Goal: Task Accomplishment & Management: Complete application form

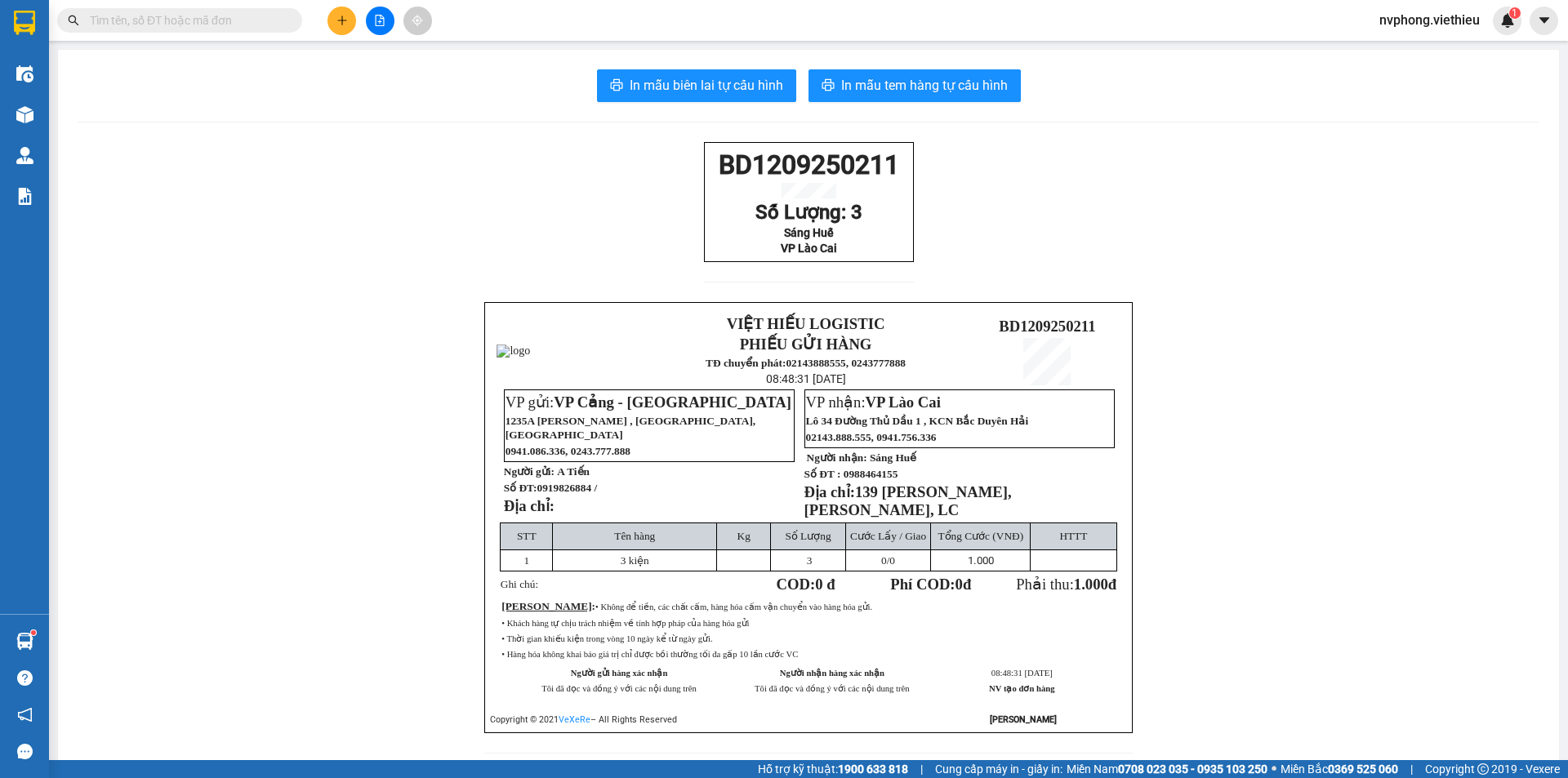
click at [247, 22] on input "text" at bounding box center [186, 20] width 193 height 18
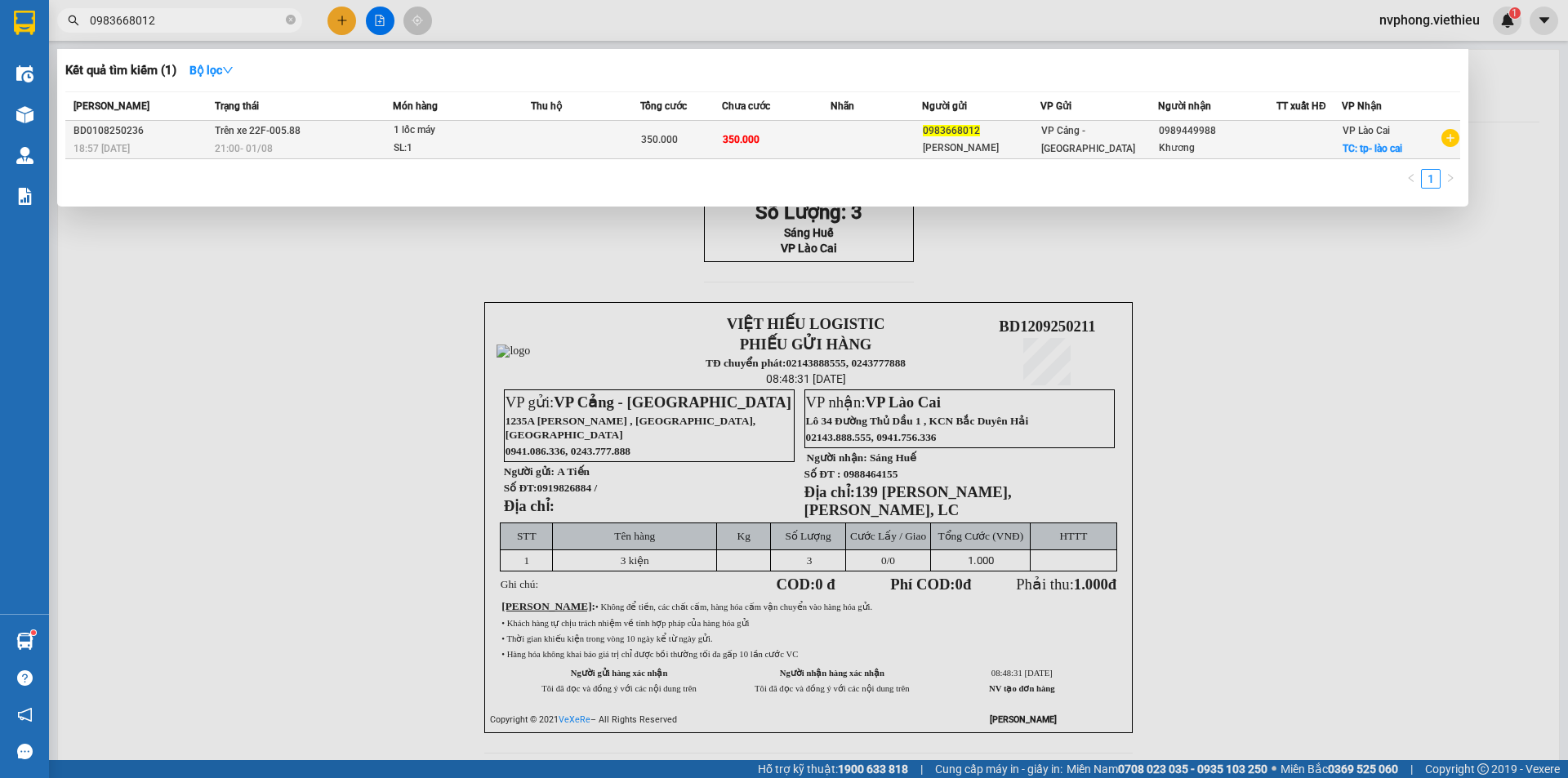
type input "0983668012"
click at [884, 133] on td at bounding box center [876, 139] width 90 height 39
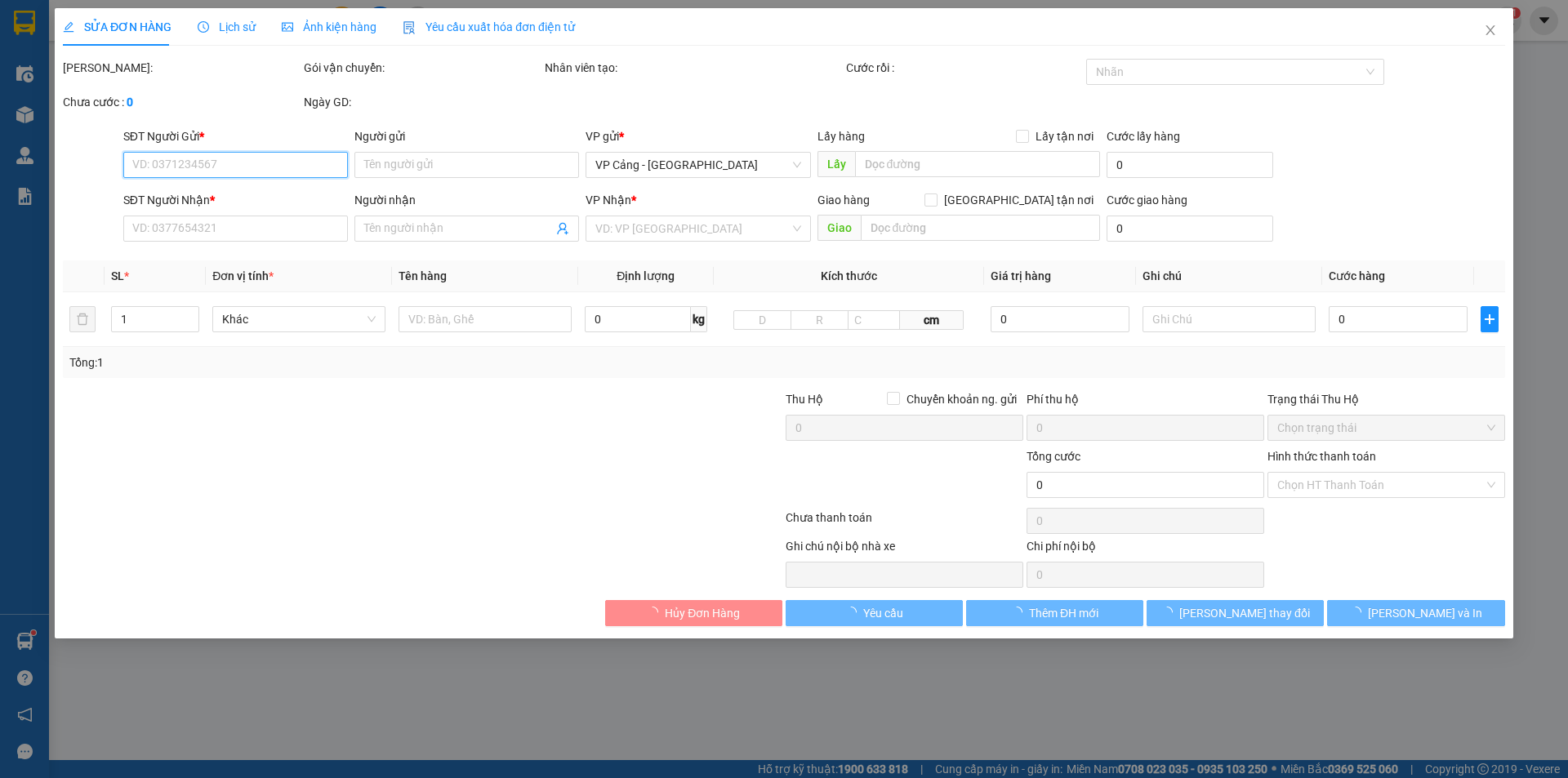
type input "0983668012"
type input "[PERSON_NAME]"
type input "0989449988"
type input "Khương"
checkbox input "true"
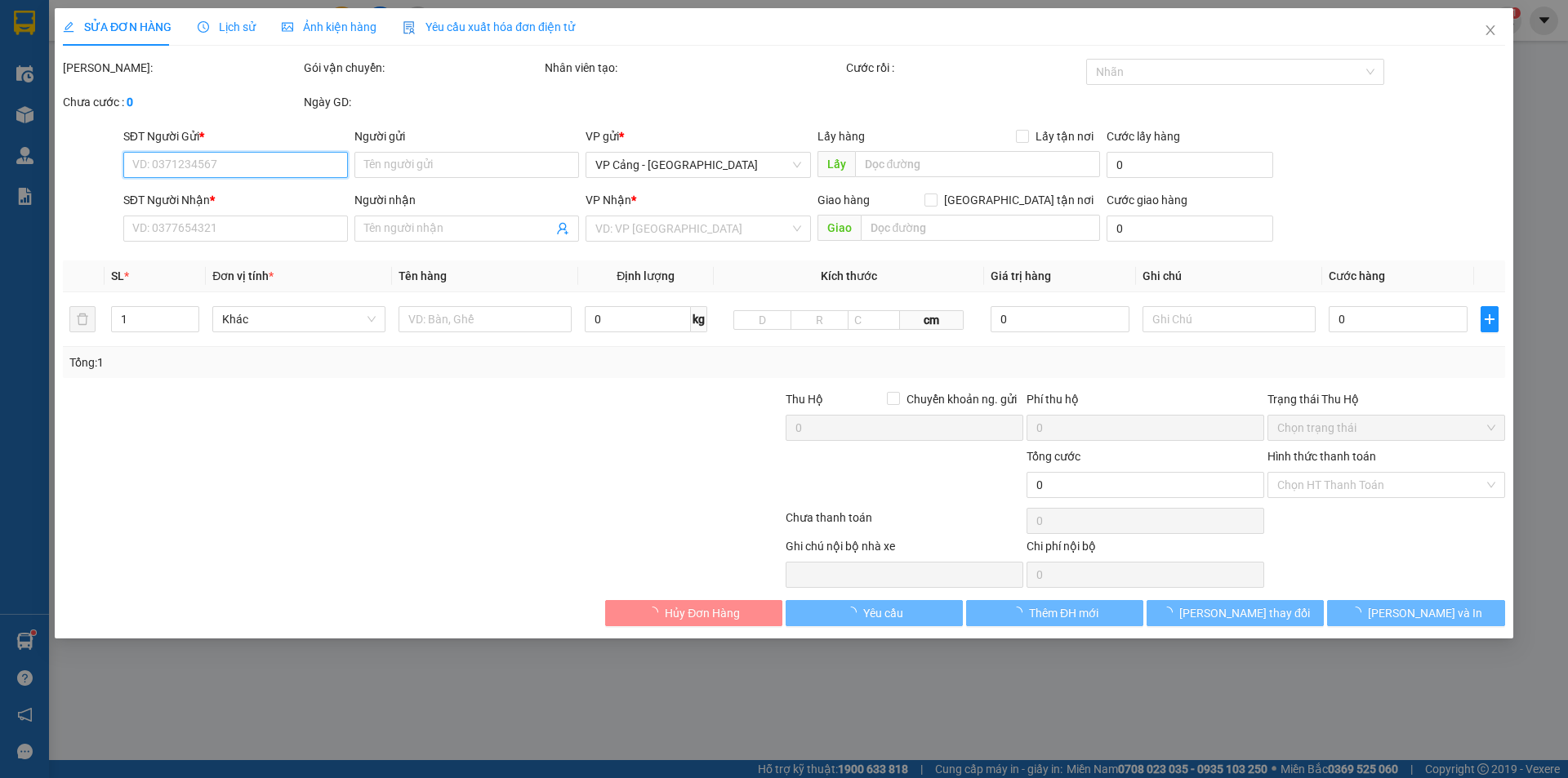
type input "tp- lào cai"
type input "350.000"
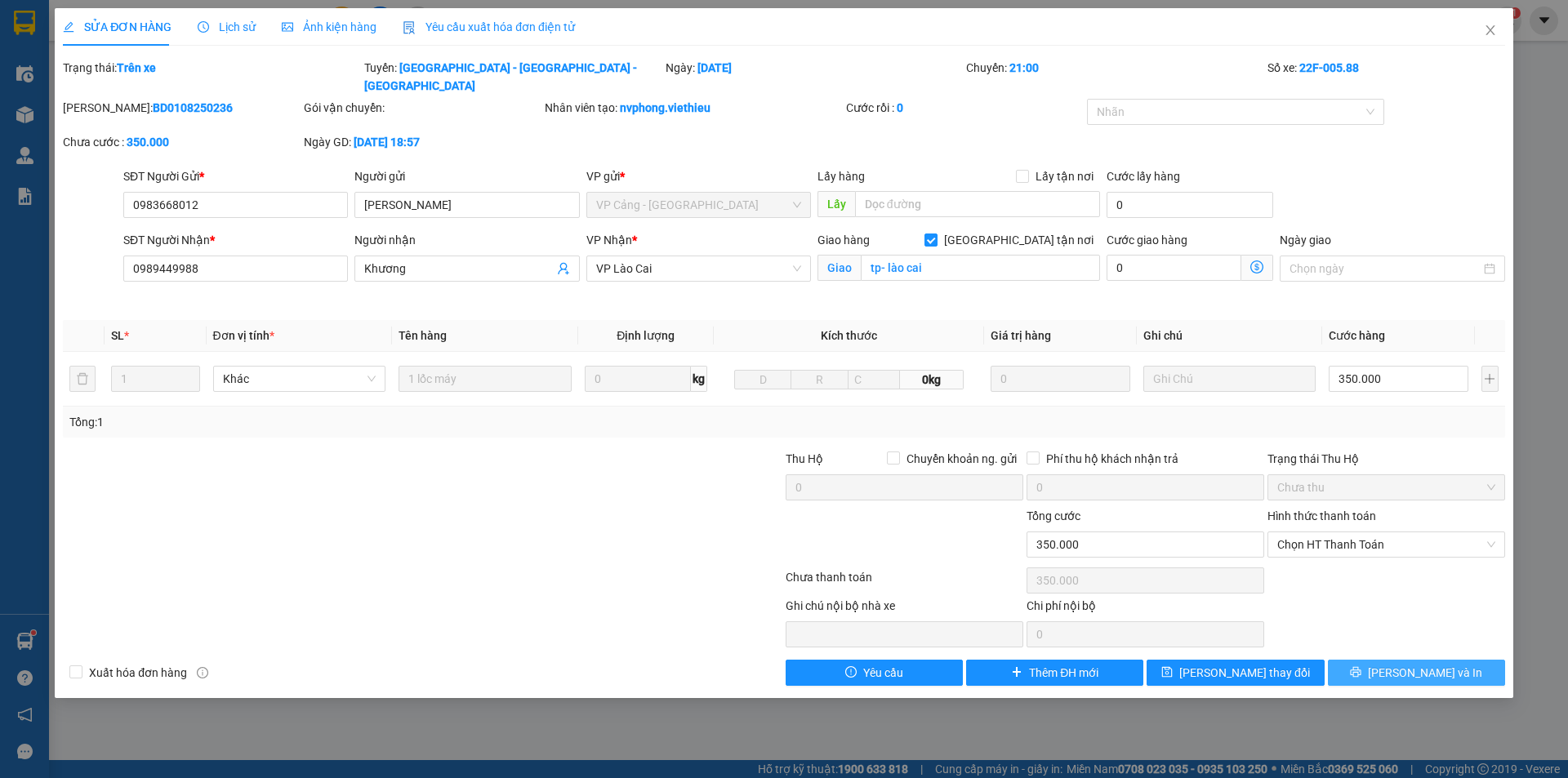
drag, startPoint x: 1373, startPoint y: 653, endPoint x: 1023, endPoint y: 601, distance: 353.8
click at [1375, 660] on button "[PERSON_NAME] và In" at bounding box center [1416, 673] width 177 height 26
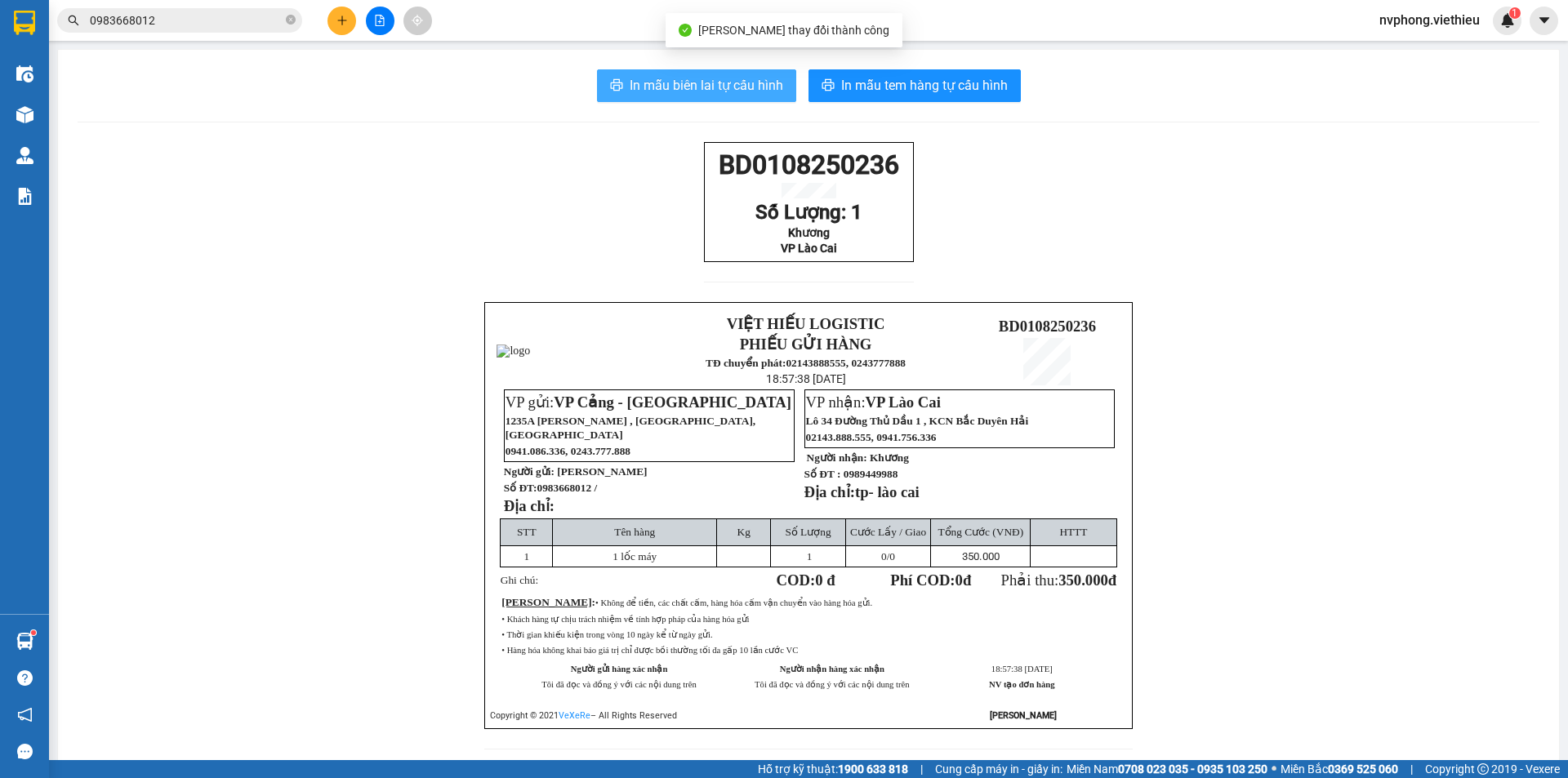
click at [732, 77] on span "In mẫu biên lai tự cấu hình" at bounding box center [706, 86] width 154 height 21
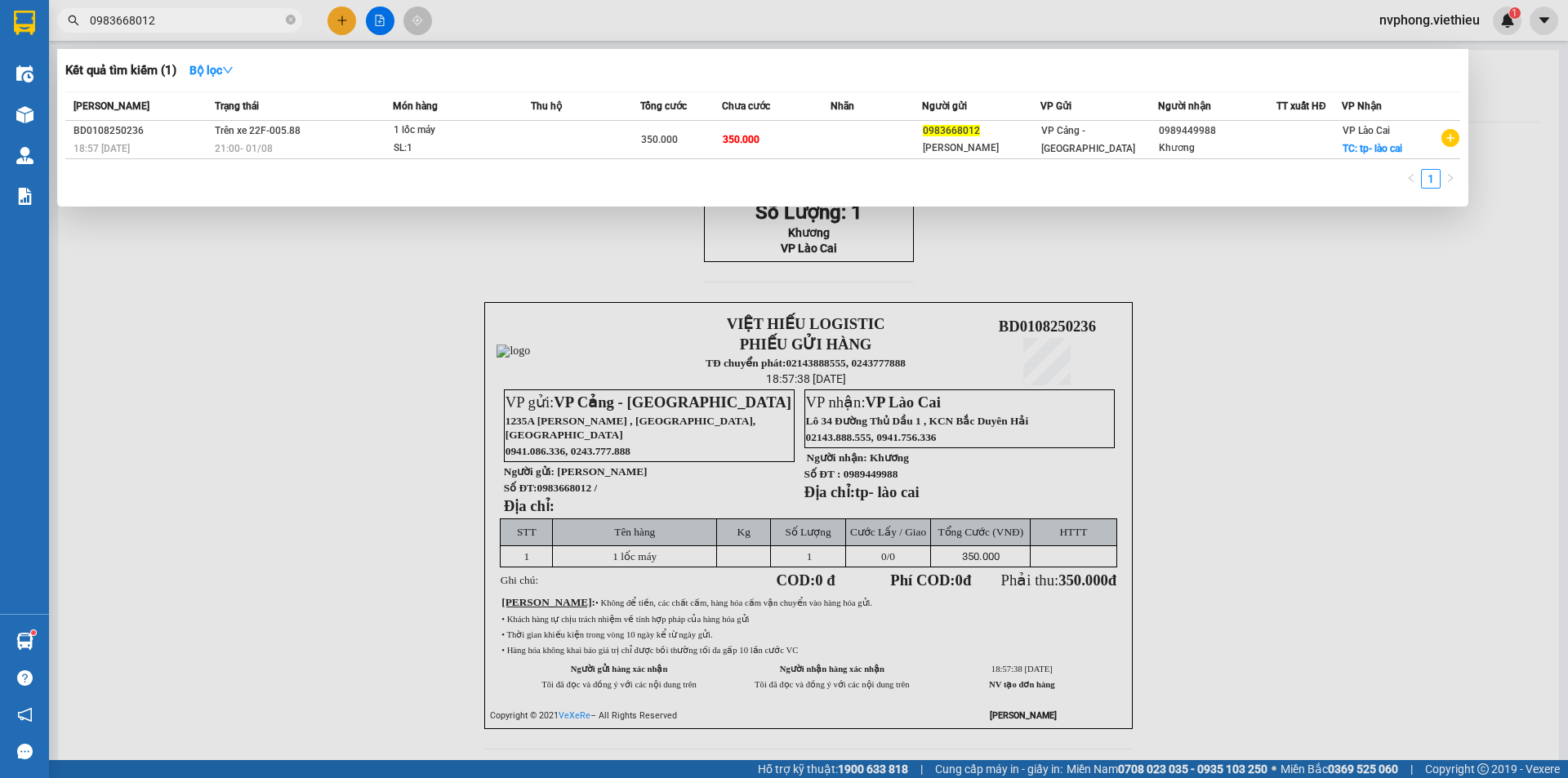
click at [185, 22] on input "0983668012" at bounding box center [186, 20] width 193 height 18
click at [170, 11] on input "0983668012" at bounding box center [186, 20] width 193 height 18
drag, startPoint x: 176, startPoint y: 22, endPoint x: 85, endPoint y: 20, distance: 91.0
click at [85, 20] on span "0983668012" at bounding box center [180, 21] width 245 height 24
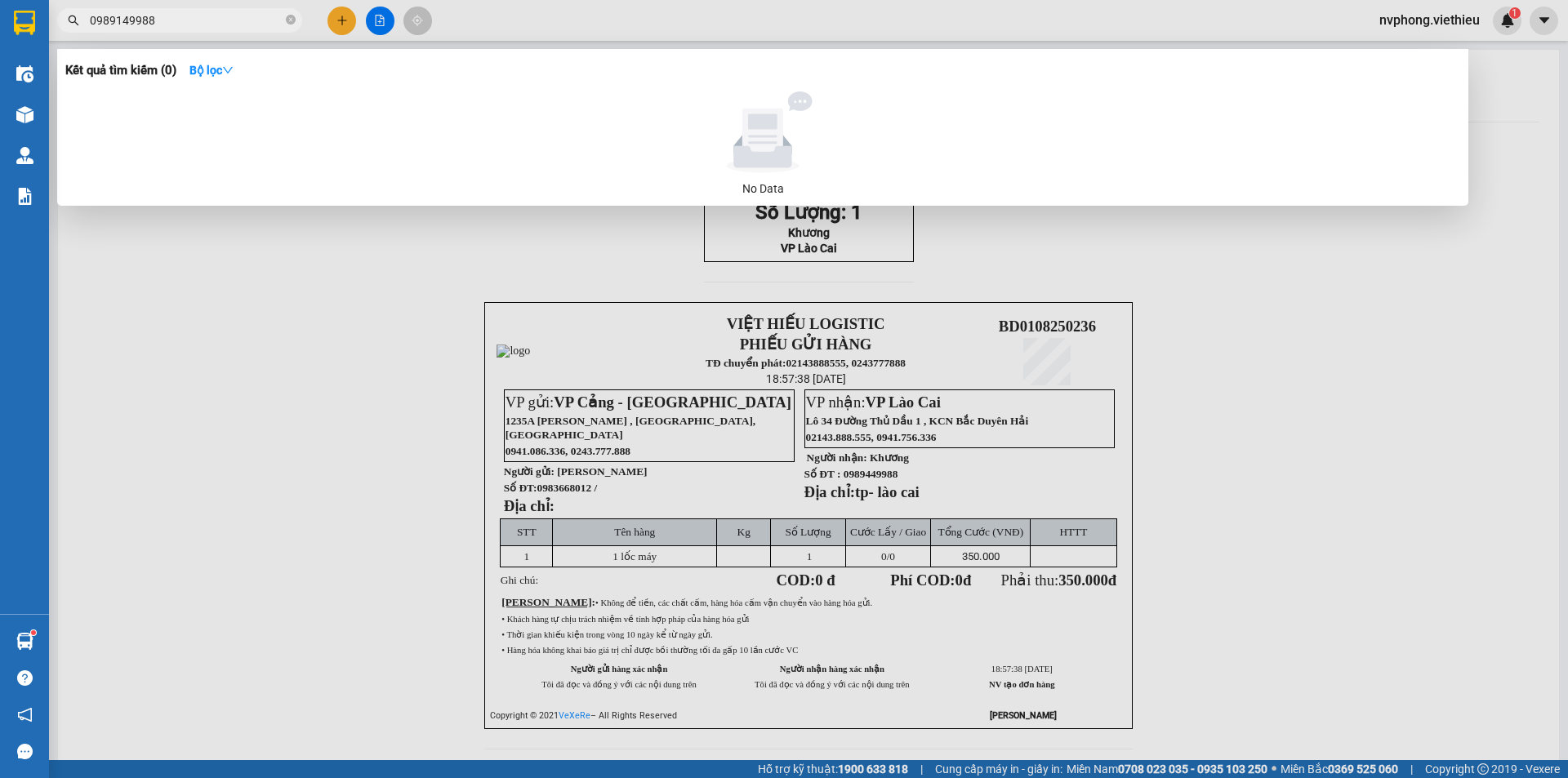
click at [113, 23] on input "0989149988" at bounding box center [186, 20] width 193 height 18
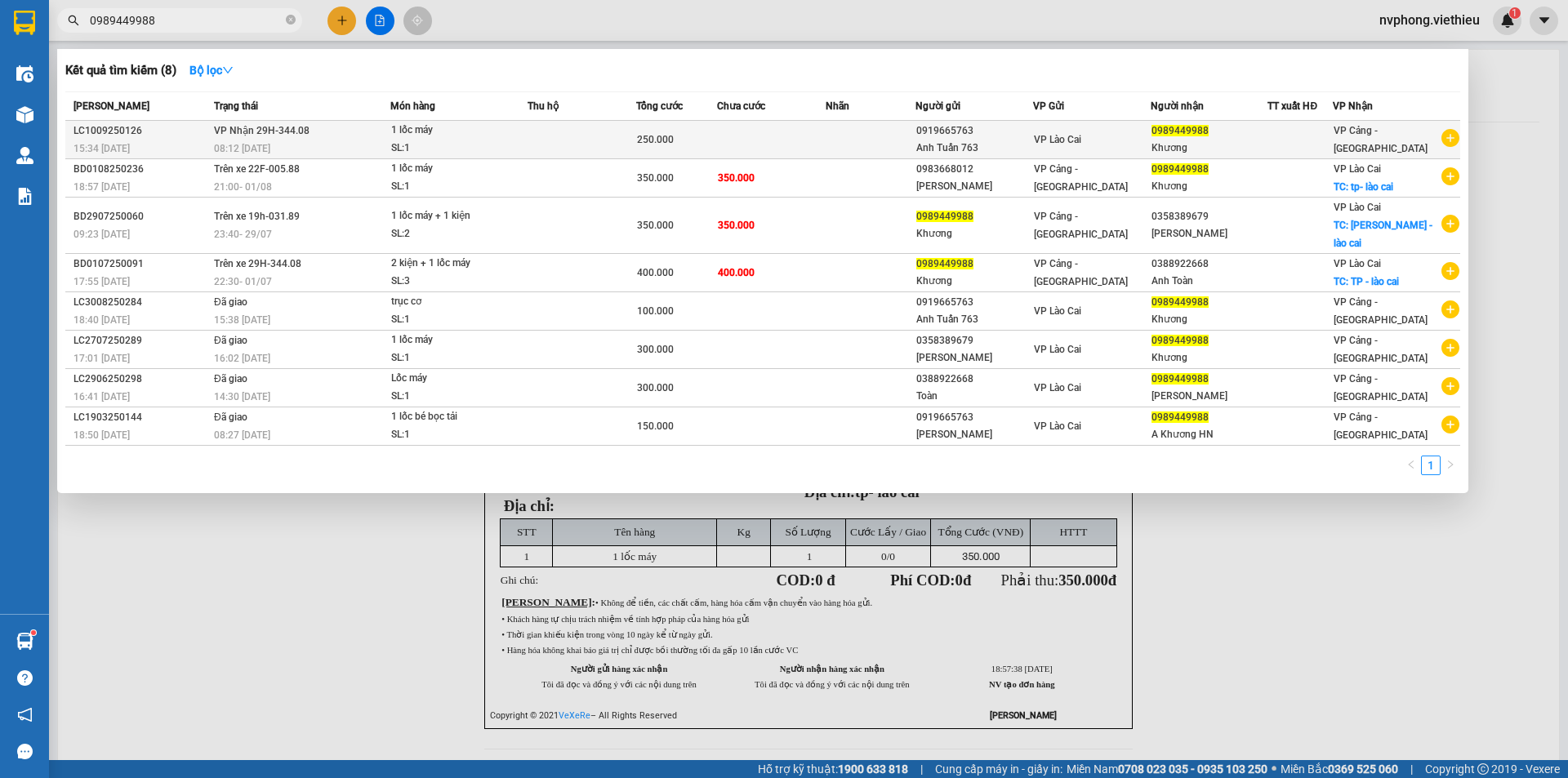
type input "0989449988"
click at [1184, 136] on span "0989449988" at bounding box center [1180, 131] width 57 height 11
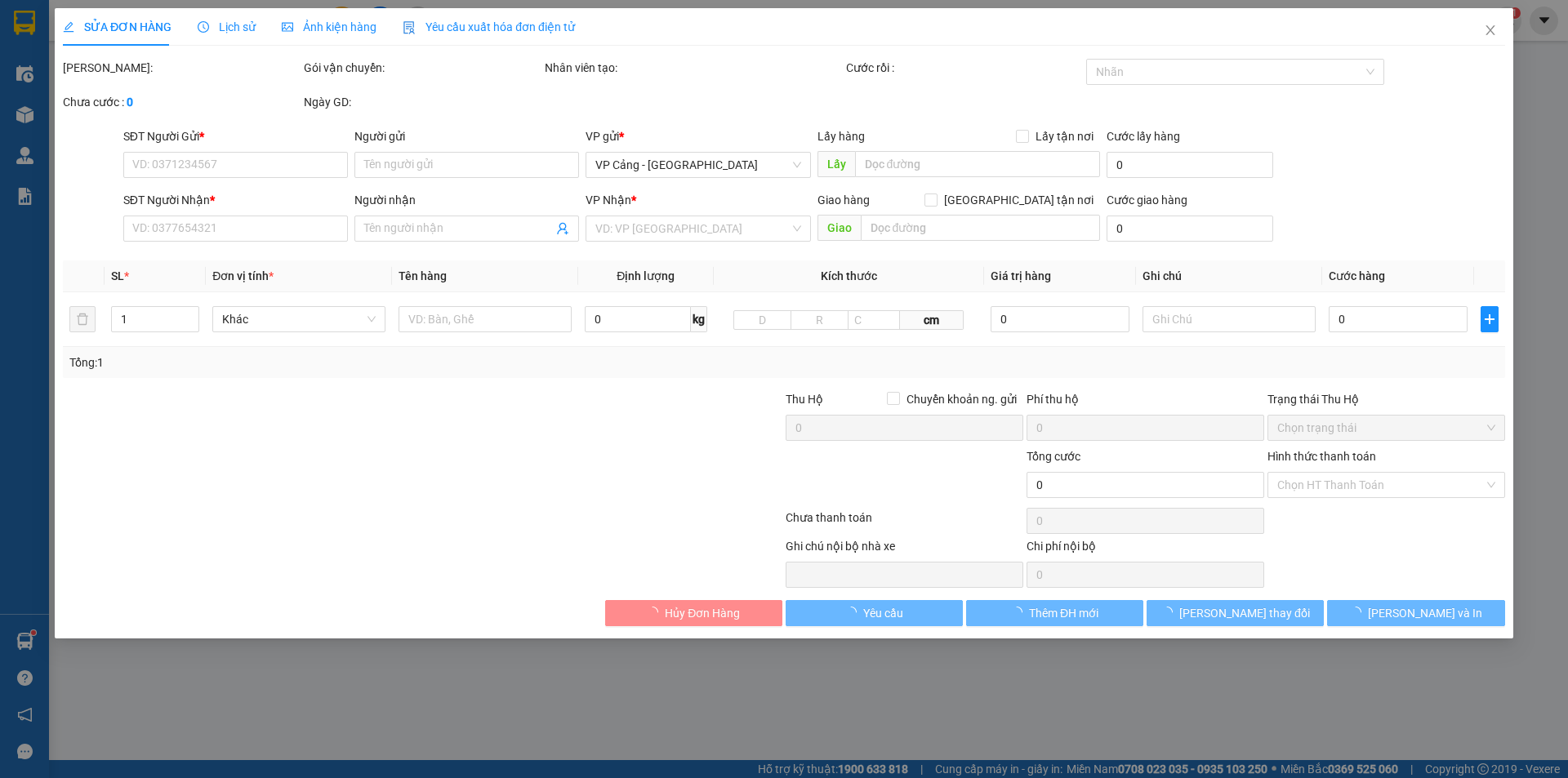
type input "0919665763"
type input "Anh Tuấn 763"
type input "0989449988"
type input "Khương"
type input "250.000"
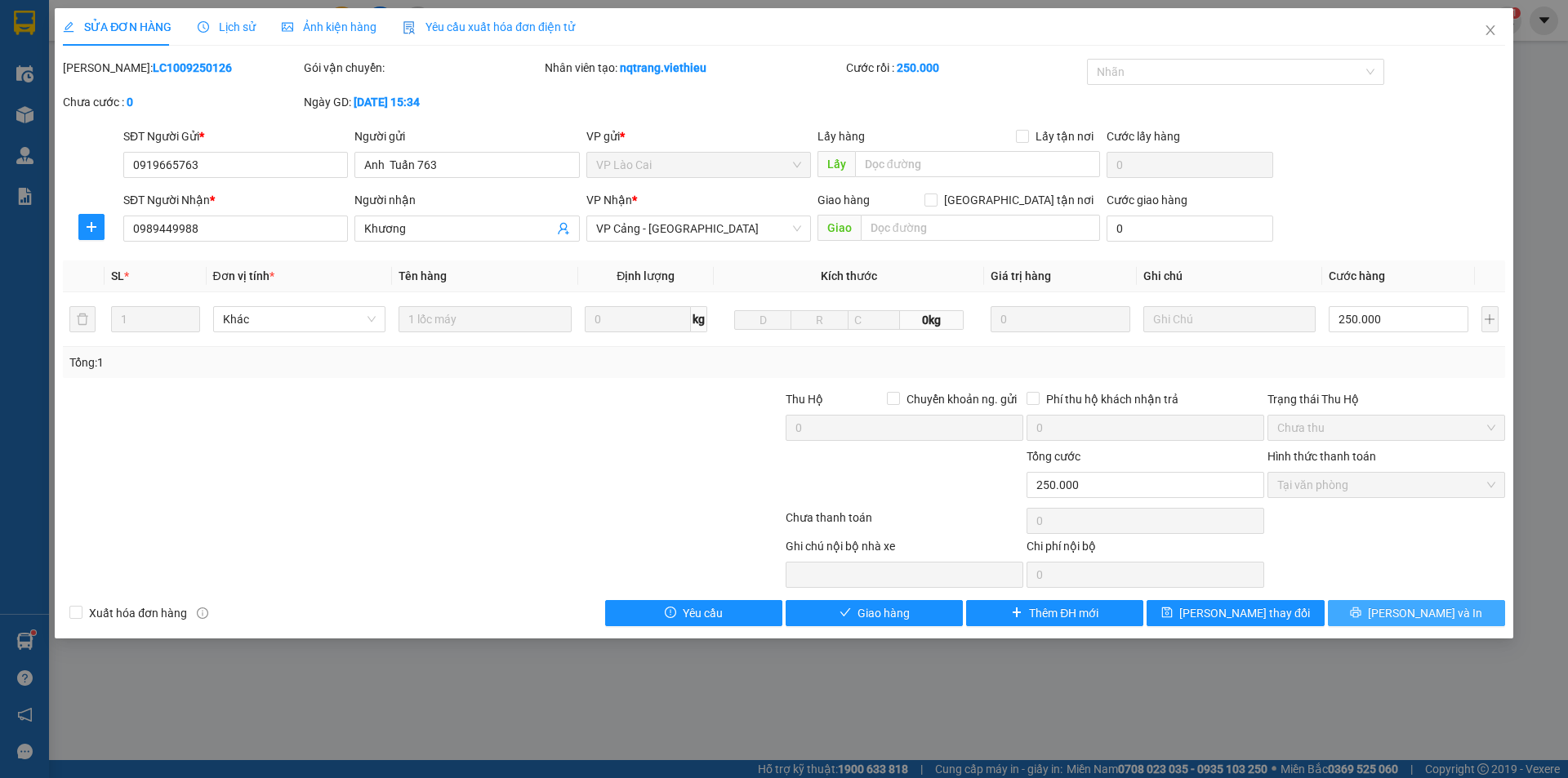
click at [1375, 618] on button "[PERSON_NAME] và In" at bounding box center [1416, 613] width 177 height 26
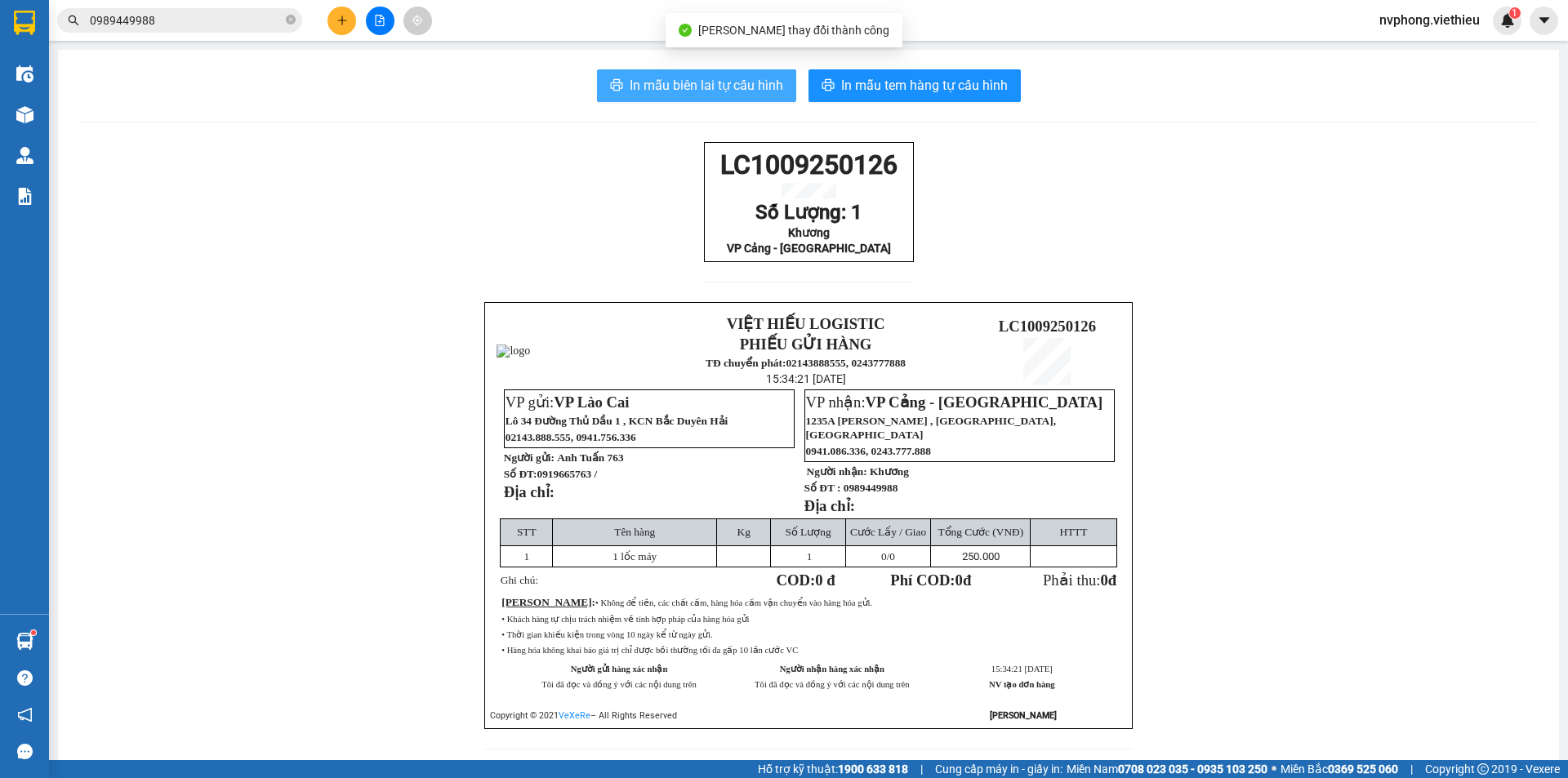
click at [703, 83] on span "In mẫu biên lai tự cấu hình" at bounding box center [706, 86] width 154 height 21
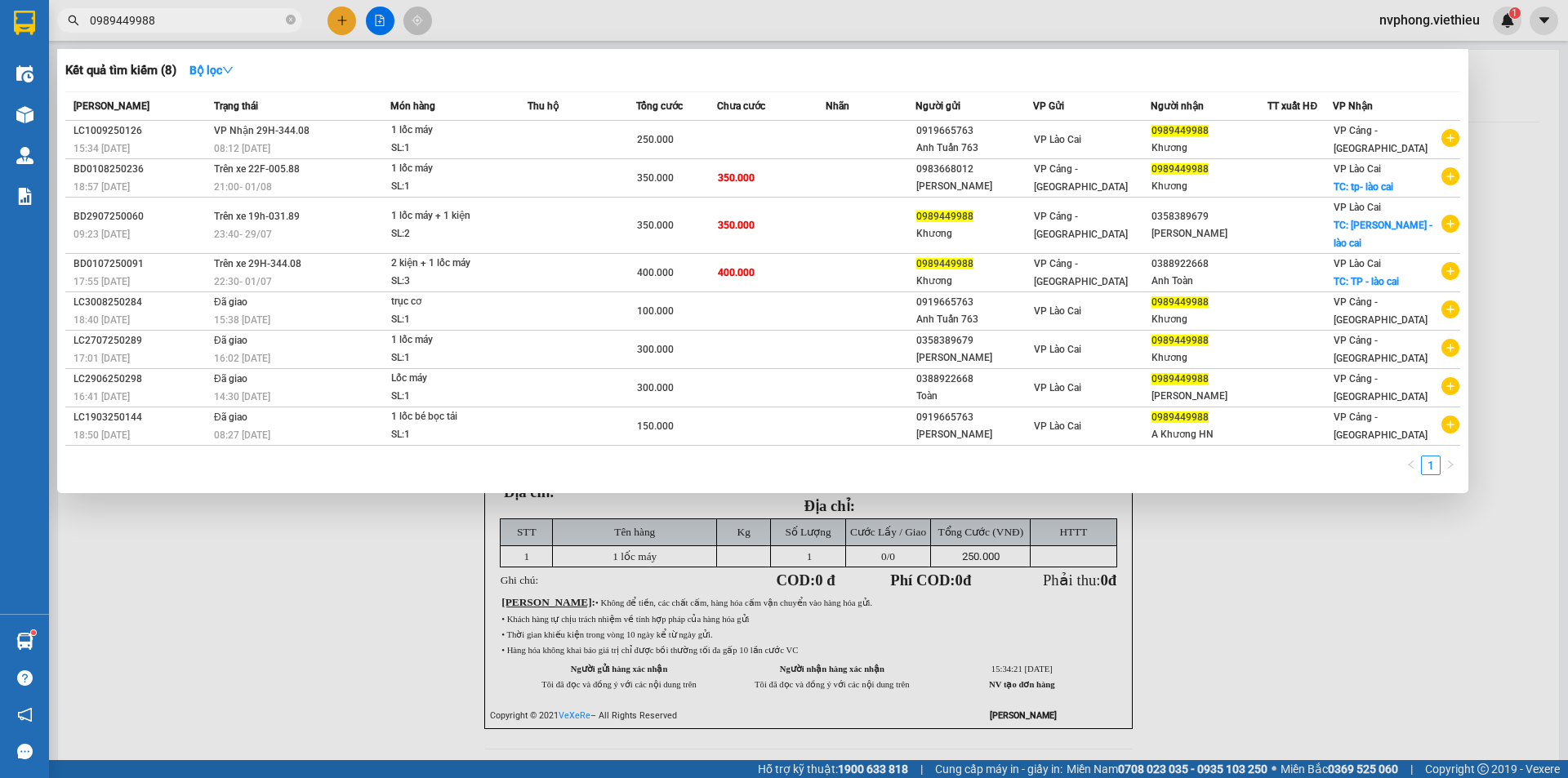
drag, startPoint x: 155, startPoint y: 15, endPoint x: 73, endPoint y: 20, distance: 82.2
click at [73, 20] on div "0989449988" at bounding box center [159, 21] width 318 height 24
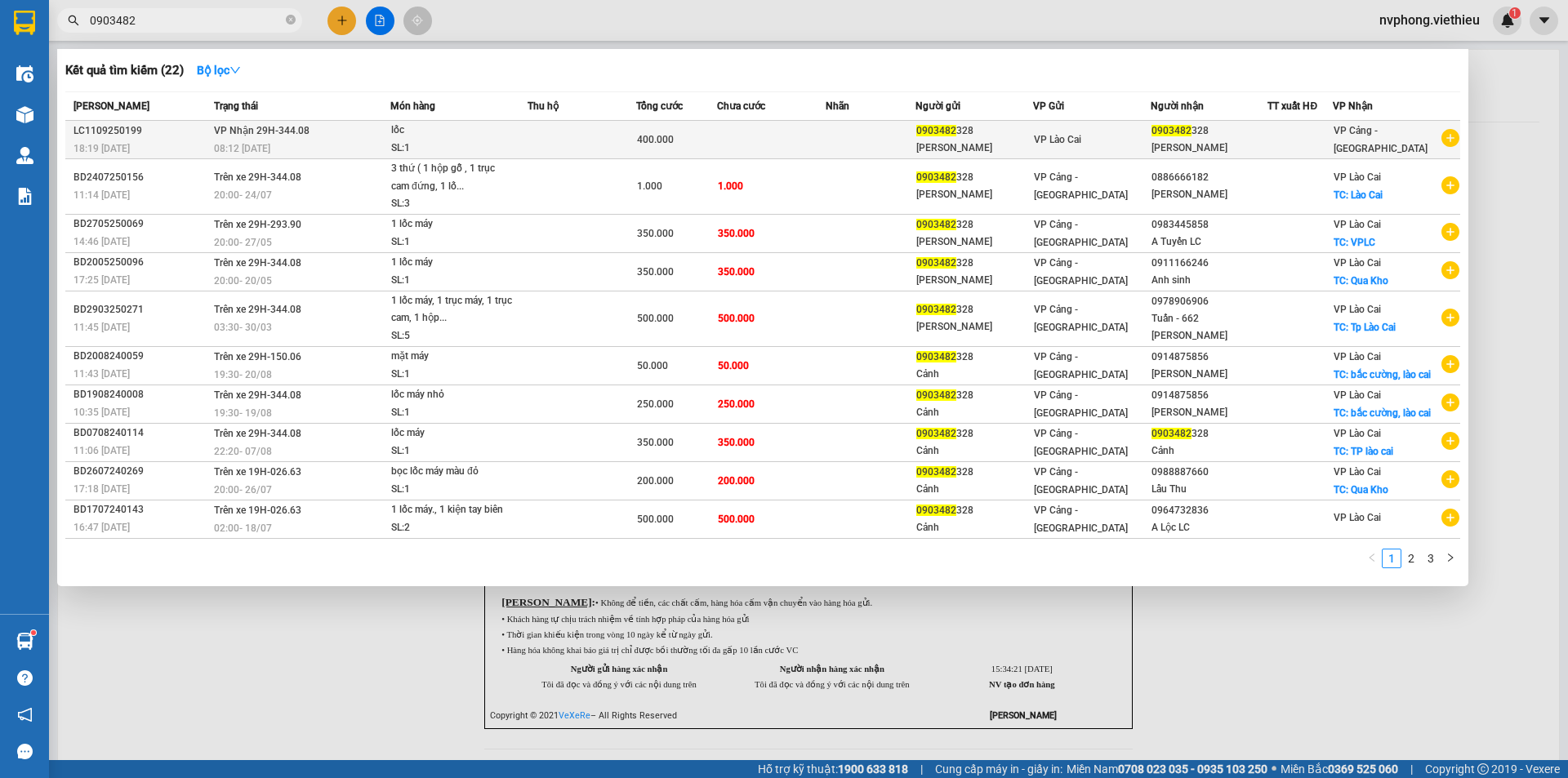
type input "0903482"
click at [353, 146] on div "08:12 [DATE]" at bounding box center [301, 148] width 175 height 18
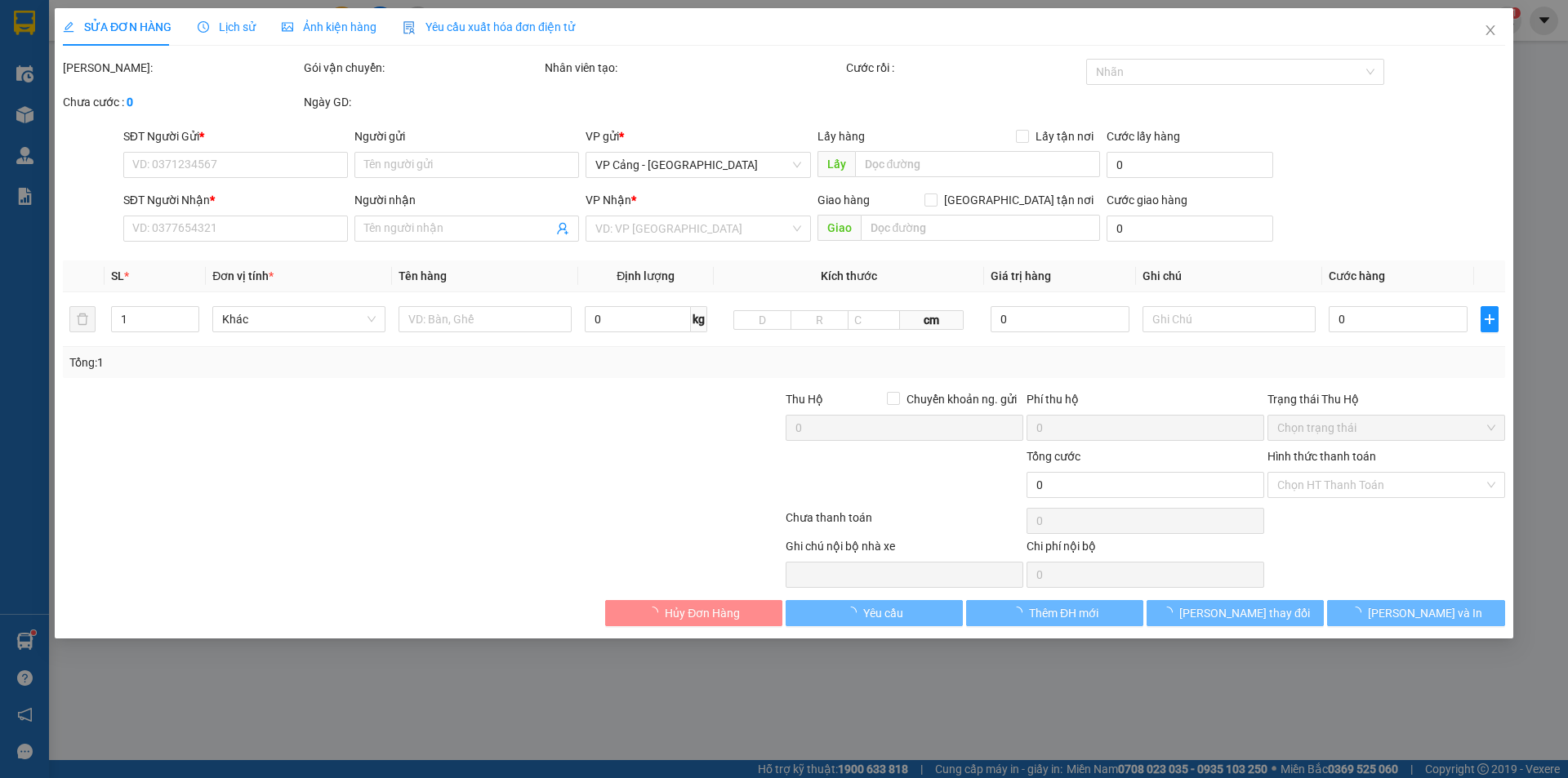
type input "0903482328"
type input "[PERSON_NAME]"
type input "0903482328"
type input "[PERSON_NAME]"
type input "400.000"
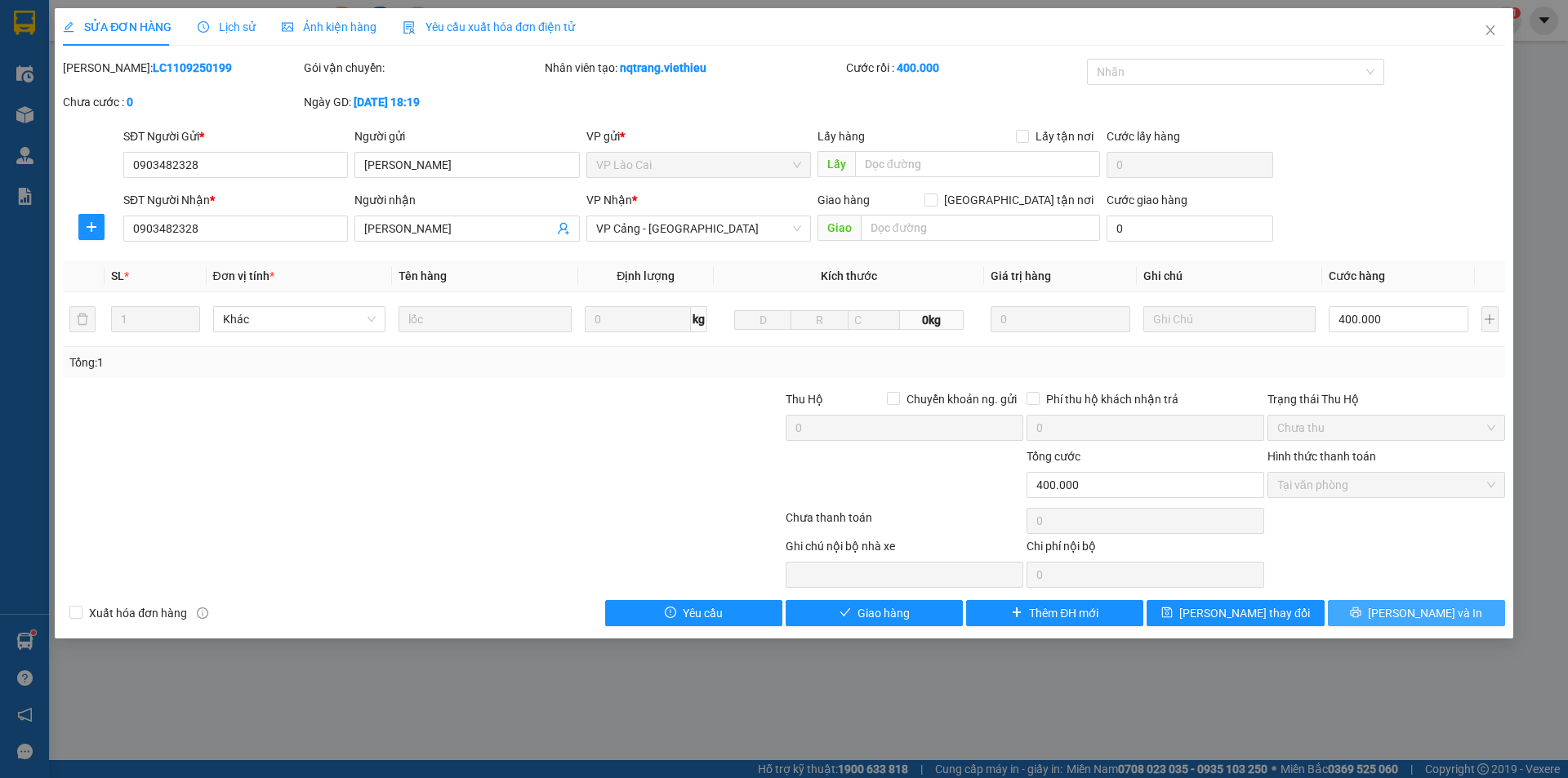
click at [1416, 615] on span "[PERSON_NAME] và In" at bounding box center [1424, 613] width 114 height 18
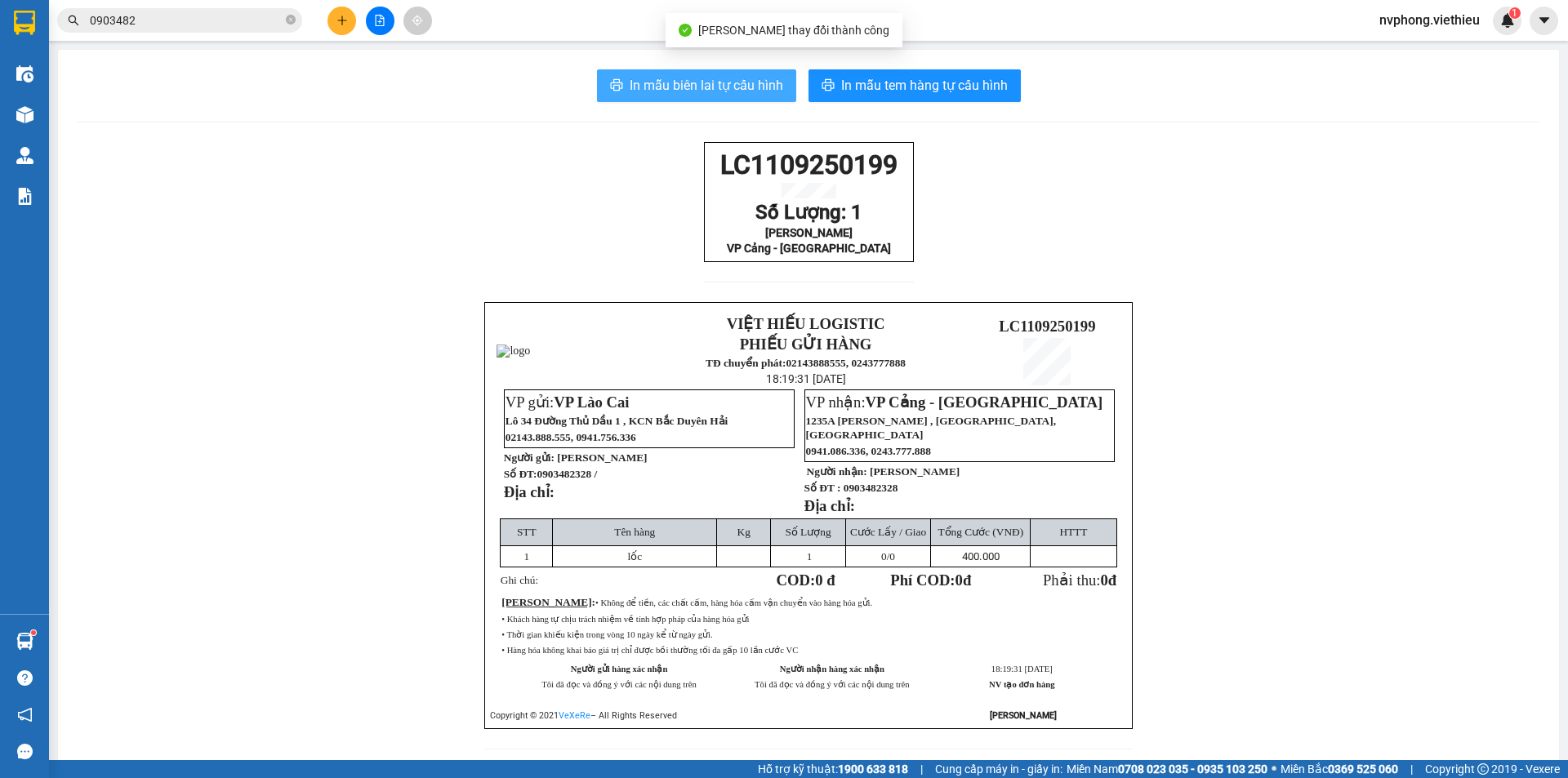
click at [742, 81] on span "In mẫu biên lai tự cấu hình" at bounding box center [706, 86] width 154 height 21
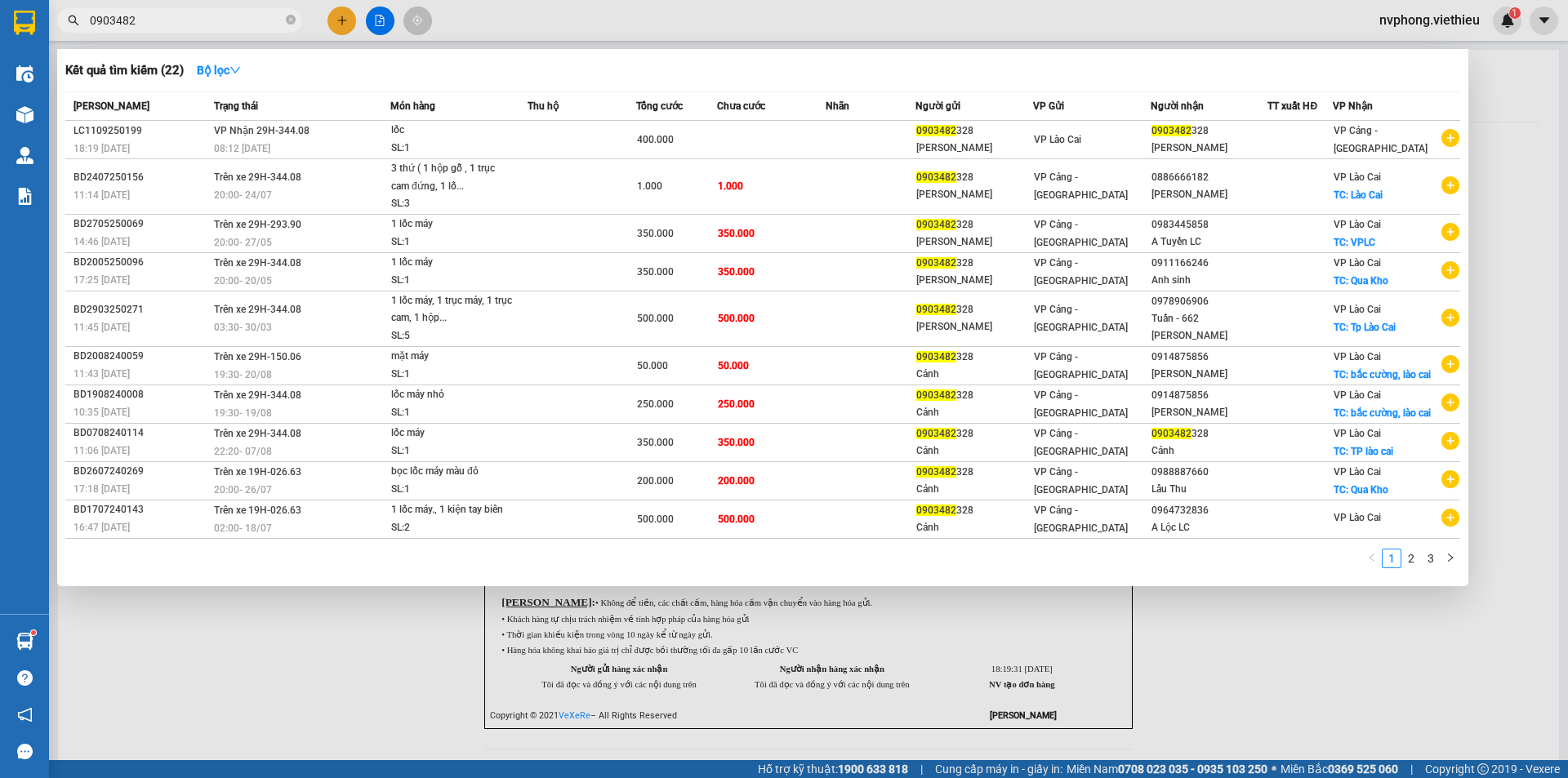
drag, startPoint x: 145, startPoint y: 15, endPoint x: 83, endPoint y: 15, distance: 62.0
click at [83, 15] on span "0903482" at bounding box center [180, 21] width 245 height 24
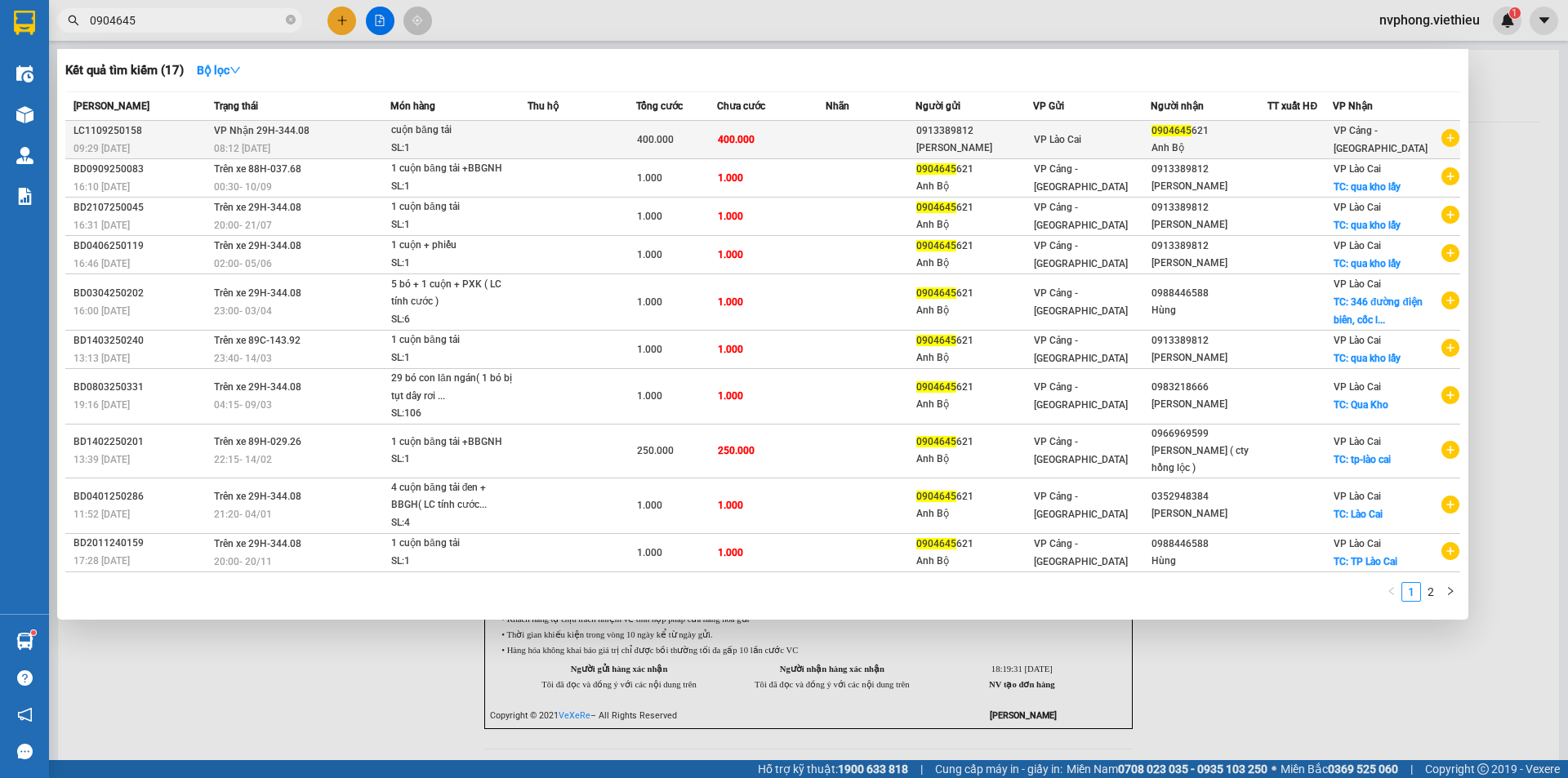
type input "0904645"
click at [513, 141] on div "SL: 1" at bounding box center [452, 148] width 122 height 18
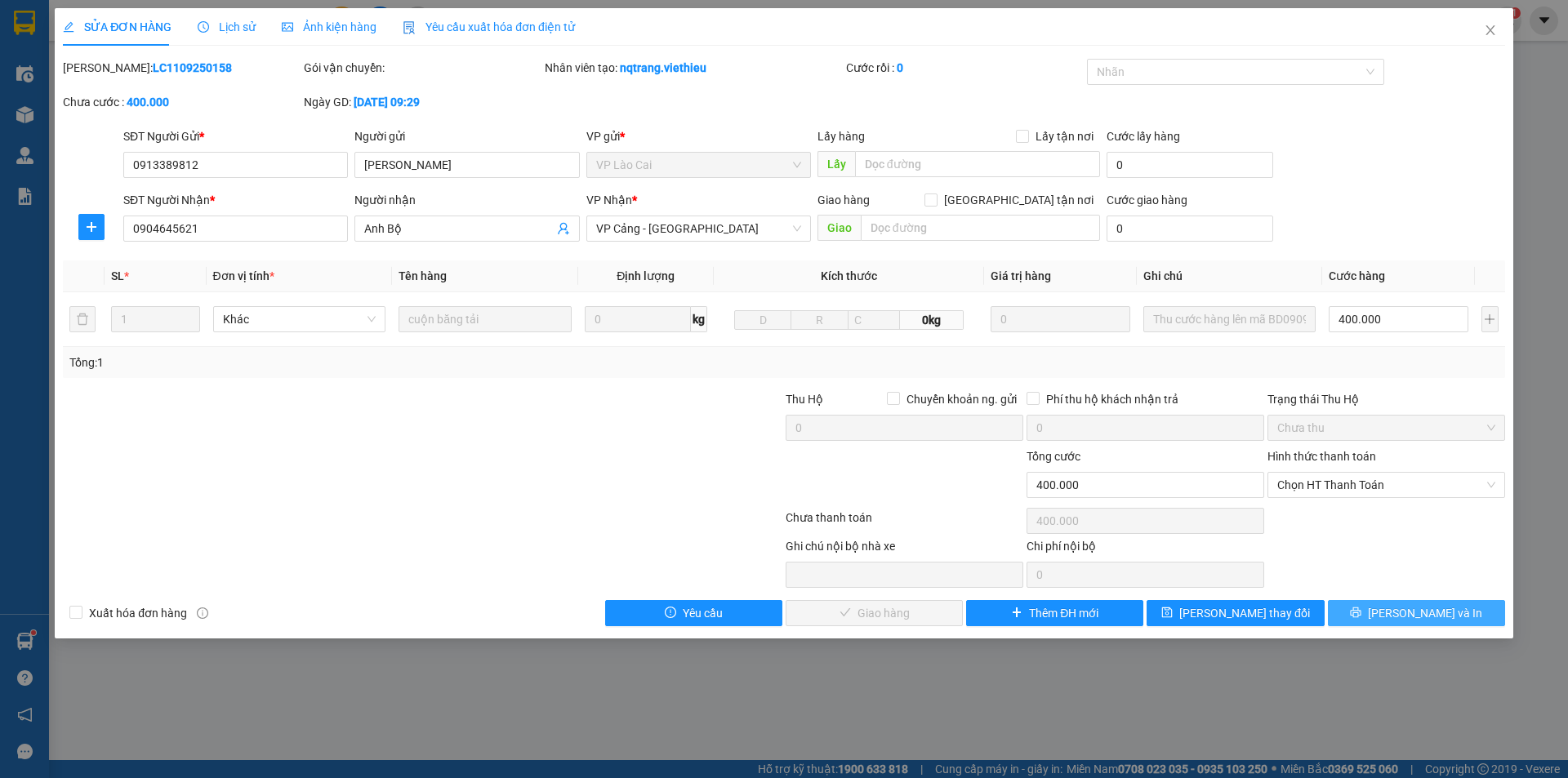
click at [1406, 610] on span "[PERSON_NAME] và In" at bounding box center [1424, 613] width 114 height 18
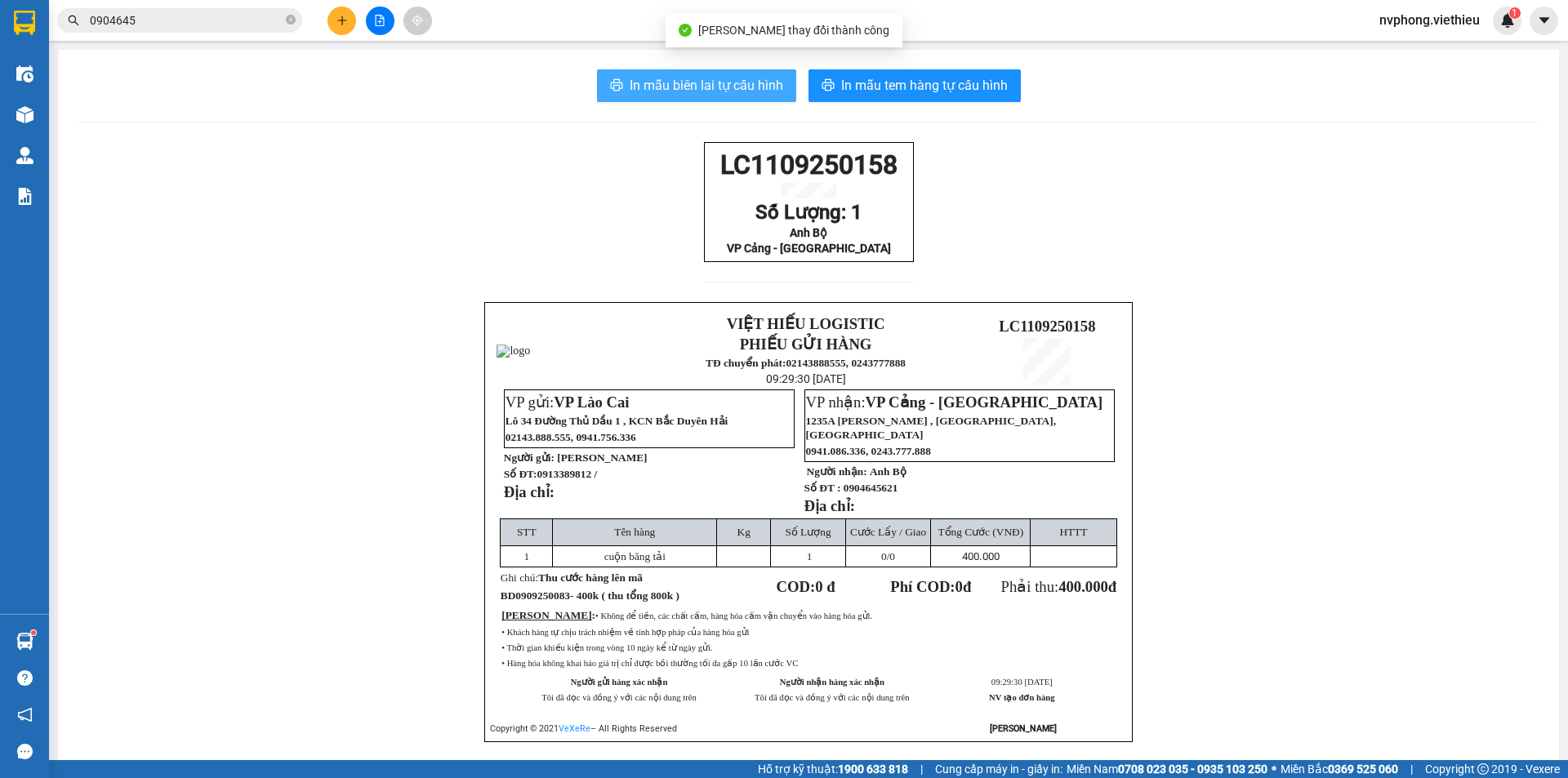
click at [742, 89] on span "In mẫu biên lai tự cấu hình" at bounding box center [706, 86] width 154 height 21
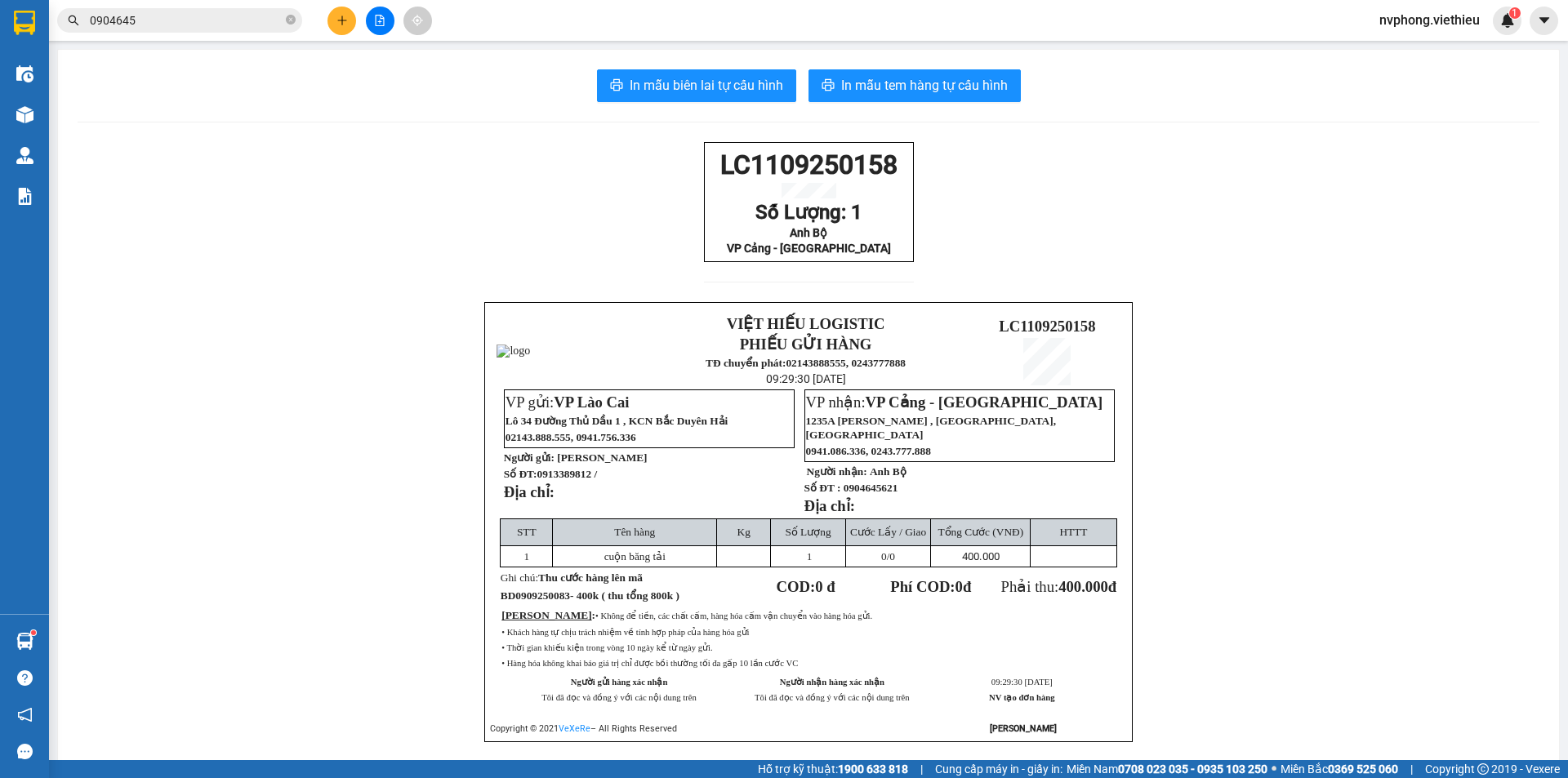
drag, startPoint x: 1326, startPoint y: 170, endPoint x: 1478, endPoint y: 27, distance: 208.7
click at [1394, 89] on div "In mẫu biên lai tự cấu hình In mẫu tem hàng tự cấu hình LC1109250158 Số Lượng: …" at bounding box center [809, 426] width 1501 height 753
click at [202, 25] on input "0904645" at bounding box center [186, 20] width 193 height 18
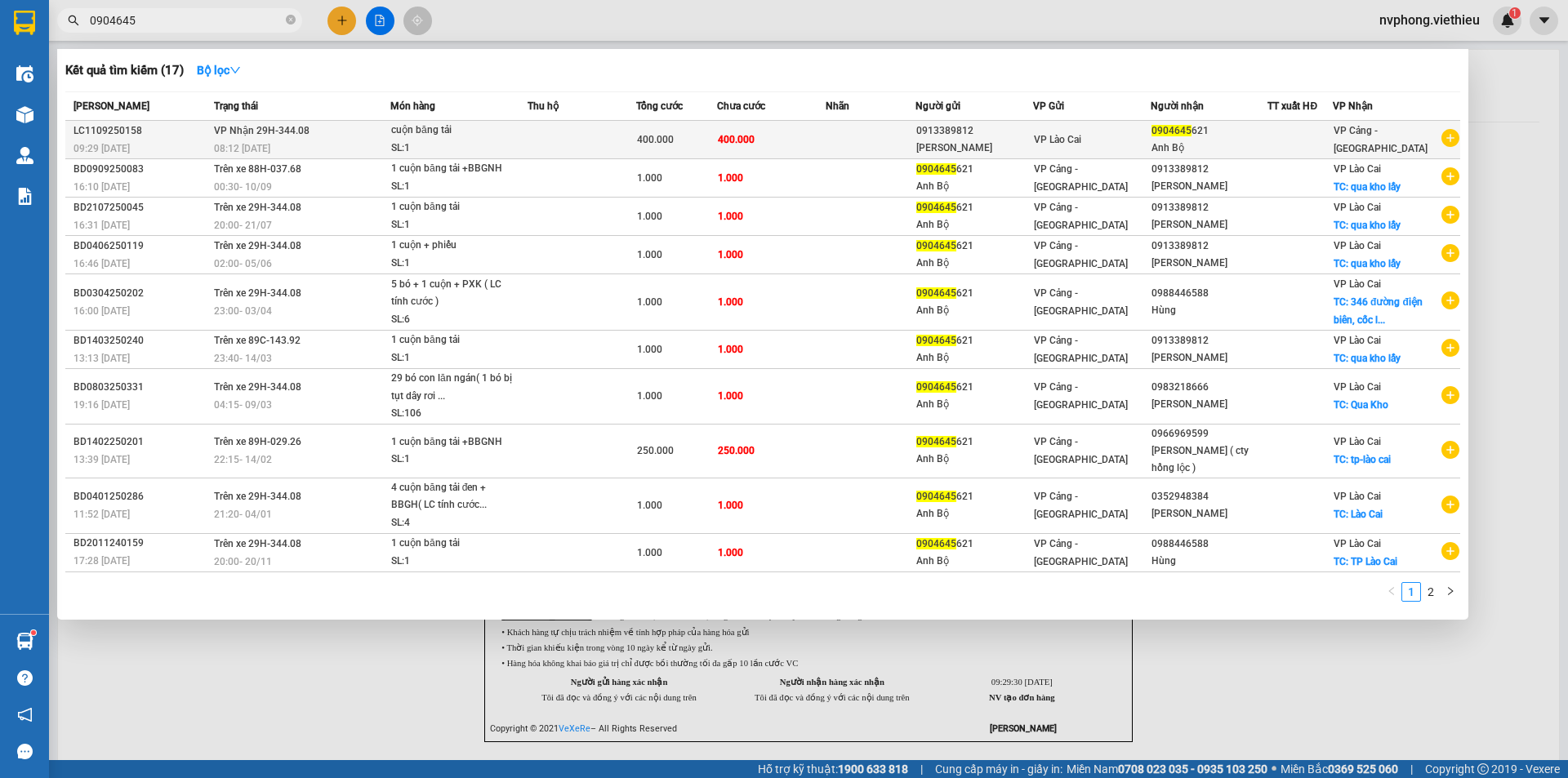
click at [472, 138] on div "cuộn băng tải" at bounding box center [452, 130] width 122 height 18
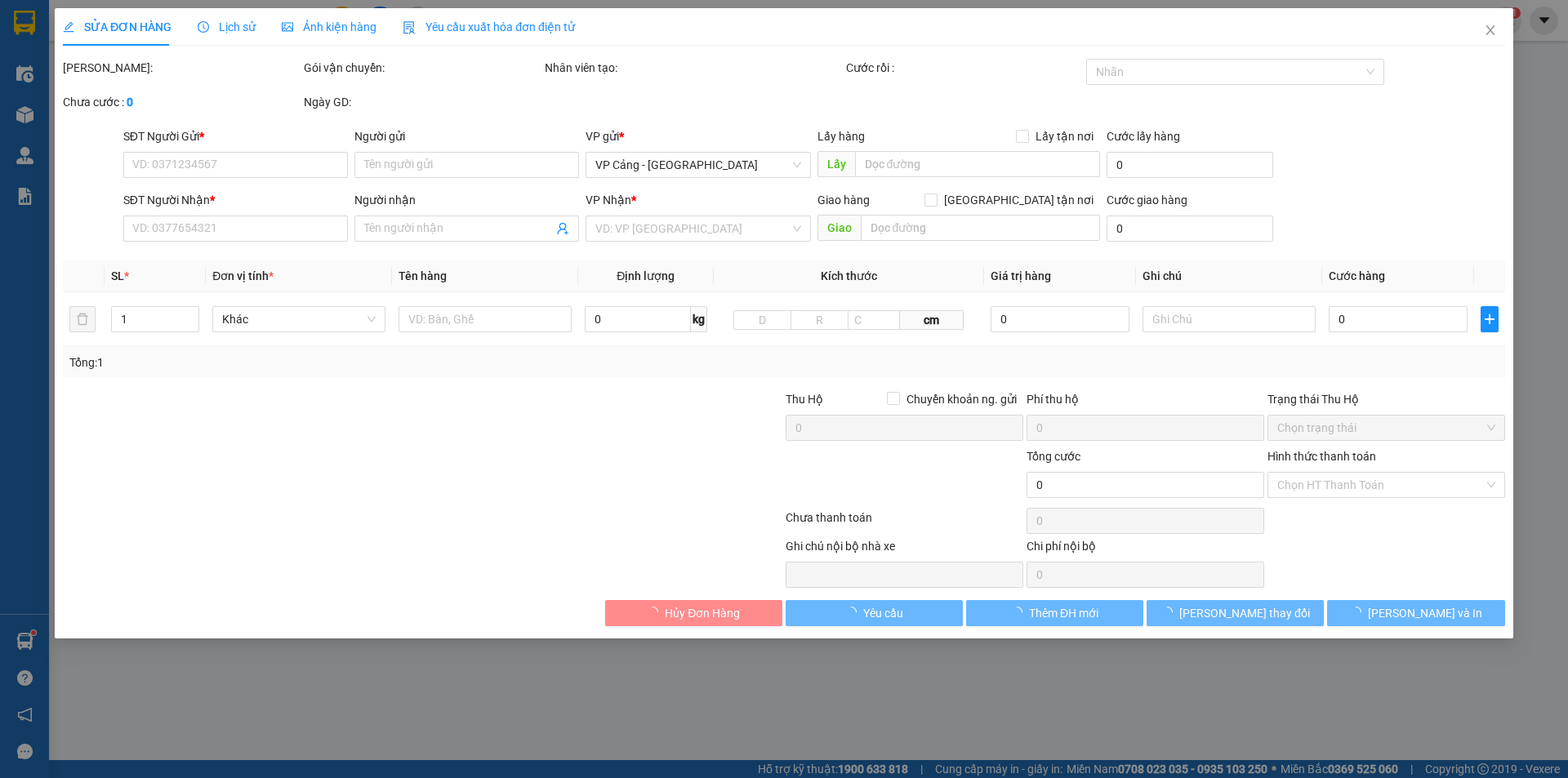
type input "0913389812"
type input "[PERSON_NAME]"
type input "0904645621"
type input "Anh Bộ"
type input "300.000"
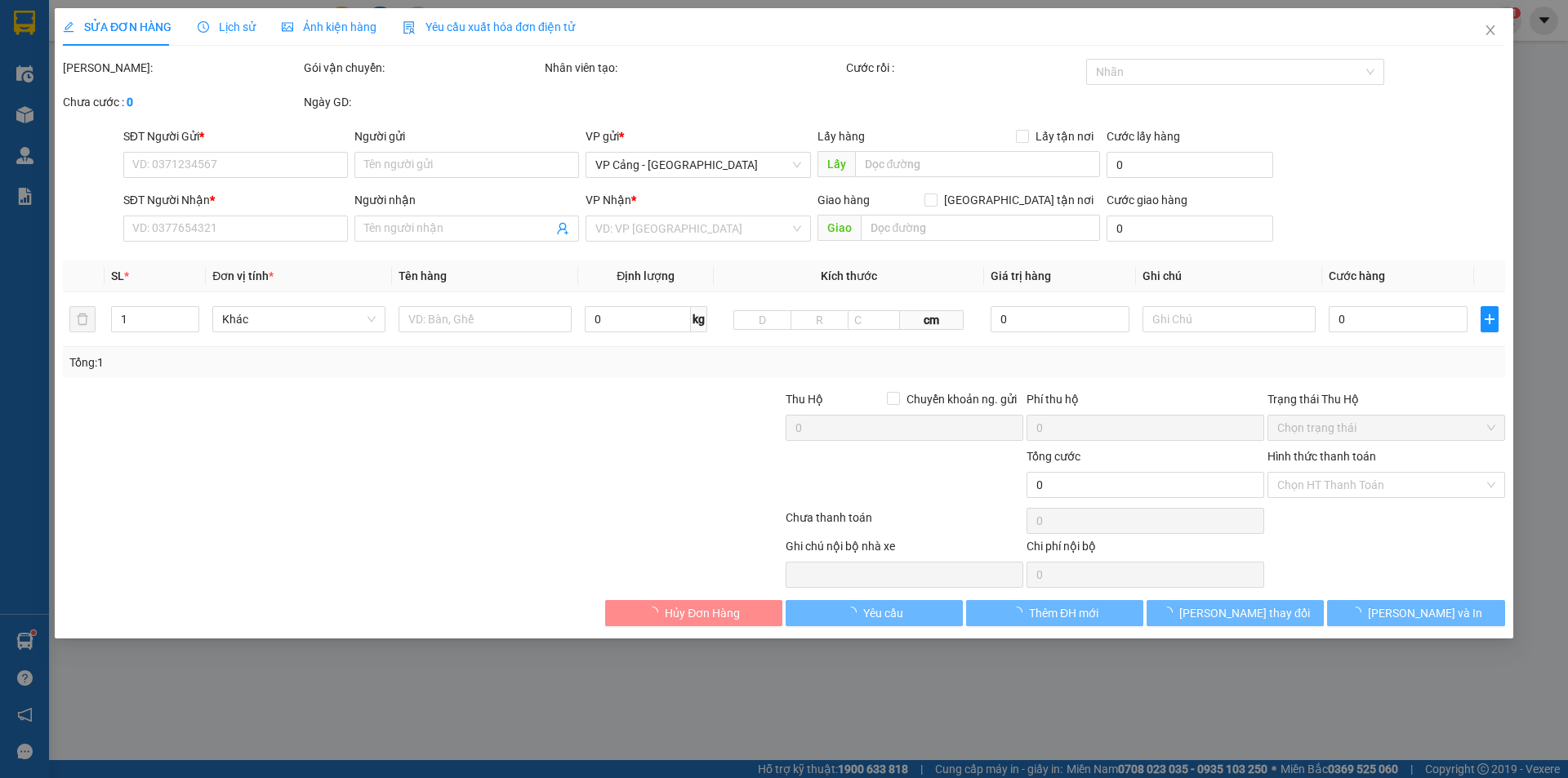
type input "300.000"
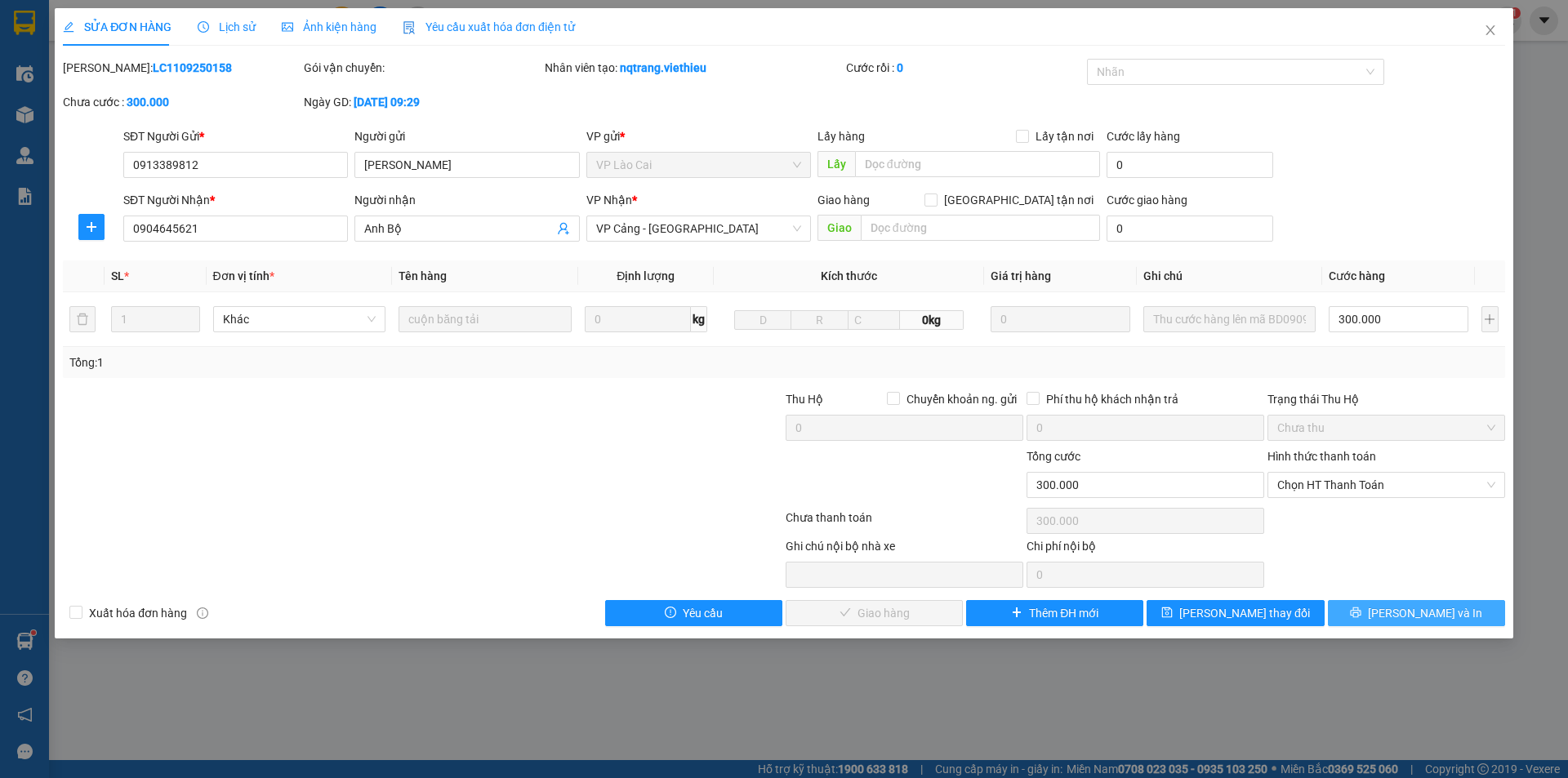
click at [1398, 611] on button "[PERSON_NAME] và In" at bounding box center [1416, 613] width 177 height 26
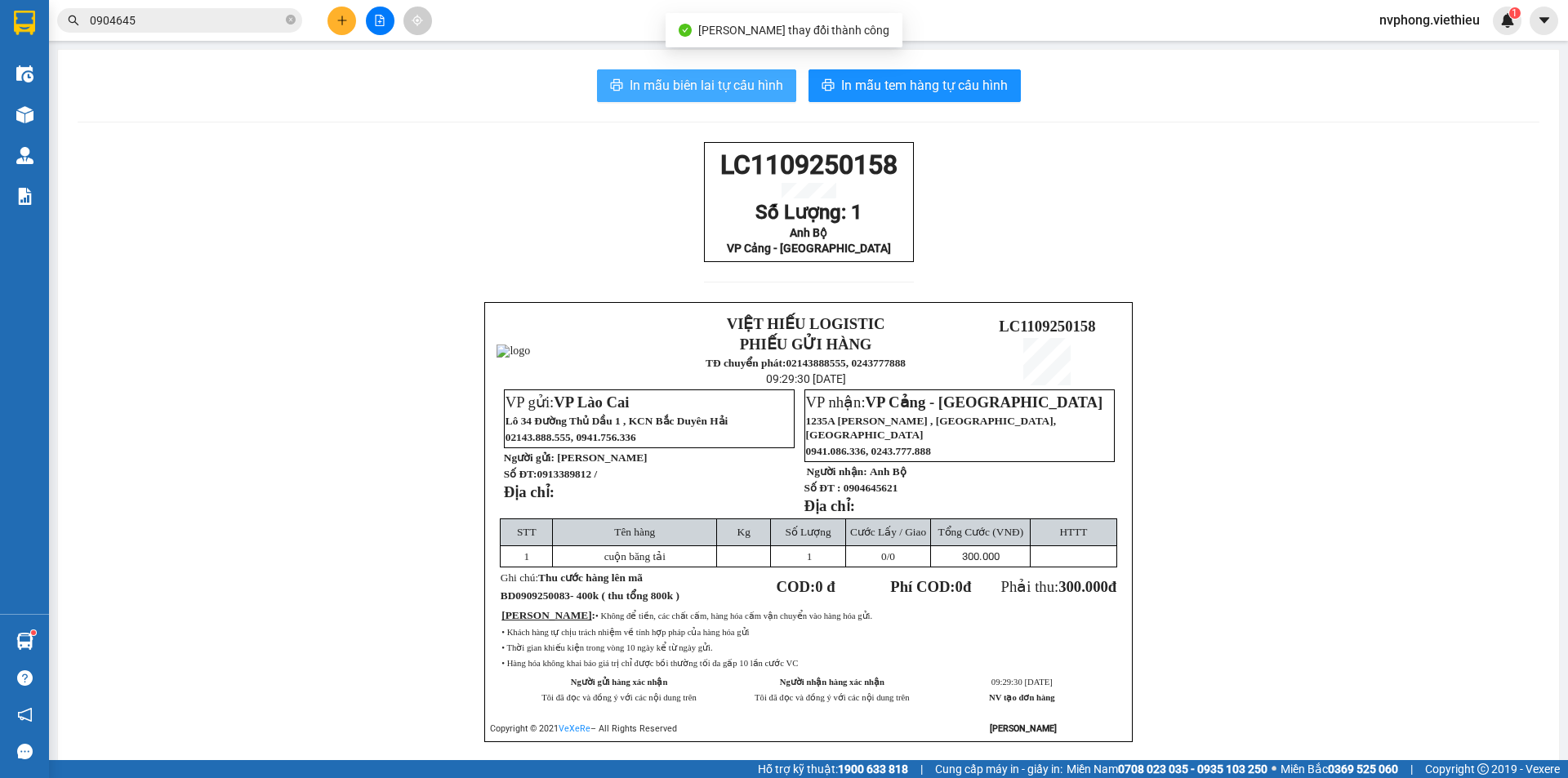
click at [758, 79] on span "In mẫu biên lai tự cấu hình" at bounding box center [706, 86] width 154 height 21
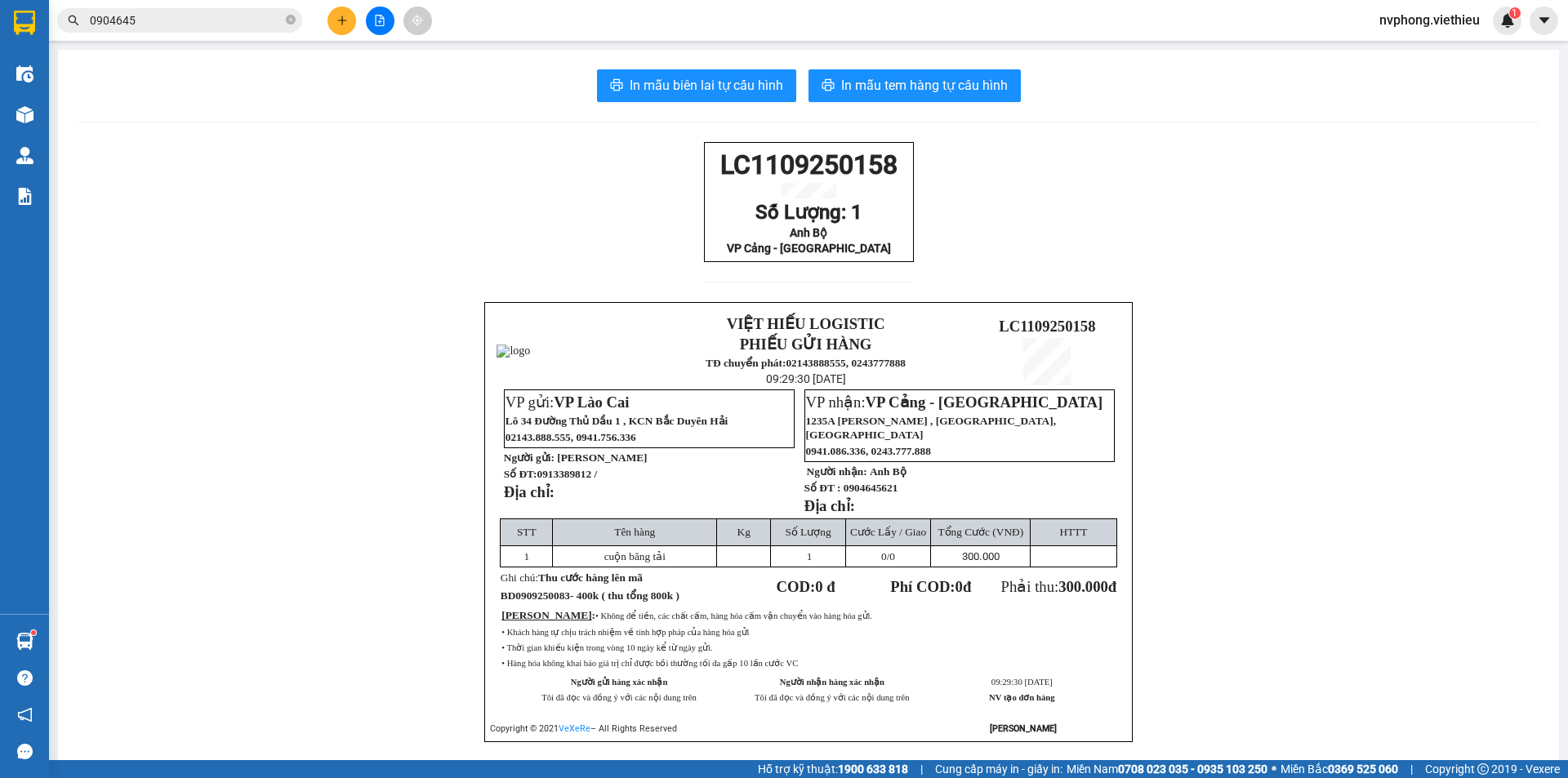
click at [355, 14] on div at bounding box center [380, 21] width 122 height 28
click at [346, 14] on button at bounding box center [342, 21] width 28 height 28
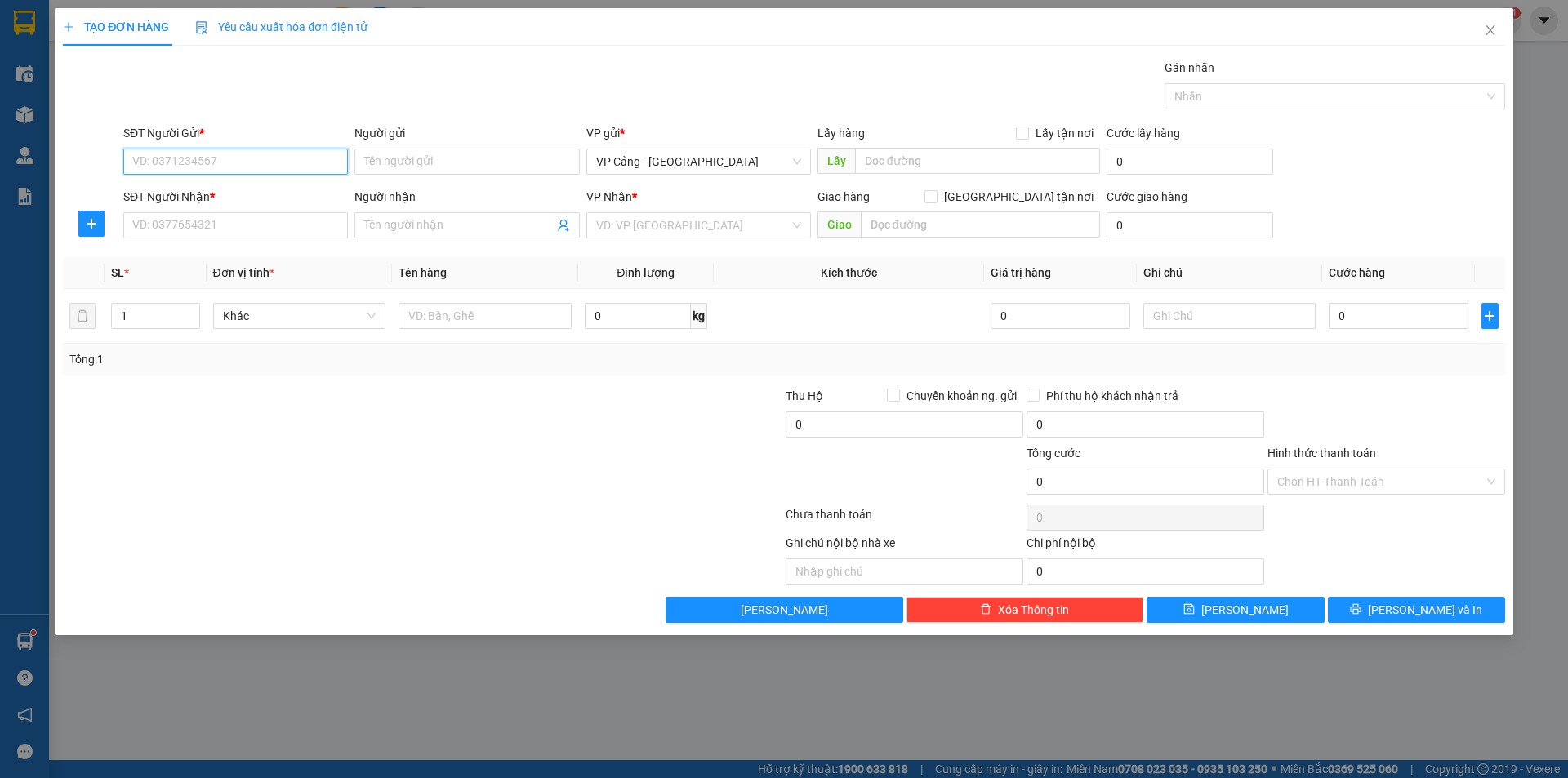
click at [233, 164] on input "SĐT Người Gửi *" at bounding box center [235, 162] width 224 height 26
type input "0827550066"
click at [239, 194] on div "0827550066 - [PERSON_NAME]" at bounding box center [235, 194] width 205 height 18
type input "[PERSON_NAME]"
type input "0827550066"
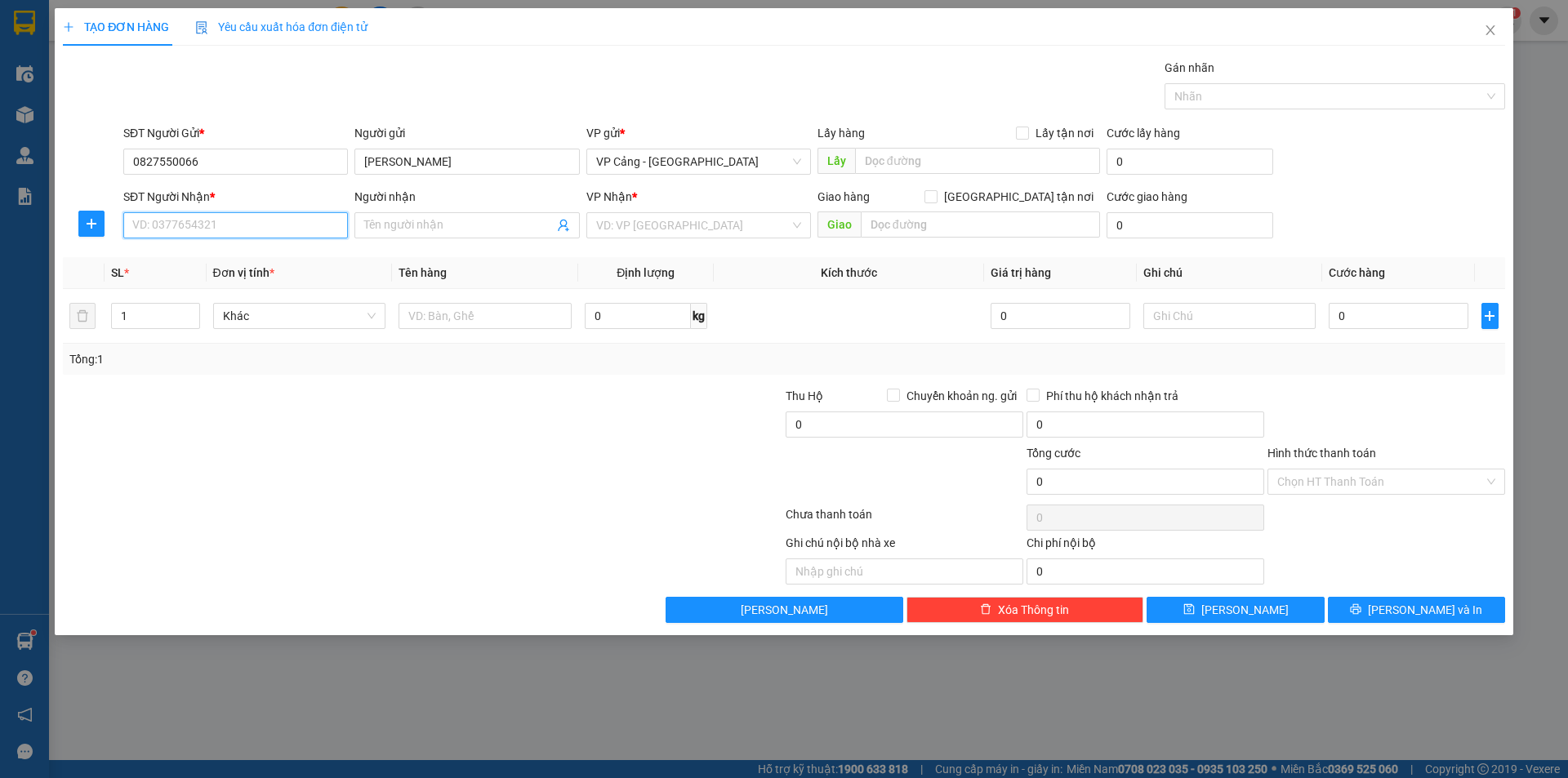
click at [237, 226] on input "SĐT Người Nhận *" at bounding box center [235, 225] width 224 height 26
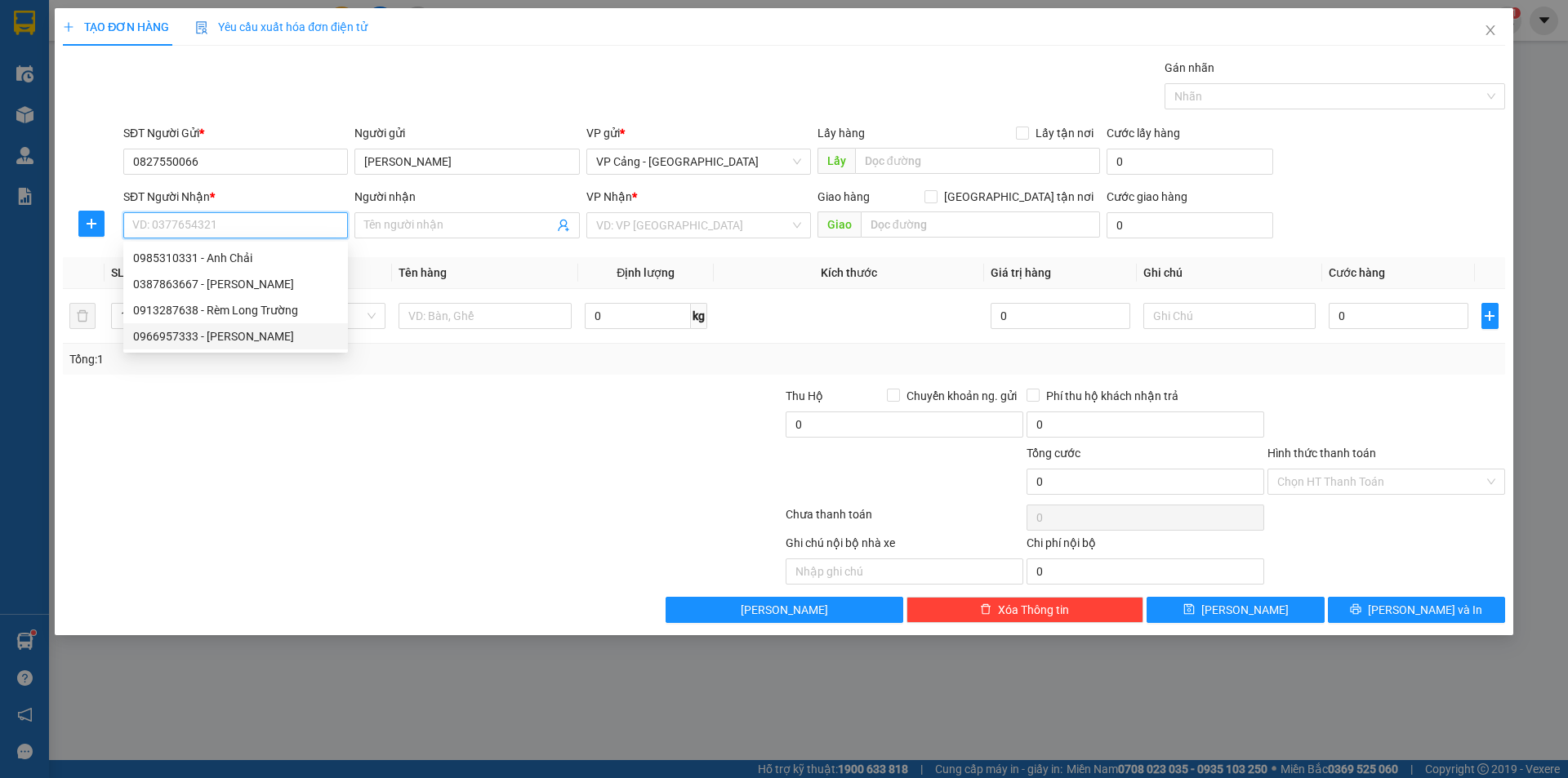
drag, startPoint x: 233, startPoint y: 333, endPoint x: 231, endPoint y: 353, distance: 20.1
click at [232, 334] on div "0966957333 - [PERSON_NAME]" at bounding box center [235, 336] width 205 height 18
type input "0966957333"
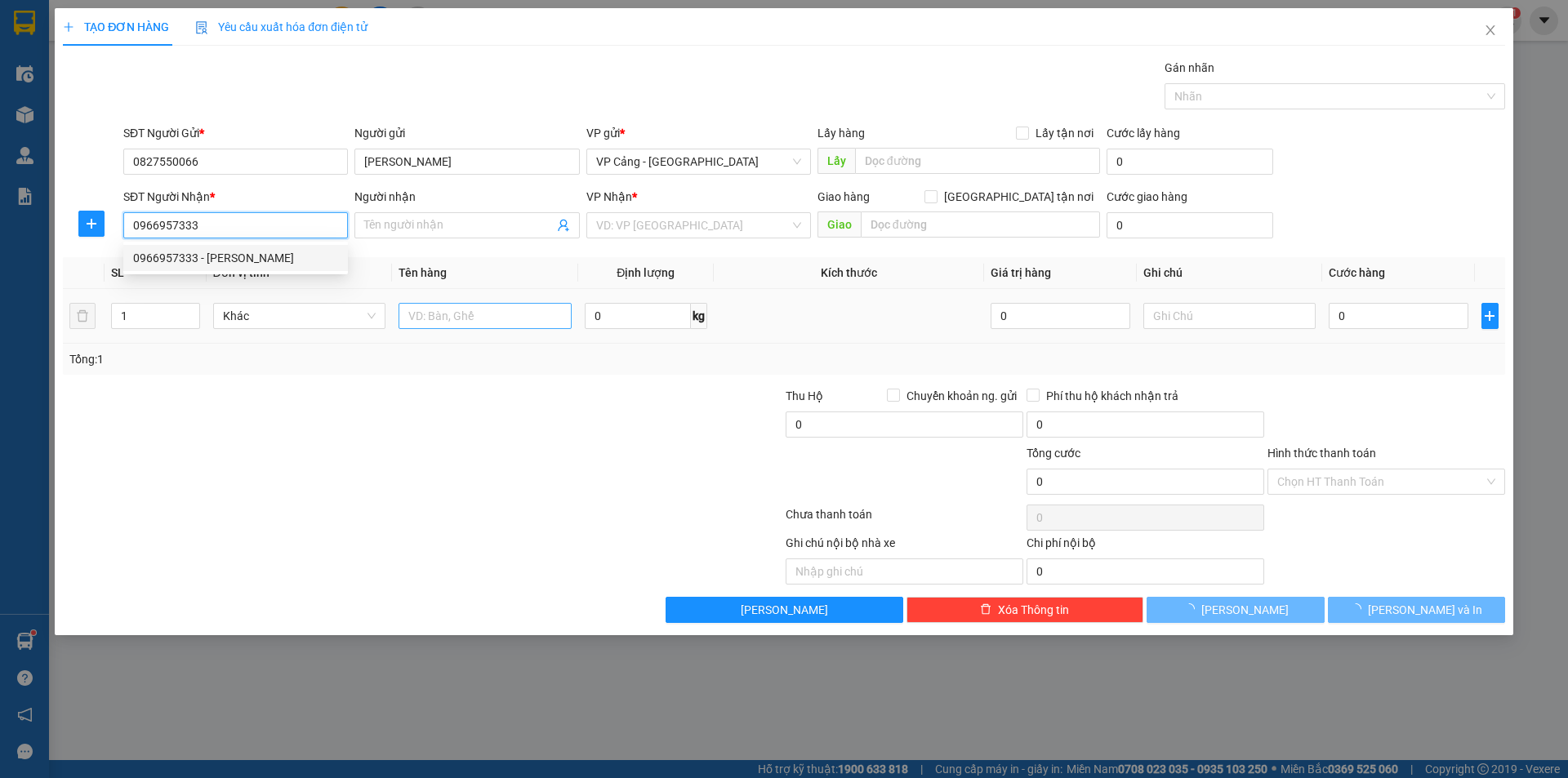
type input "[PERSON_NAME]"
checkbox input "true"
type input "96 [PERSON_NAME], [GEOGRAPHIC_DATA],LC"
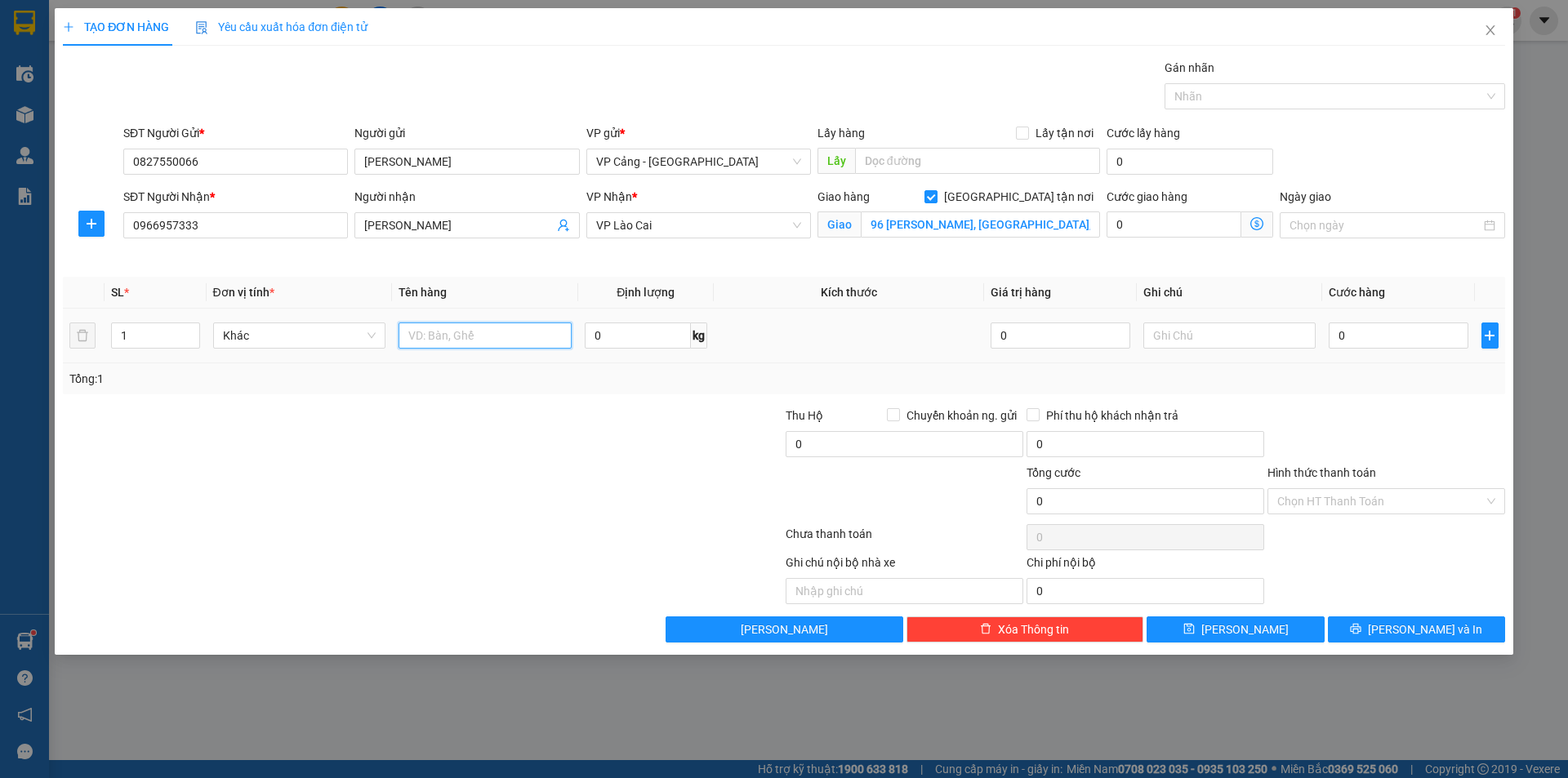
click at [491, 348] on input "text" at bounding box center [485, 336] width 173 height 26
type input "1 kiện rèm"
click at [1386, 341] on input "0" at bounding box center [1398, 336] width 138 height 26
type input "1"
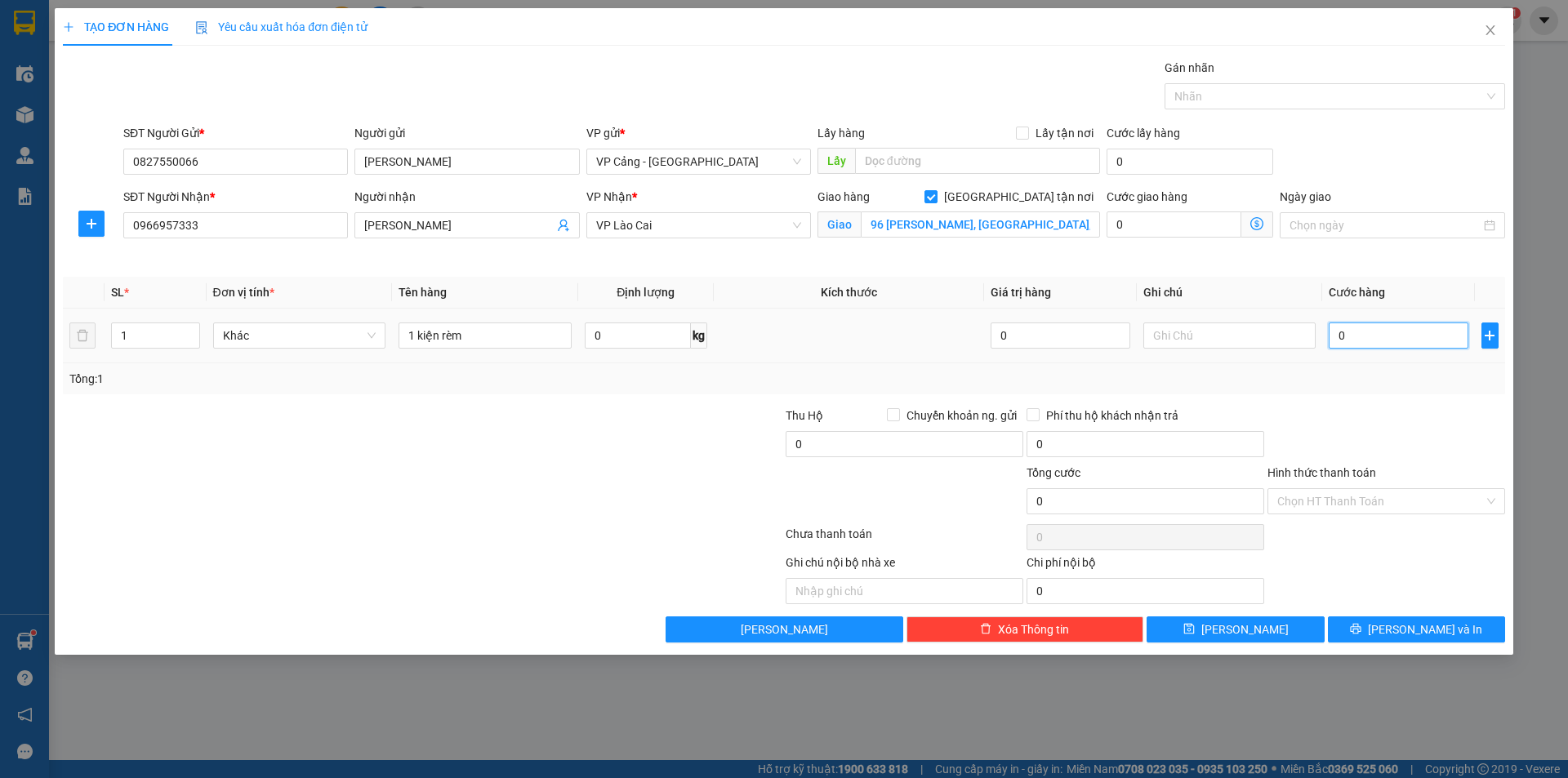
type input "1"
type input "1.000"
click at [1439, 643] on div "TẠO ĐƠN HÀNG Yêu cầu xuất hóa đơn điện tử Transit Pickup Surcharge Ids Transit …" at bounding box center [784, 332] width 1459 height 647
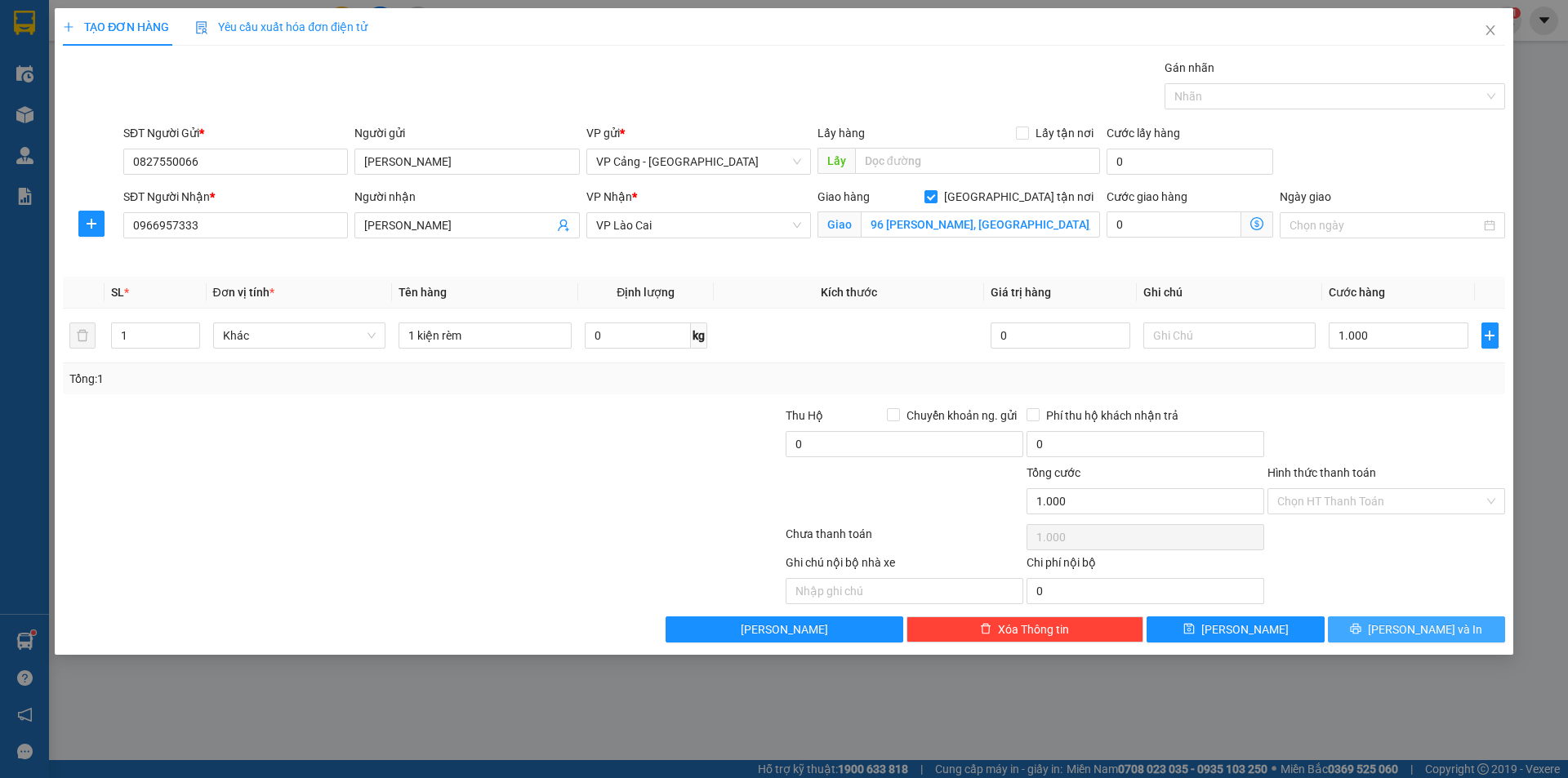
click at [1448, 635] on button "[PERSON_NAME] và In" at bounding box center [1416, 630] width 177 height 26
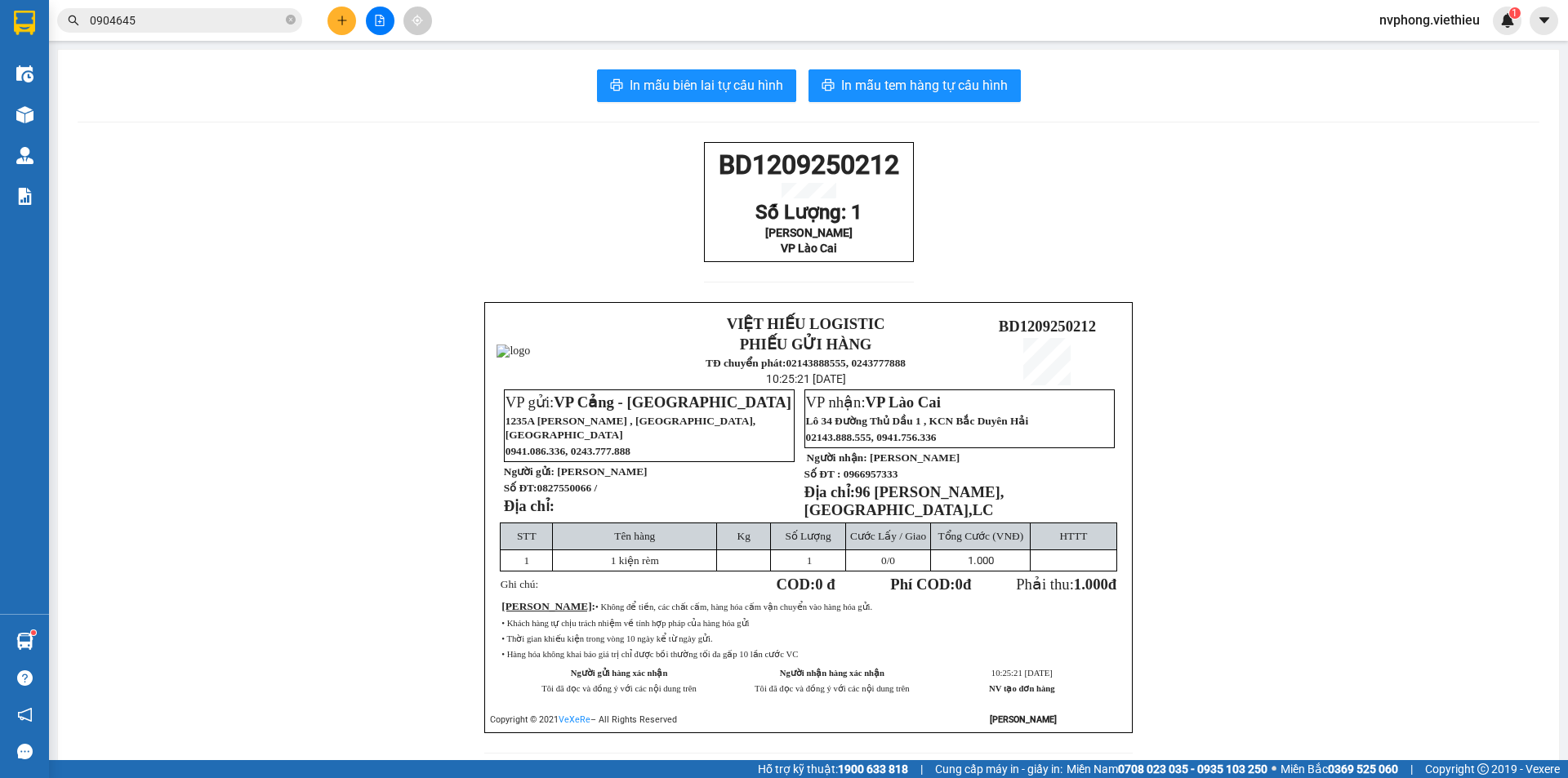
click at [724, 102] on div "In mẫu biên lai tự cấu hình In mẫu tem hàng tự cấu hình BD1209250212 Số Lượng: …" at bounding box center [809, 421] width 1501 height 743
click at [727, 97] on button "In mẫu biên lai tự cấu hình" at bounding box center [697, 86] width 200 height 33
drag, startPoint x: 848, startPoint y: 264, endPoint x: 698, endPoint y: 165, distance: 179.7
click at [703, 165] on div "BD1209250212 Số Lượng: 1 Thắng Ngọc VP Lào Cai" at bounding box center [808, 202] width 210 height 120
copy div "BD1209250212 Số Lượng: 1 Thắng Ngọc VP Lào Cai"
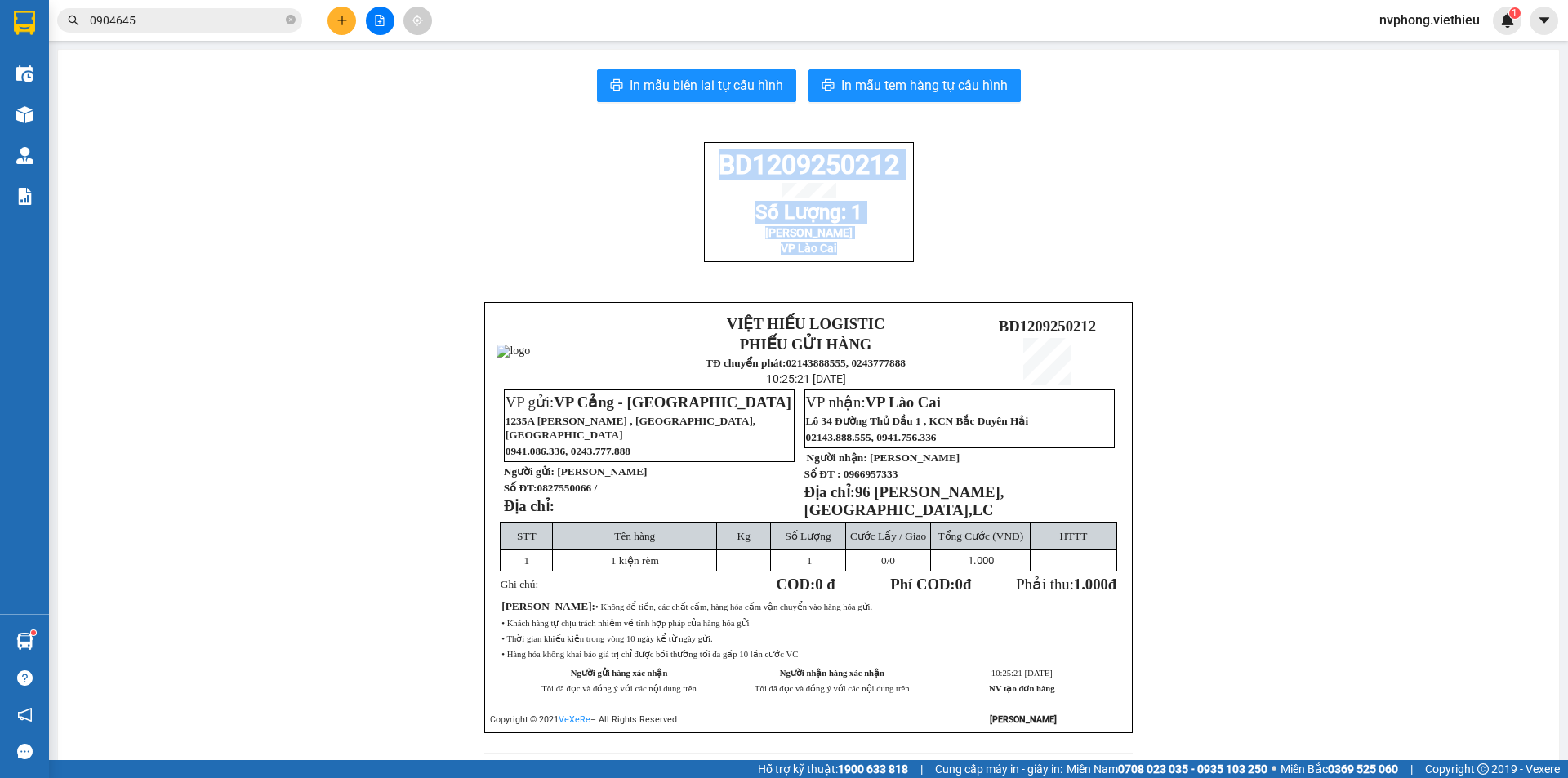
click at [341, 22] on icon "plus" at bounding box center [342, 21] width 11 height 11
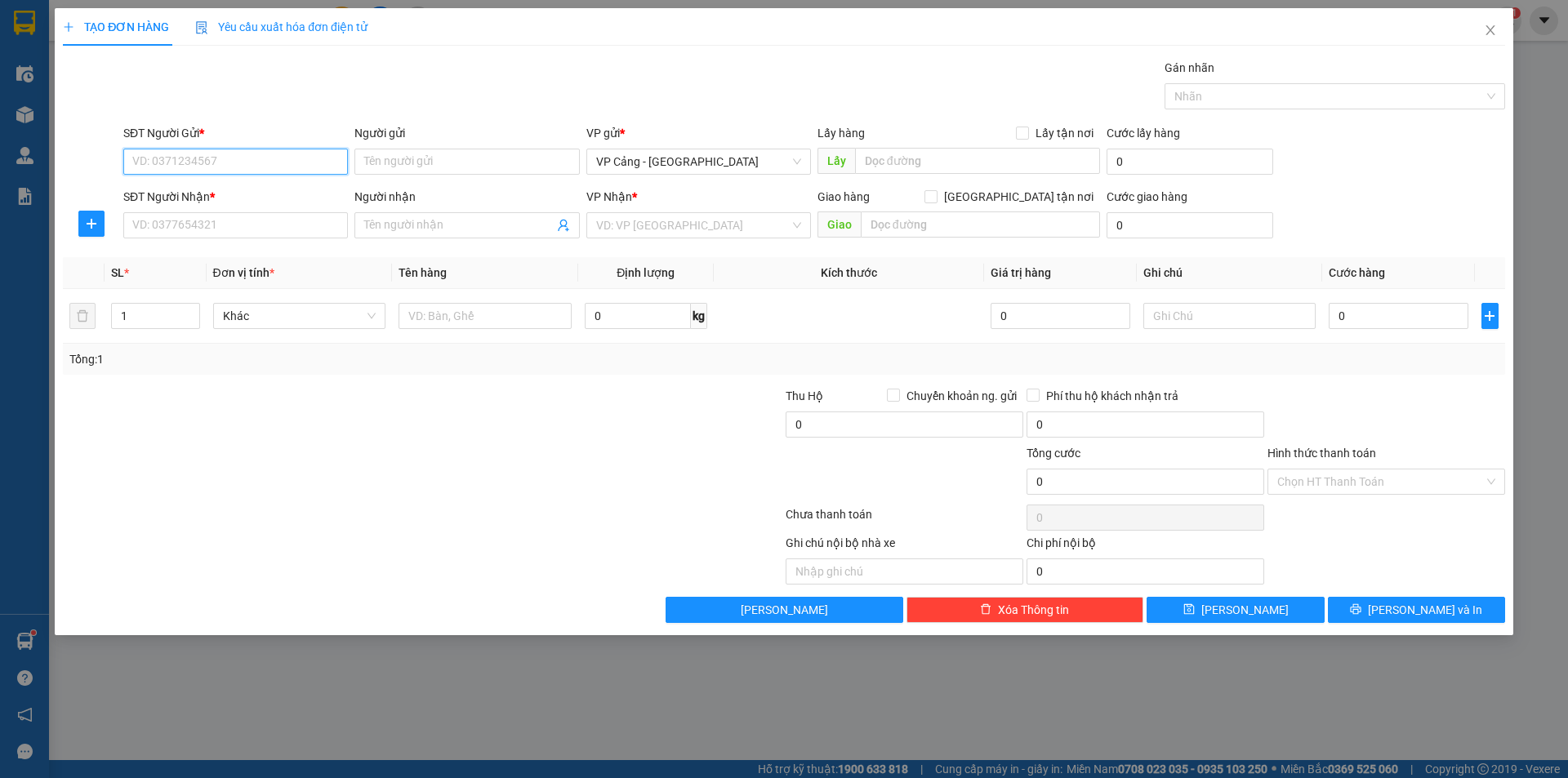
click at [291, 161] on input "SĐT Người Gửi *" at bounding box center [235, 162] width 224 height 26
type input "3"
click at [287, 193] on div "0374008006 - Huy" at bounding box center [235, 194] width 205 height 18
type input "0374008006"
type input "Huy"
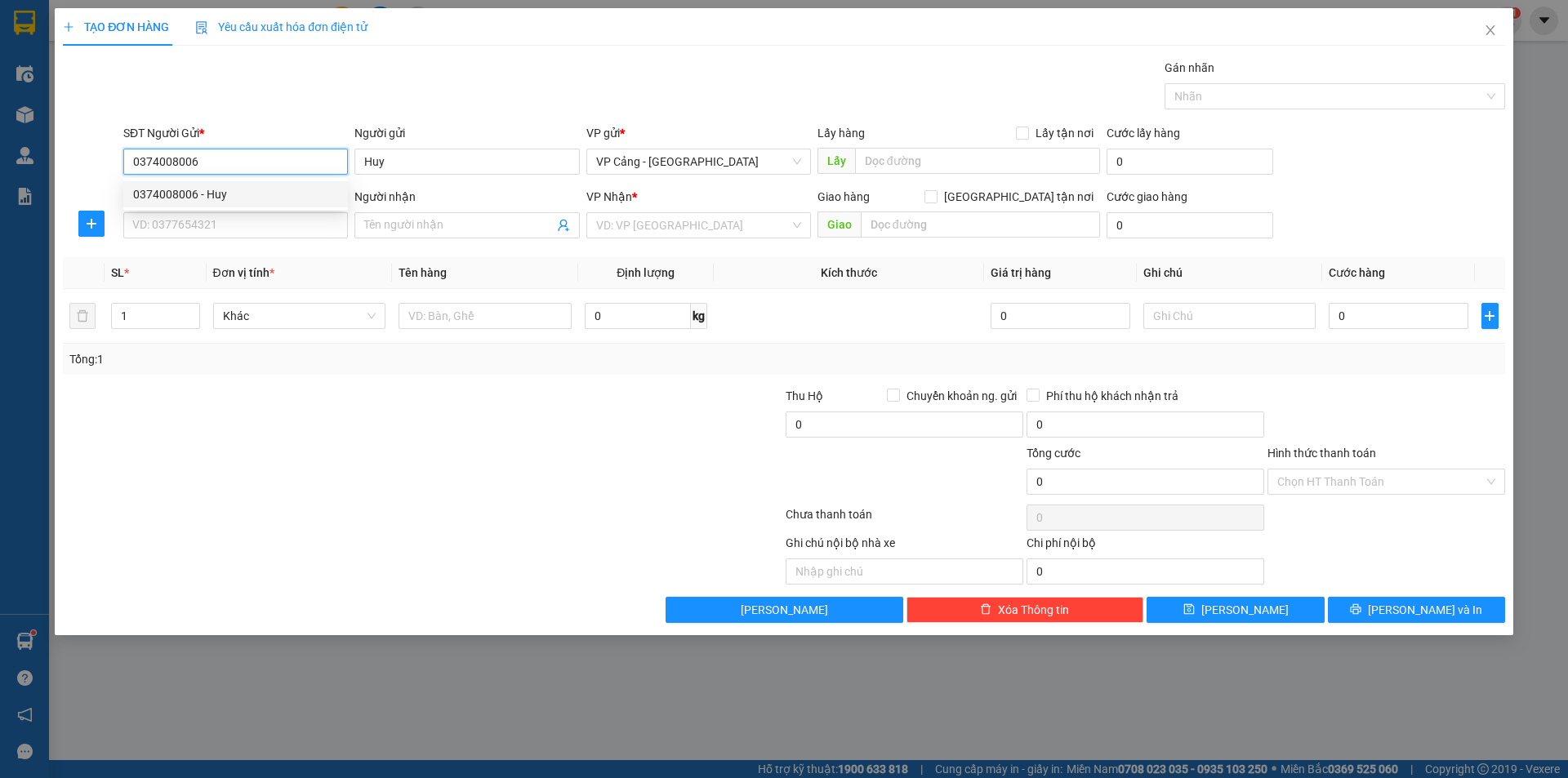
type input "0374008006"
click at [245, 238] on div "SĐT Người Nhận * VD: 0377654321" at bounding box center [235, 216] width 224 height 57
click at [259, 227] on input "SĐT Người Nhận *" at bounding box center [235, 225] width 224 height 26
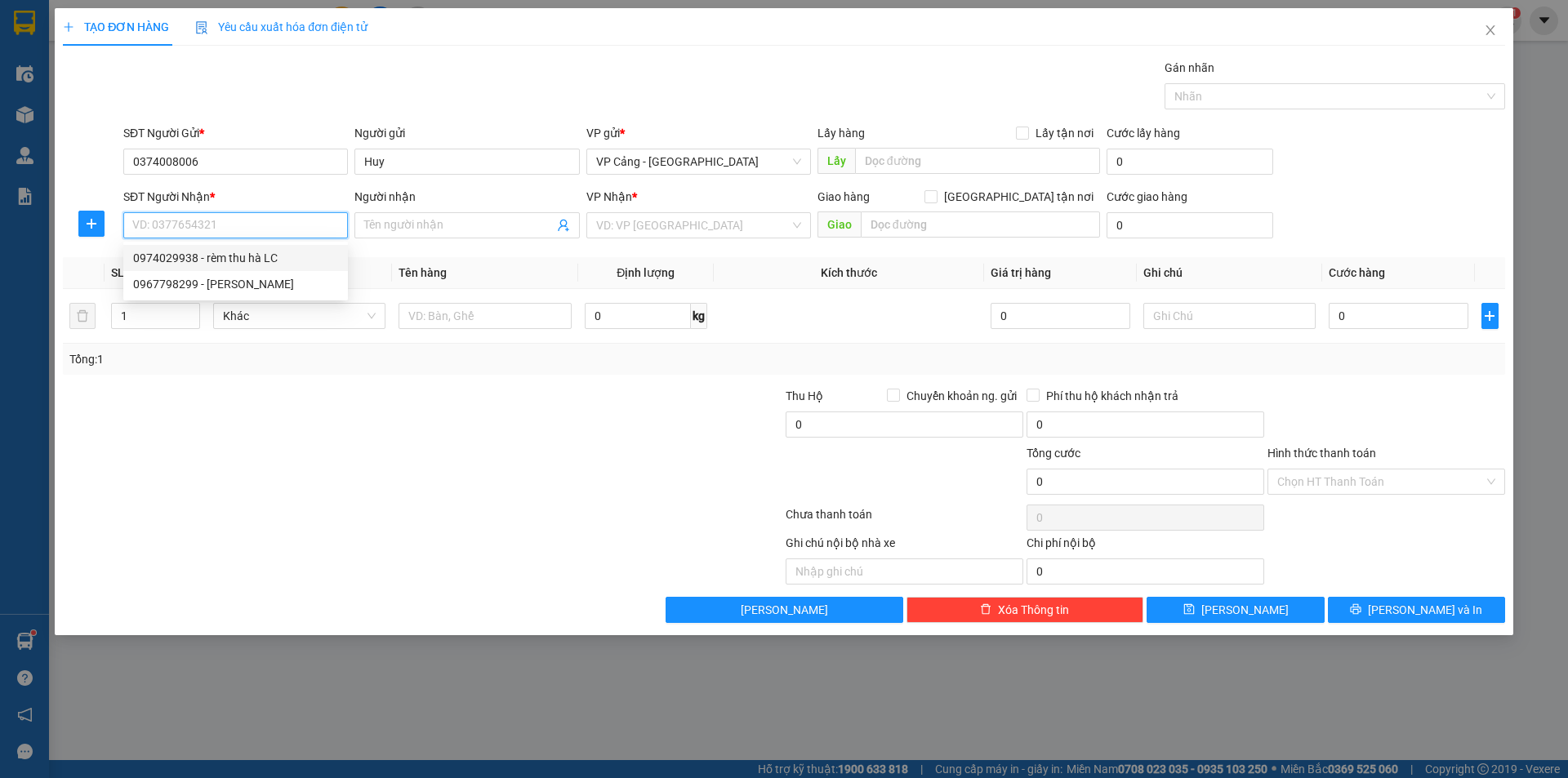
click at [269, 224] on input "SĐT Người Nhận *" at bounding box center [235, 225] width 224 height 26
click at [215, 252] on div "0966499393 - Ngọc Mai LC" at bounding box center [235, 257] width 205 height 18
type input "0966499393"
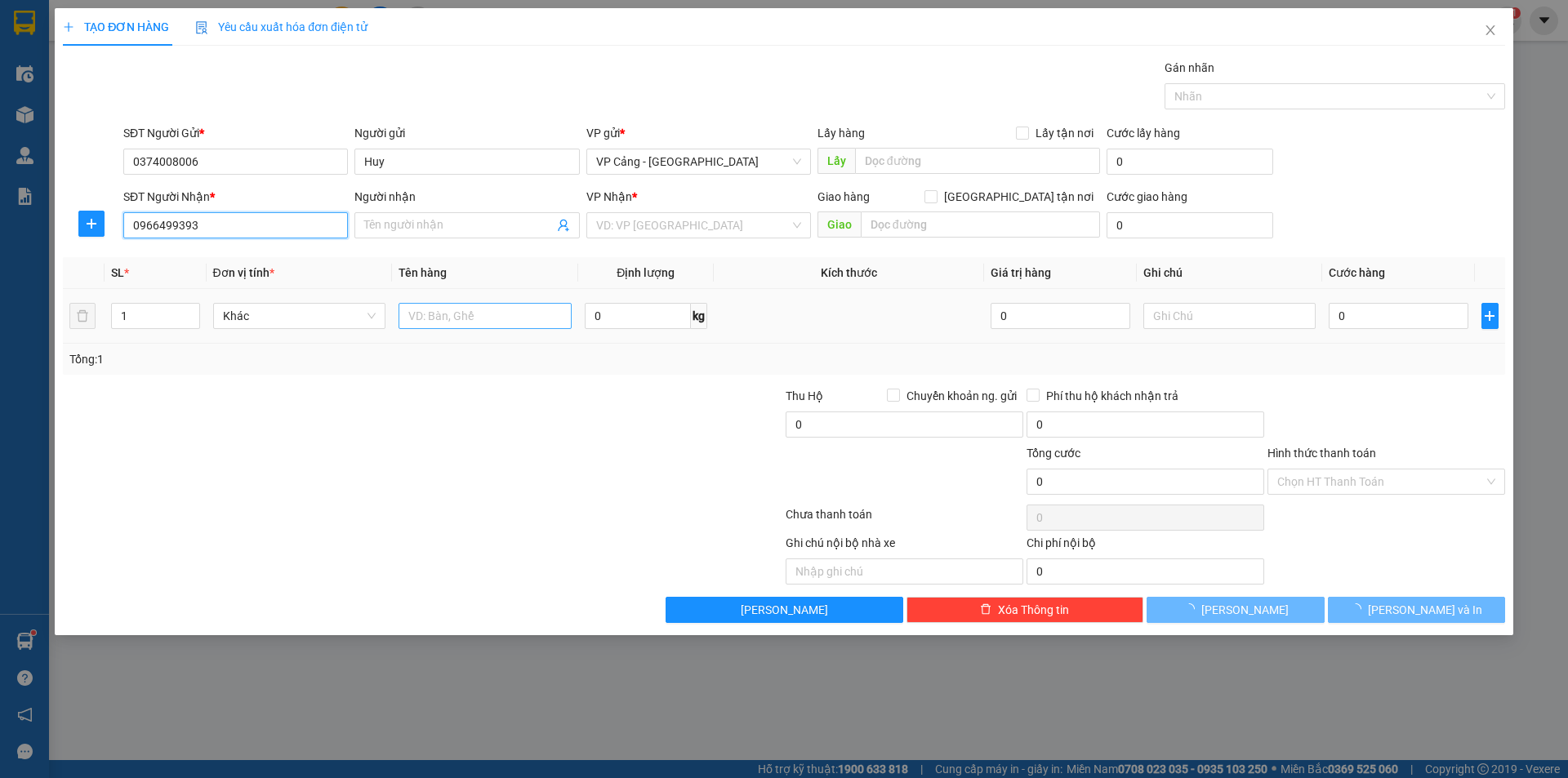
type input "Ngọc Mai LC"
checkbox input "true"
type input "185 [PERSON_NAME], LC"
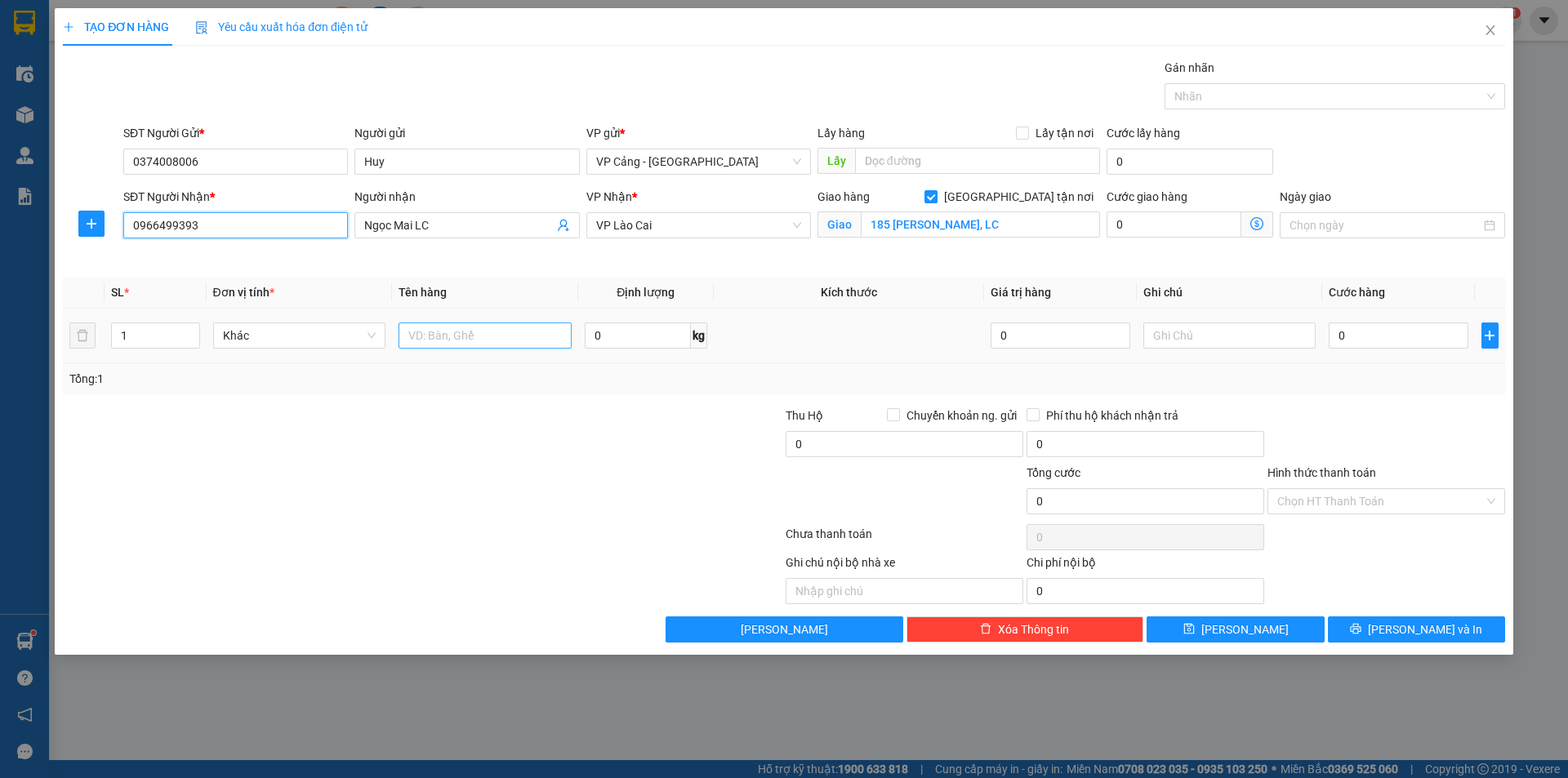
type input "0966499393"
click at [440, 323] on input "text" at bounding box center [485, 336] width 173 height 26
click at [1389, 330] on input "0" at bounding box center [1398, 336] width 138 height 26
click at [504, 336] on input "1 kiện" at bounding box center [485, 336] width 173 height 26
type input "1 kiện rèm"
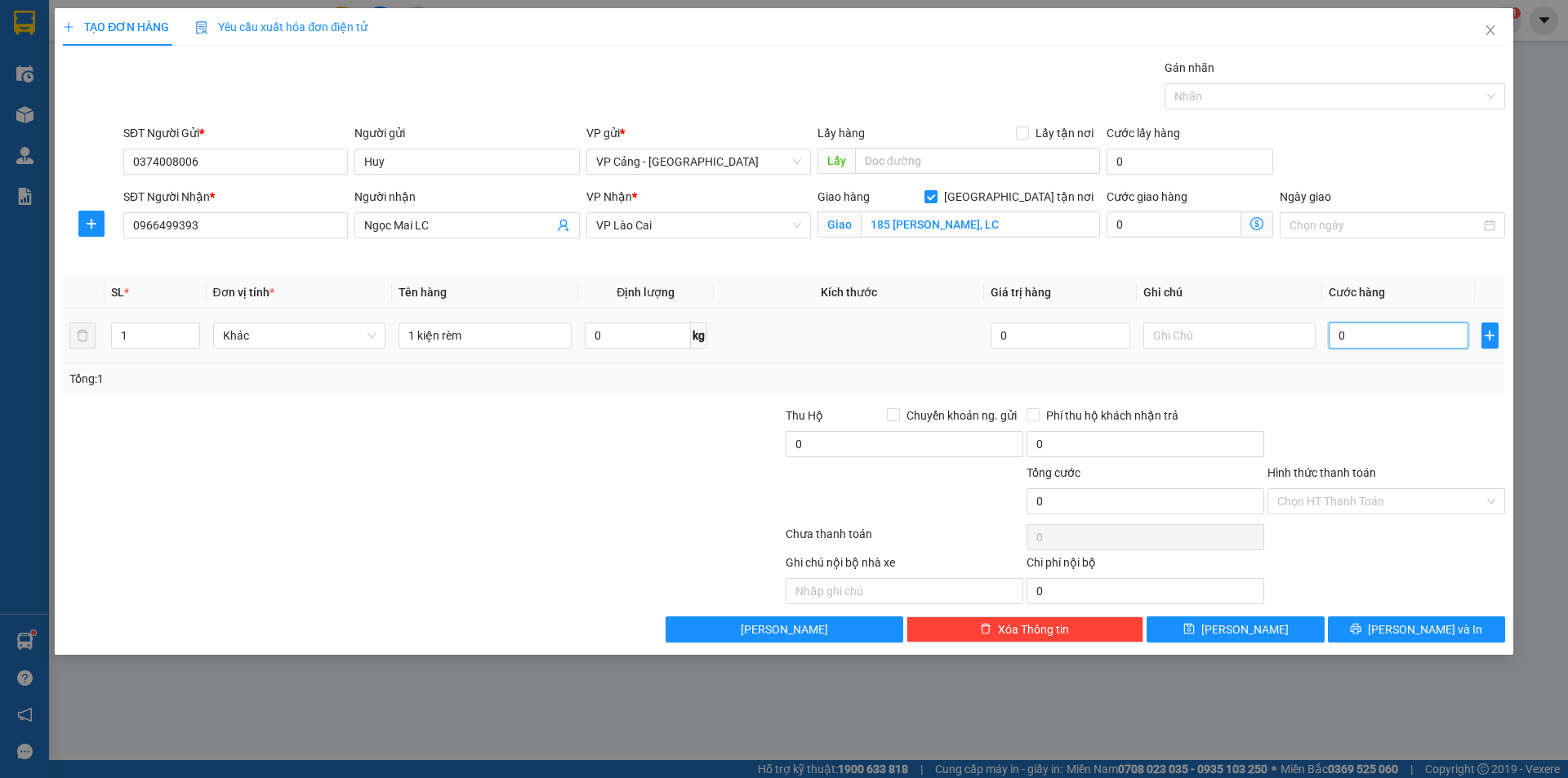
click at [1340, 331] on input "0" at bounding box center [1398, 336] width 138 height 26
type input "1"
type input "1.000"
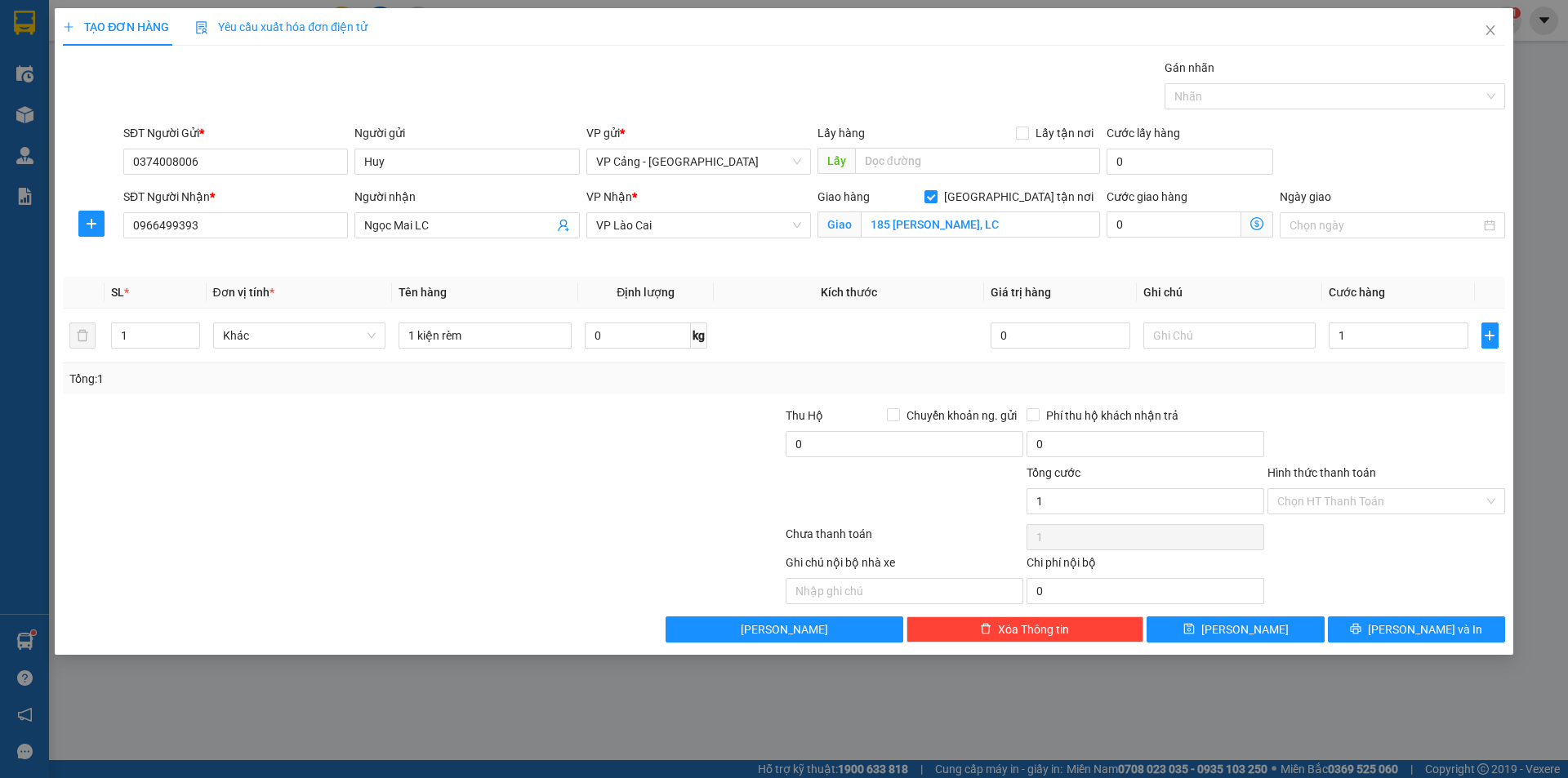
type input "1.000"
click at [1382, 650] on div "TẠO ĐƠN HÀNG Yêu cầu xuất hóa đơn điện tử Transit Pickup Surcharge Ids Transit …" at bounding box center [784, 332] width 1459 height 647
click at [1383, 641] on div "TẠO ĐƠN HÀNG Yêu cầu xuất hóa đơn điện tử Transit Pickup Surcharge Ids Transit …" at bounding box center [784, 332] width 1459 height 647
click at [1412, 623] on span "[PERSON_NAME] và In" at bounding box center [1424, 629] width 114 height 18
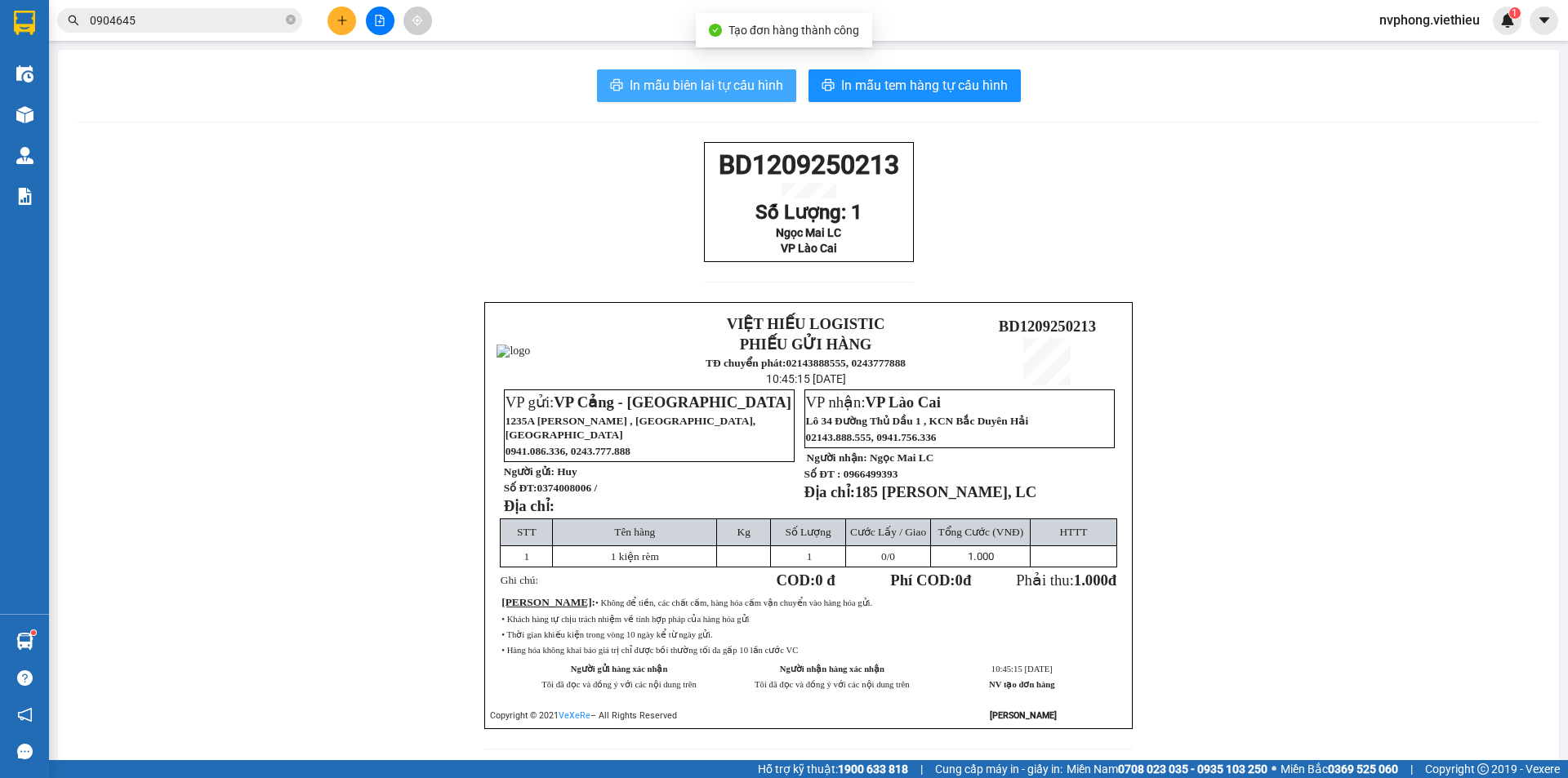
click at [726, 86] on span "In mẫu biên lai tự cấu hình" at bounding box center [706, 86] width 154 height 21
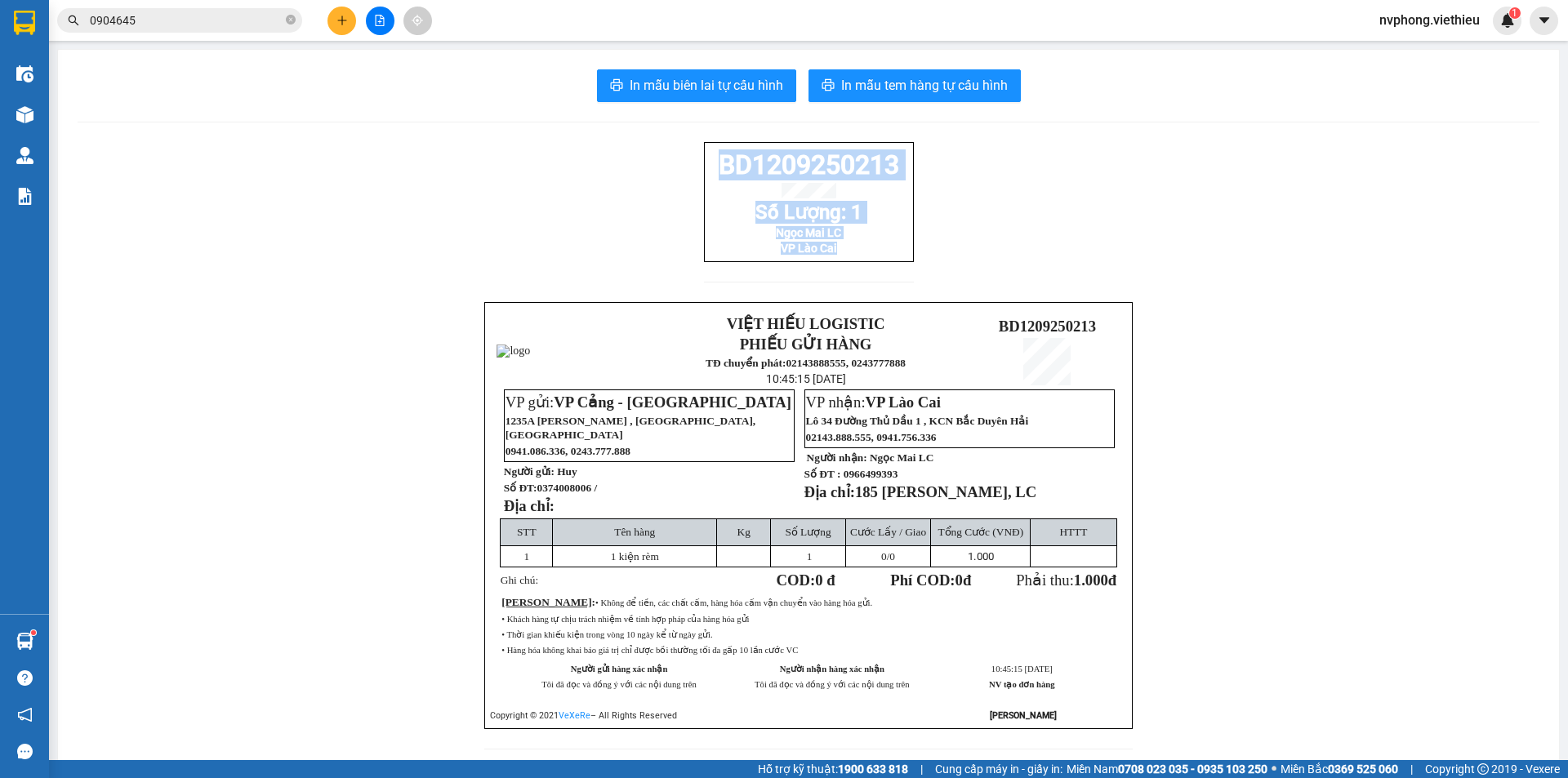
drag, startPoint x: 849, startPoint y: 265, endPoint x: 701, endPoint y: 145, distance: 190.5
click at [703, 145] on div "BD1209250213 Số Lượng: 1 Ngọc Mai LC VP Lào Cai" at bounding box center [808, 202] width 210 height 120
copy div "BD1209250213 Số Lượng: 1 Ngọc Mai LC VP Lào Cai"
click at [287, 22] on icon "close-circle" at bounding box center [290, 20] width 9 height 9
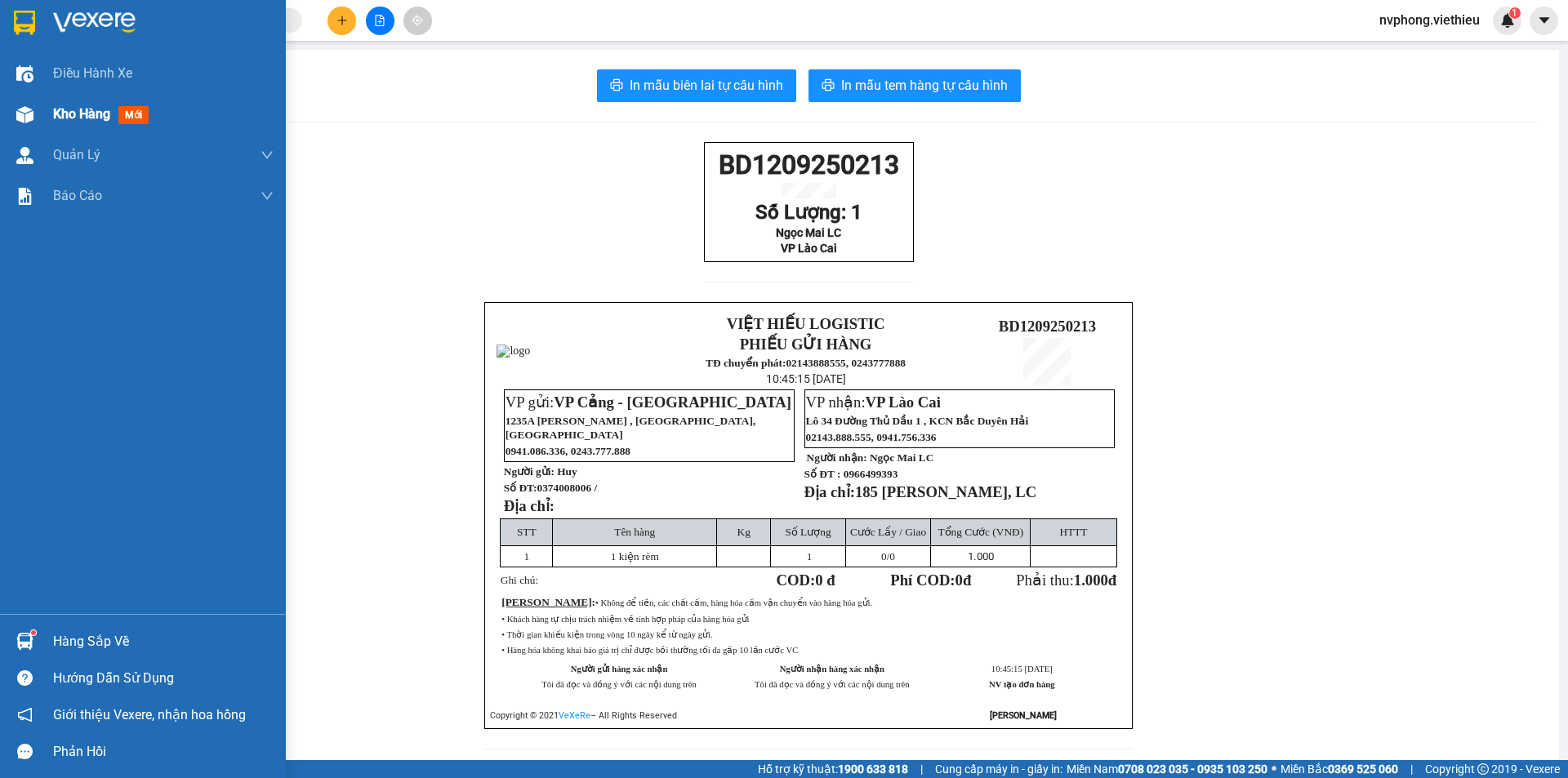
click at [88, 115] on span "Kho hàng" at bounding box center [81, 114] width 57 height 15
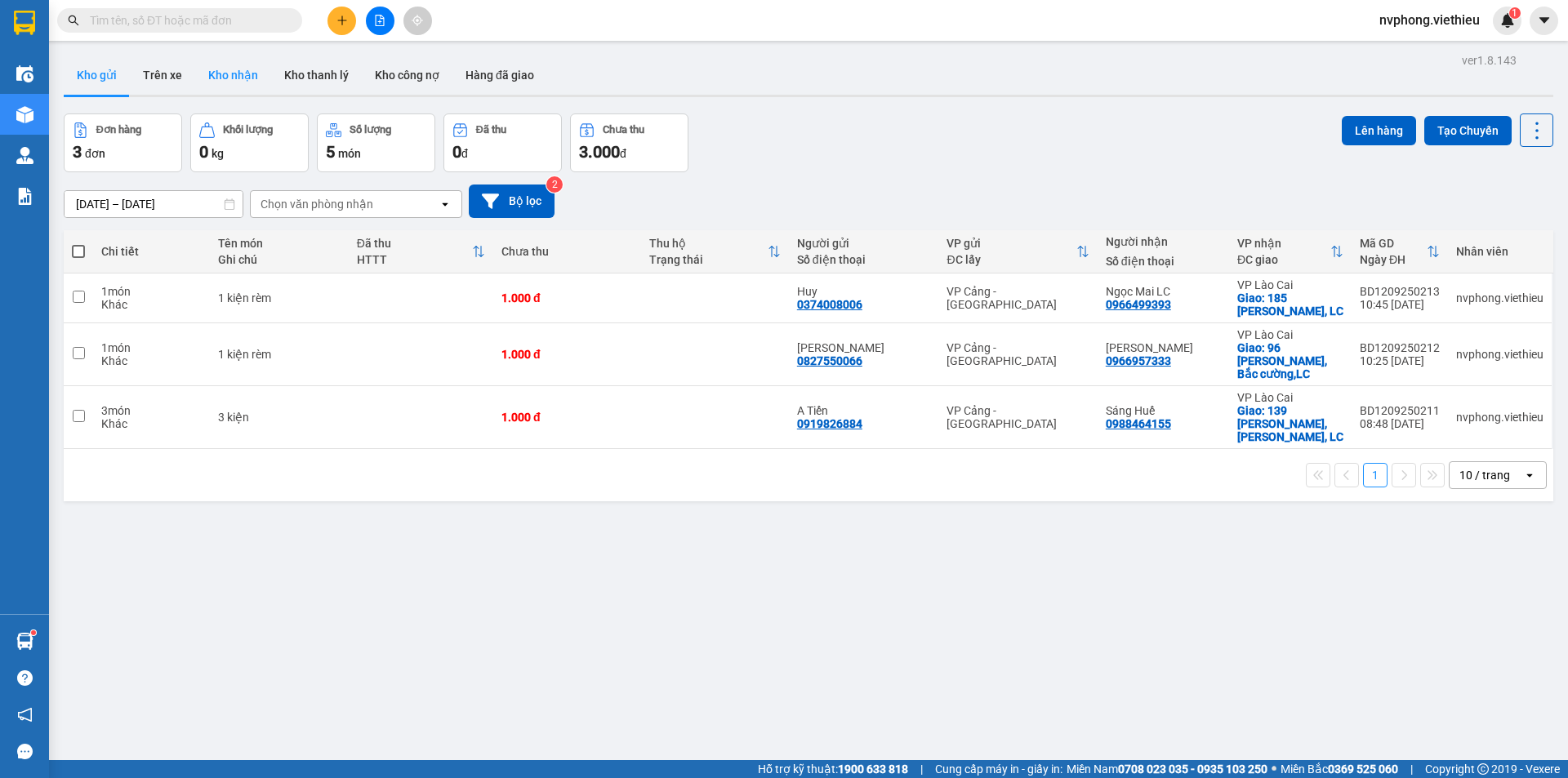
click at [236, 83] on button "Kho nhận" at bounding box center [233, 75] width 76 height 40
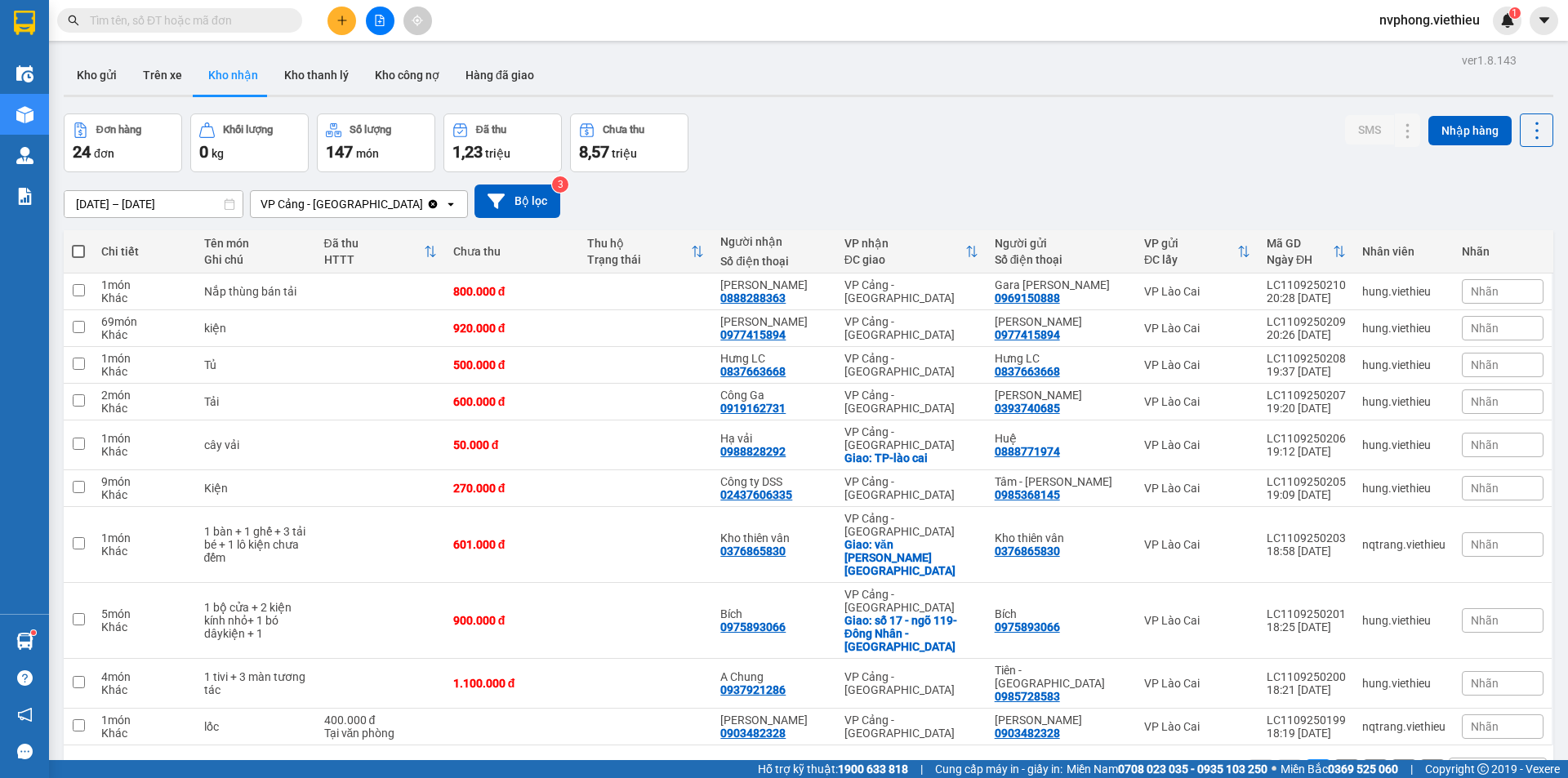
click at [176, 22] on input "text" at bounding box center [186, 20] width 193 height 18
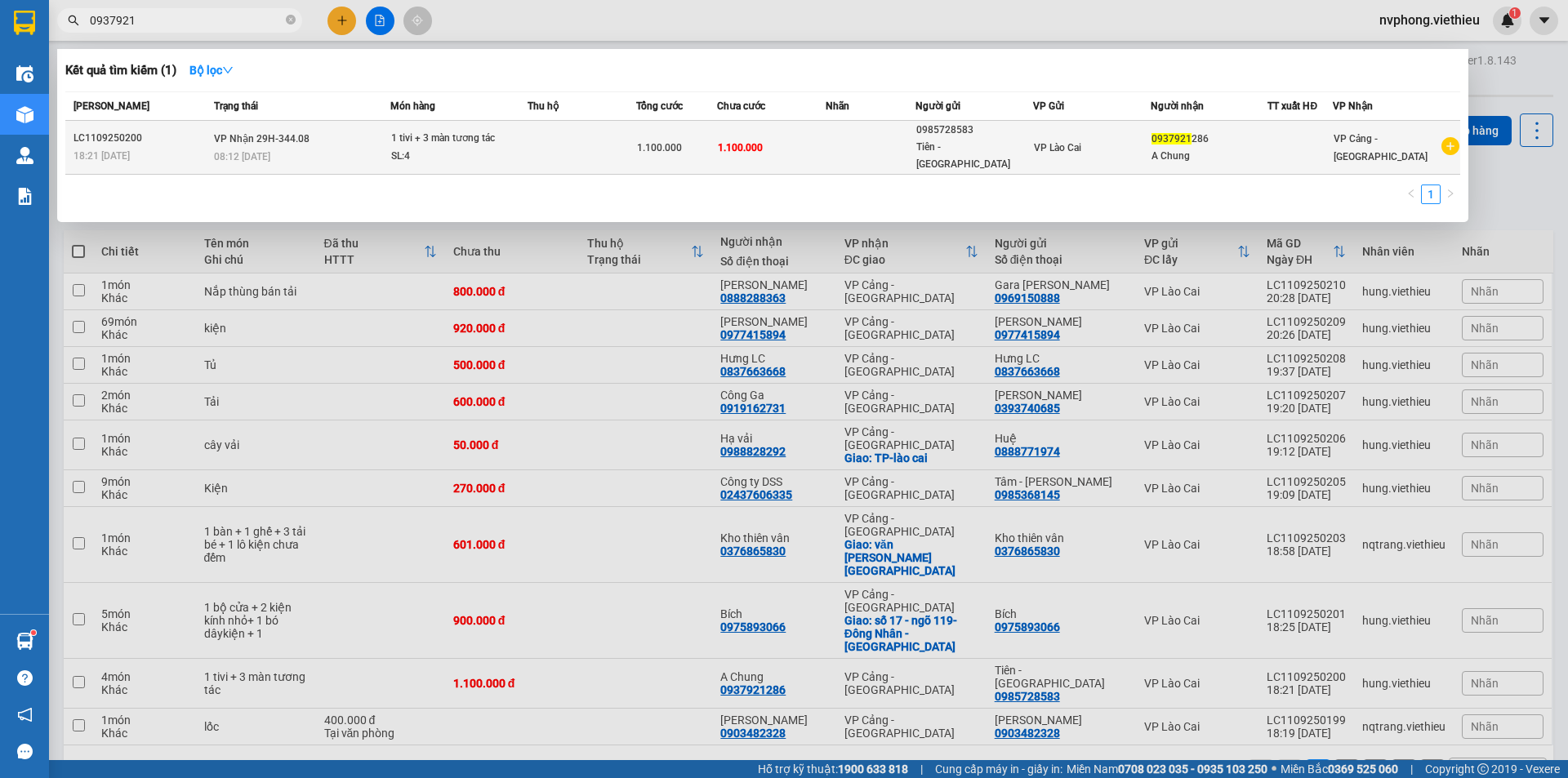
type input "0937921"
click at [1082, 138] on div "VP Lào Cai" at bounding box center [1091, 147] width 116 height 18
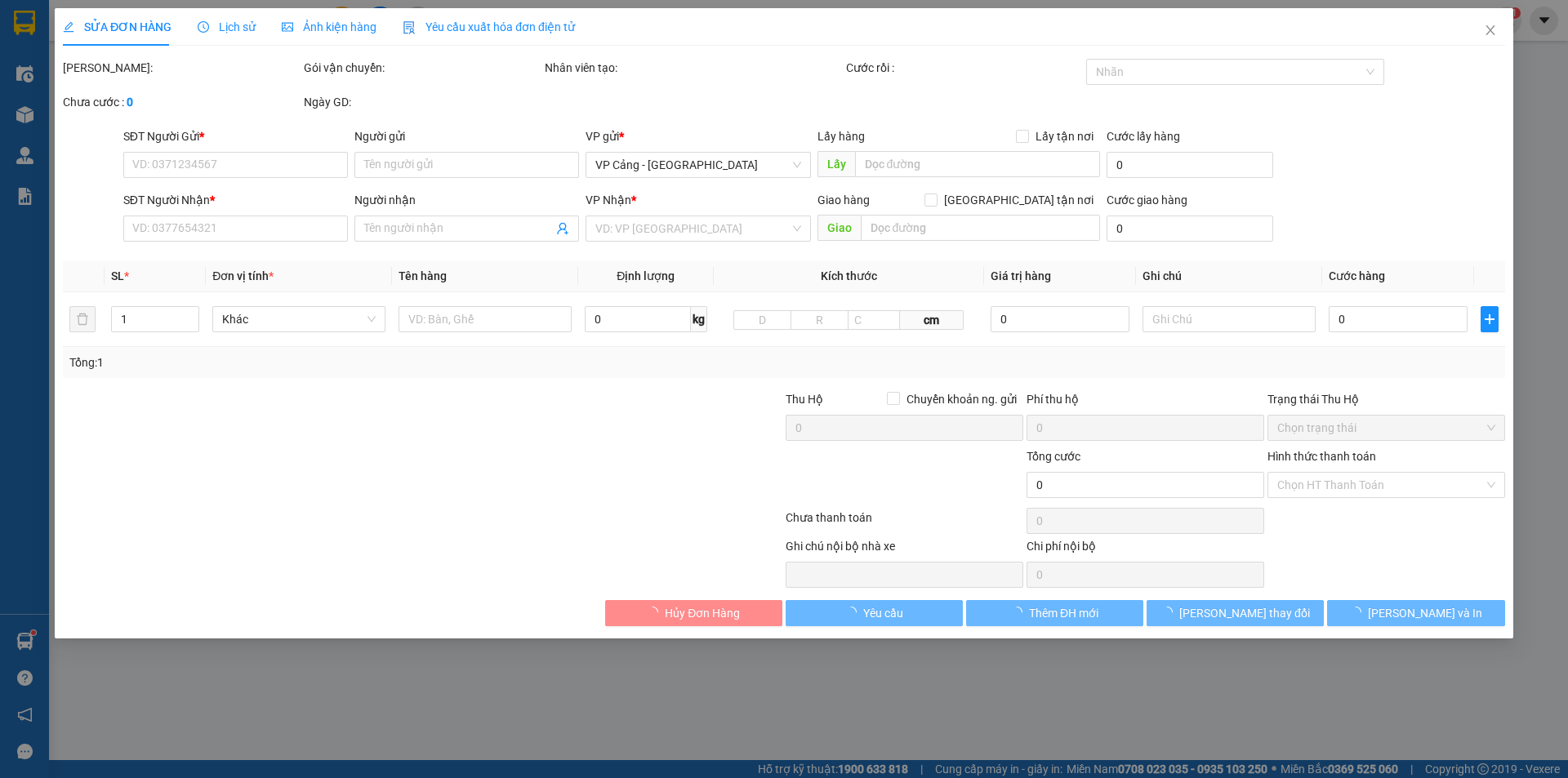
type input "0985728583"
type input "Tiên - [GEOGRAPHIC_DATA]"
type input "0937921286"
type input "A Chung"
type input "1.100.000"
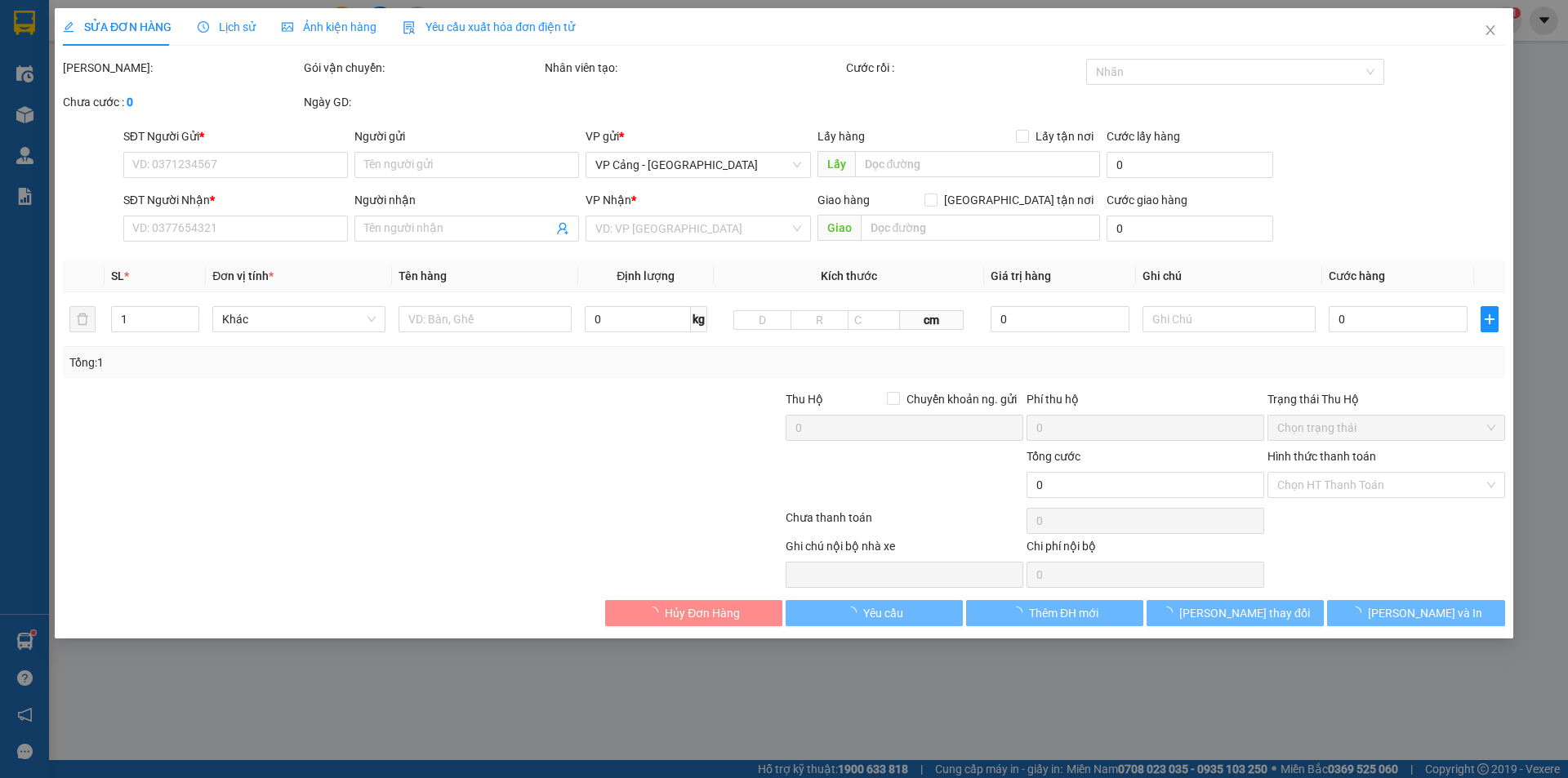
type input "1.100.000"
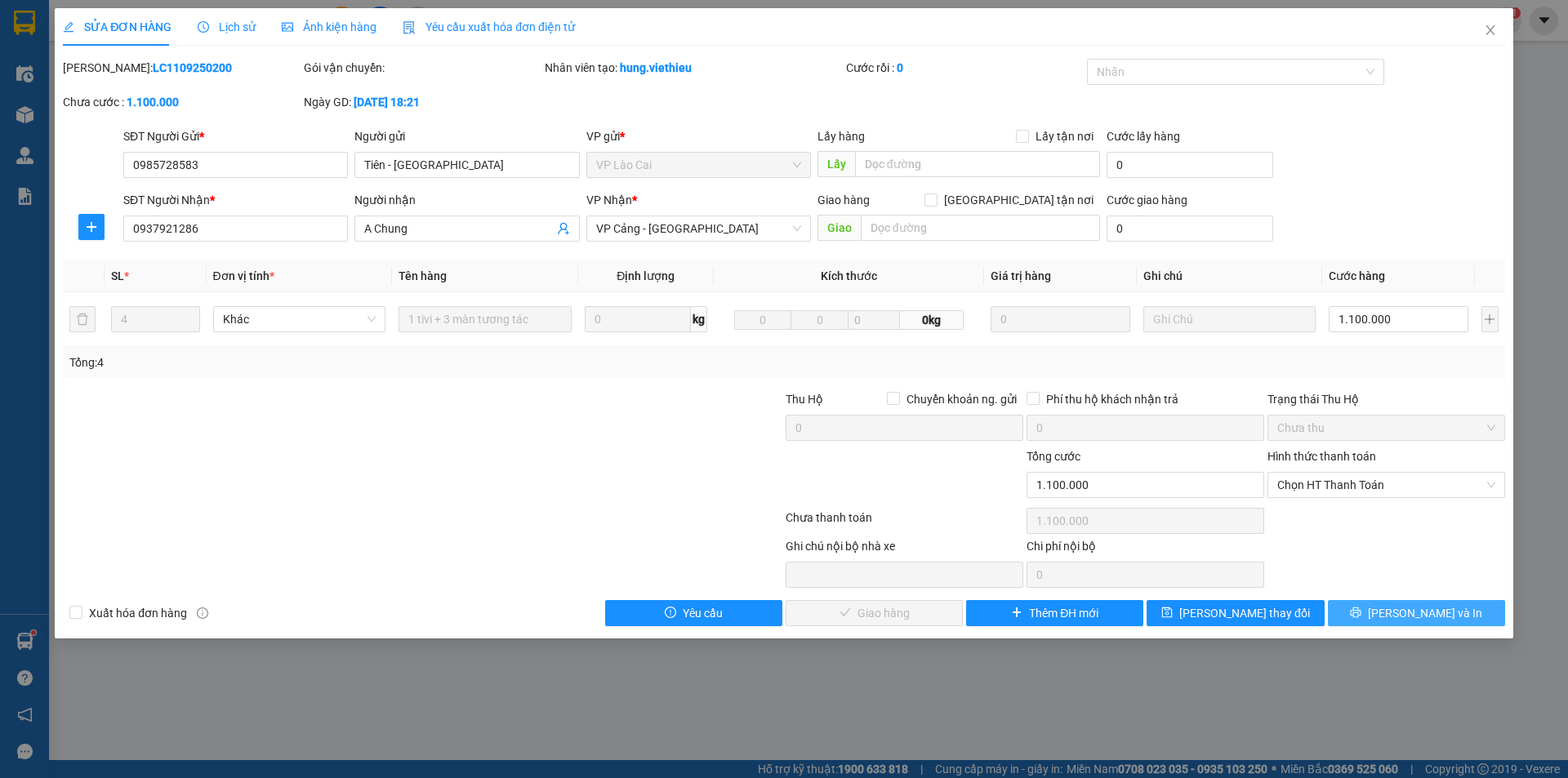
click at [1425, 623] on button "[PERSON_NAME] và In" at bounding box center [1416, 613] width 177 height 26
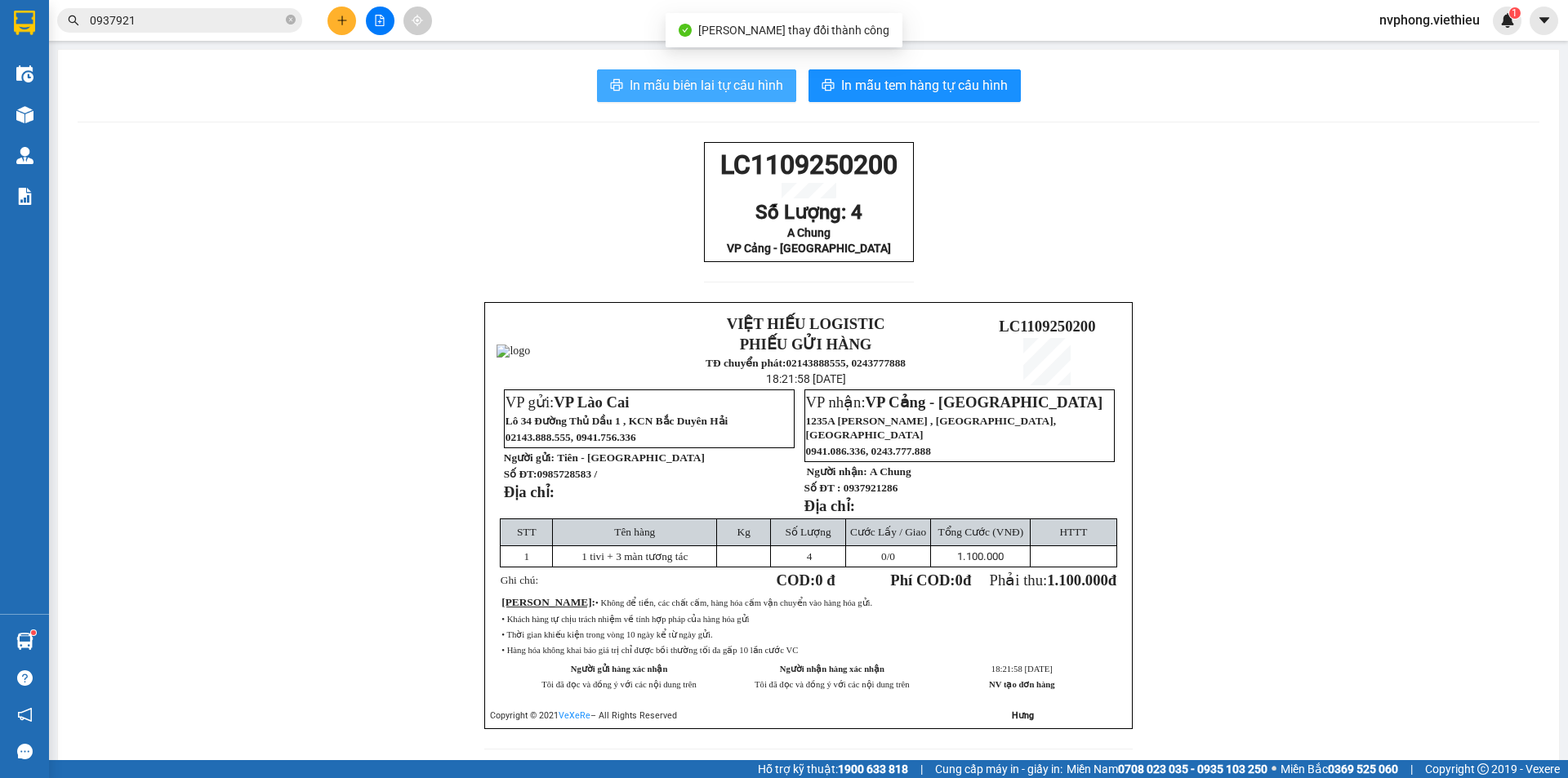
click at [670, 80] on span "In mẫu biên lai tự cấu hình" at bounding box center [706, 86] width 154 height 21
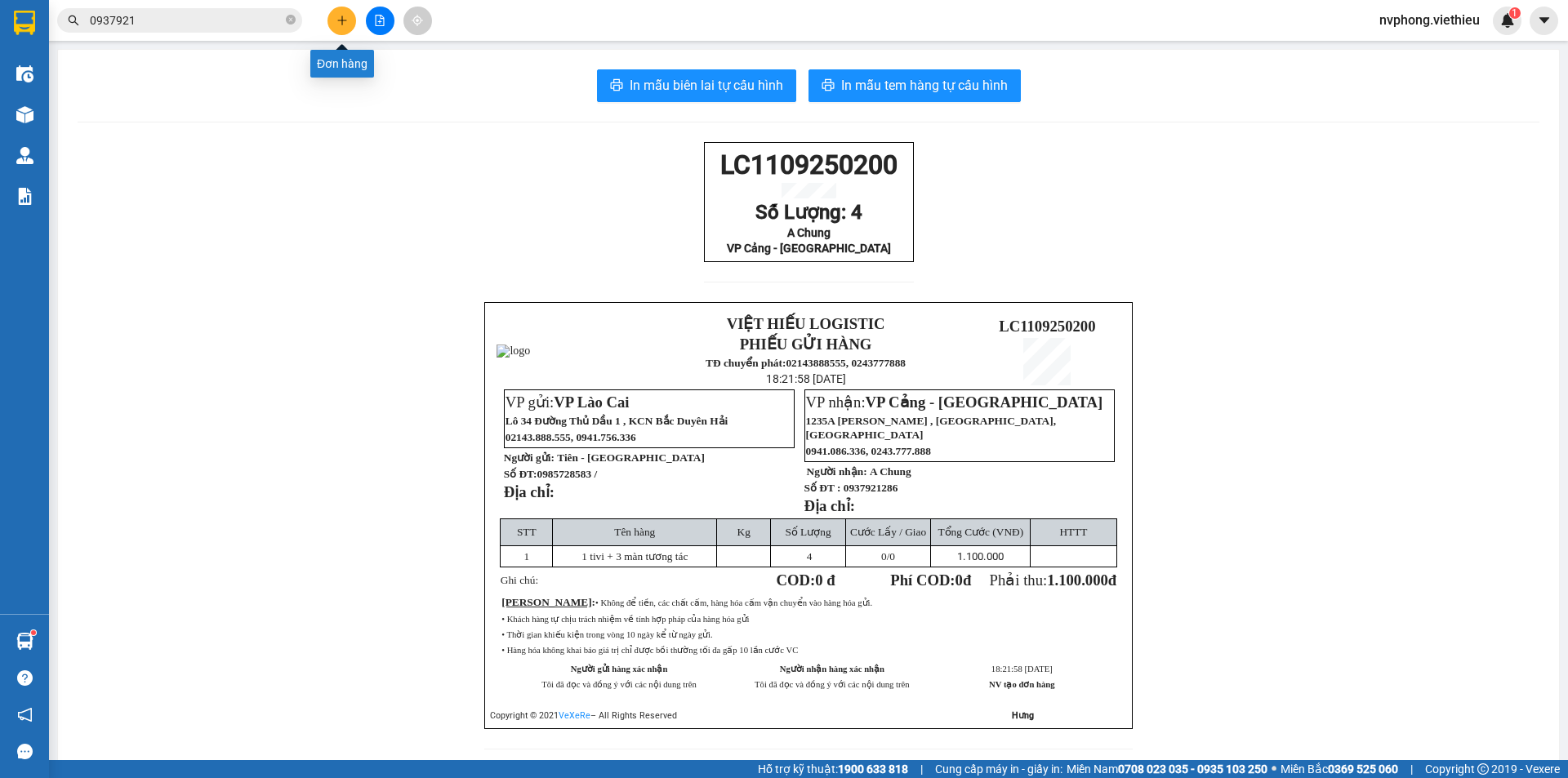
click at [338, 18] on icon "plus" at bounding box center [342, 21] width 11 height 11
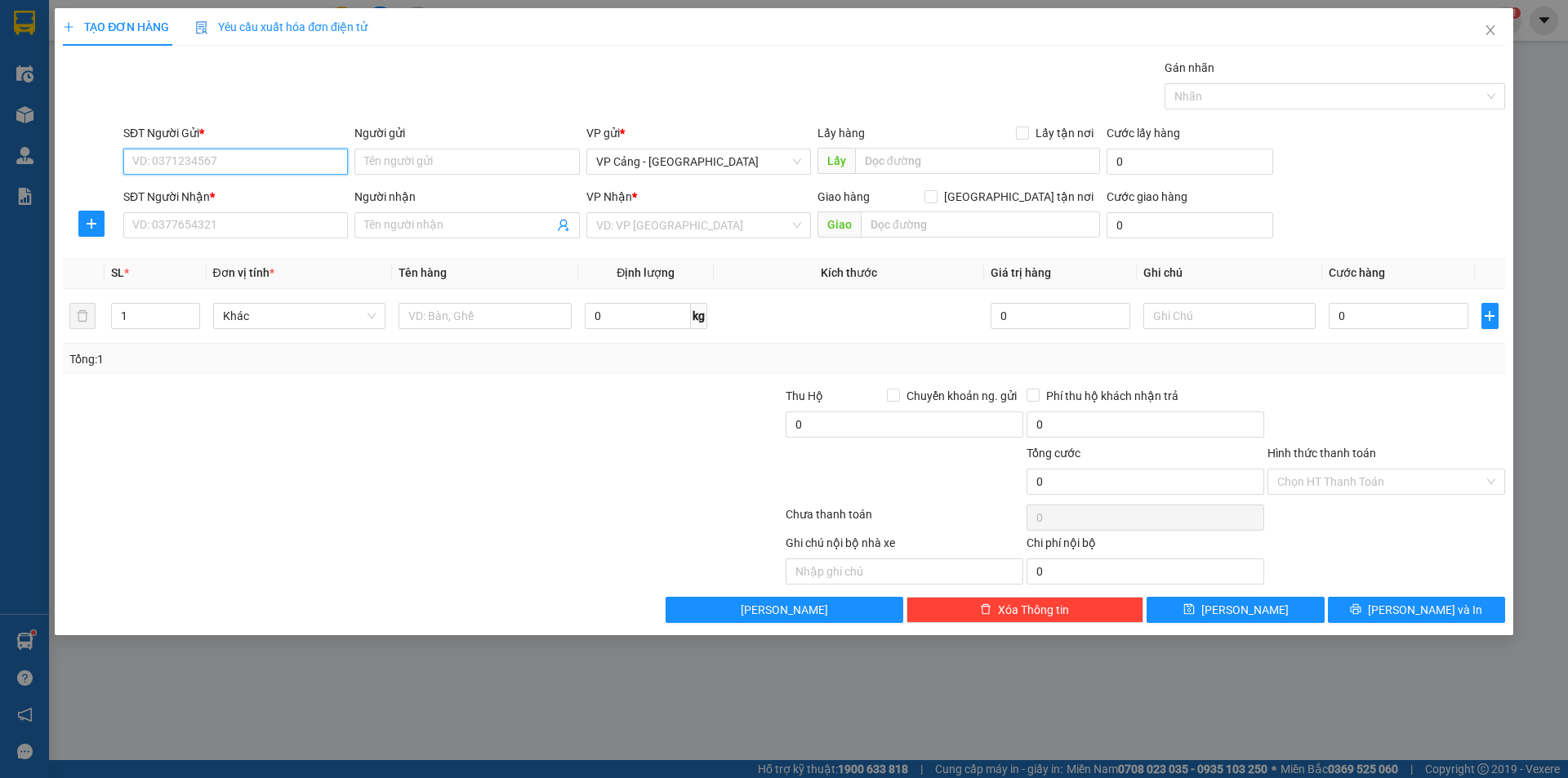
click at [141, 170] on input "SĐT Người Gửi *" at bounding box center [235, 162] width 224 height 26
click at [194, 189] on div "0769186555 - Cty KAIZEN" at bounding box center [235, 194] width 205 height 18
type input "0769186555"
type input "Cty KAIZEN"
type input "0769186555"
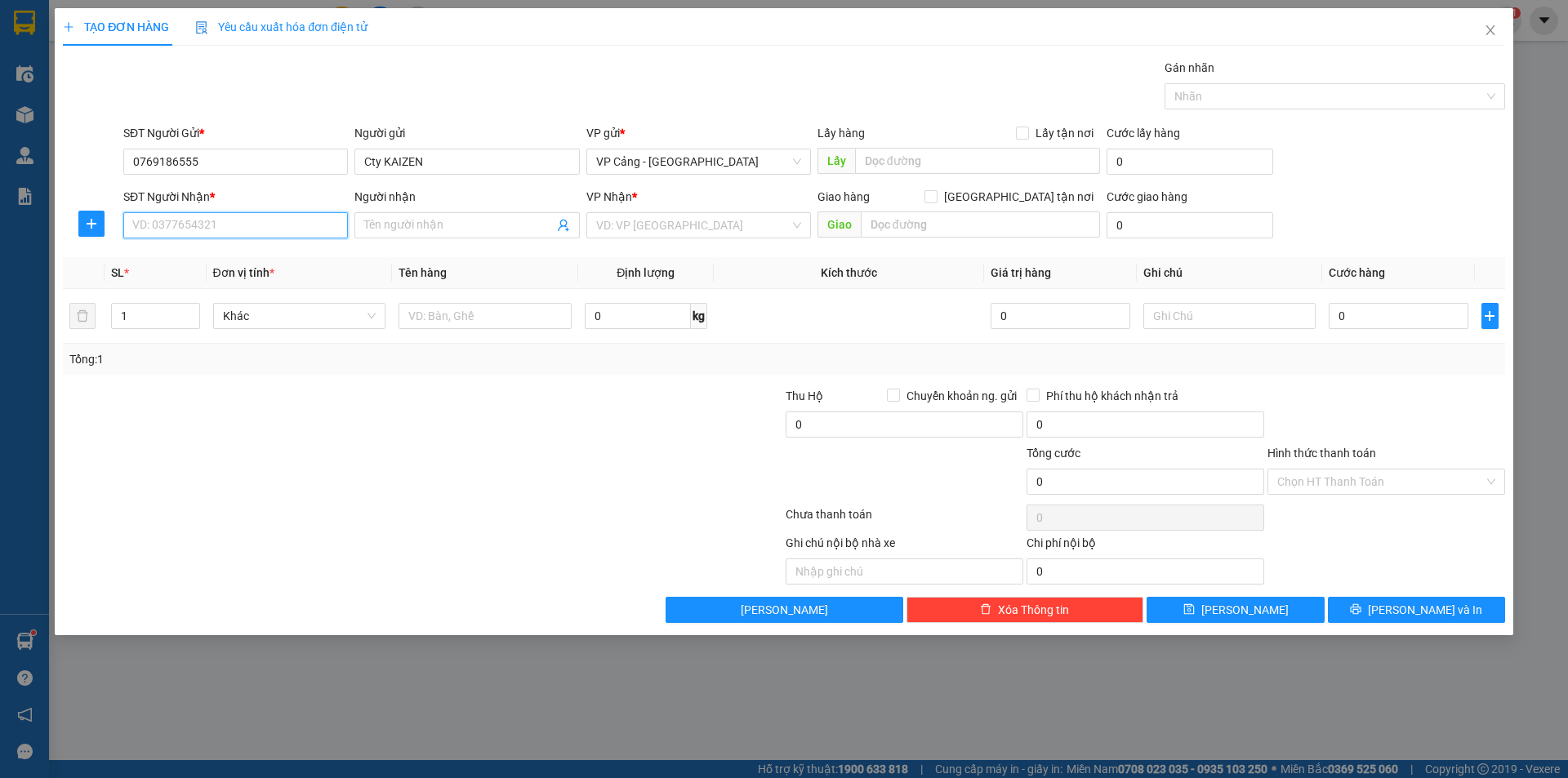
click at [156, 221] on input "SĐT Người Nhận *" at bounding box center [235, 225] width 224 height 26
click at [198, 253] on div "0911771966 - [PERSON_NAME]" at bounding box center [235, 257] width 205 height 18
type input "0911771966"
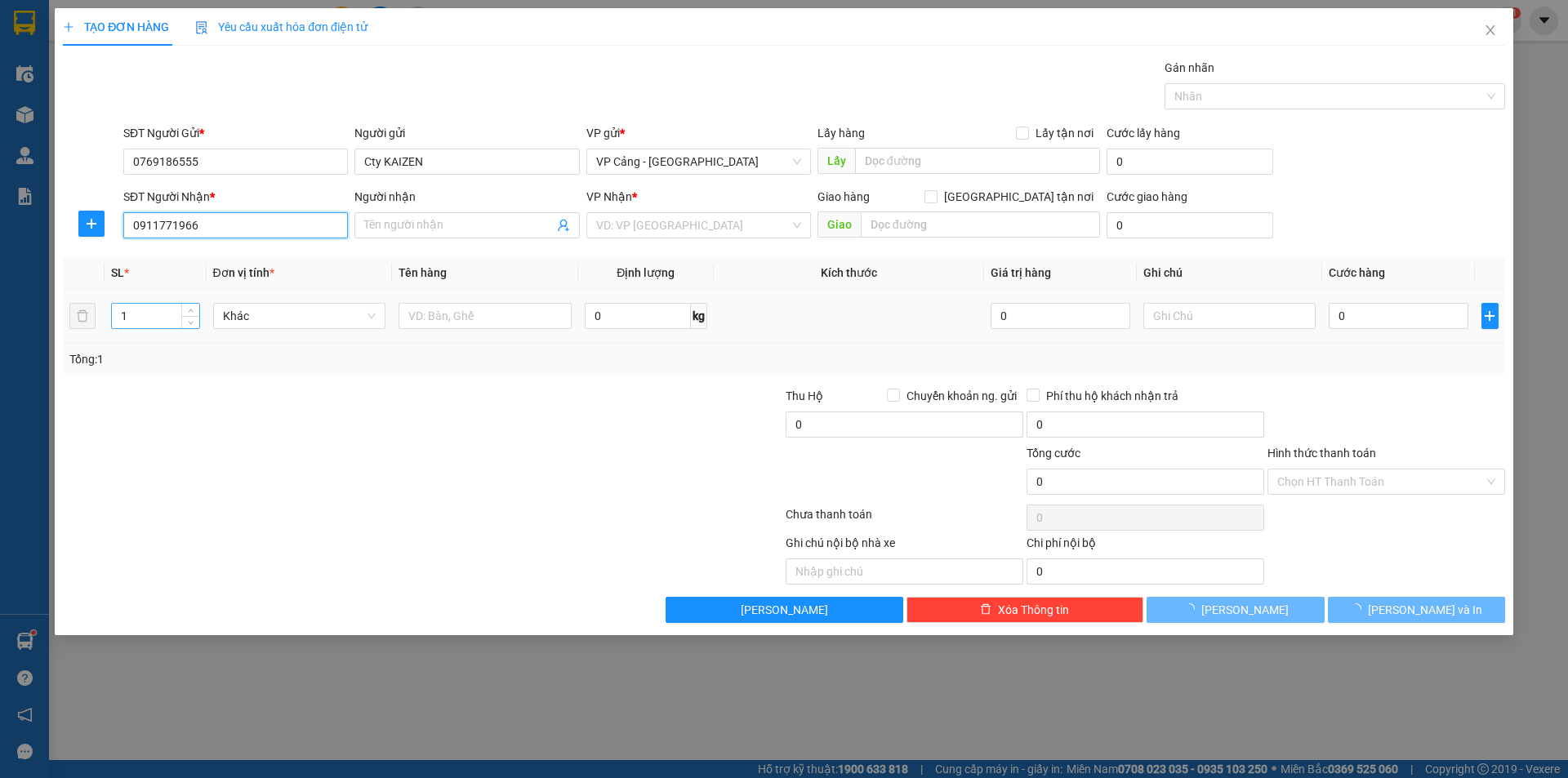
type input "[PERSON_NAME]"
checkbox input "true"
type input "TP-lào cai"
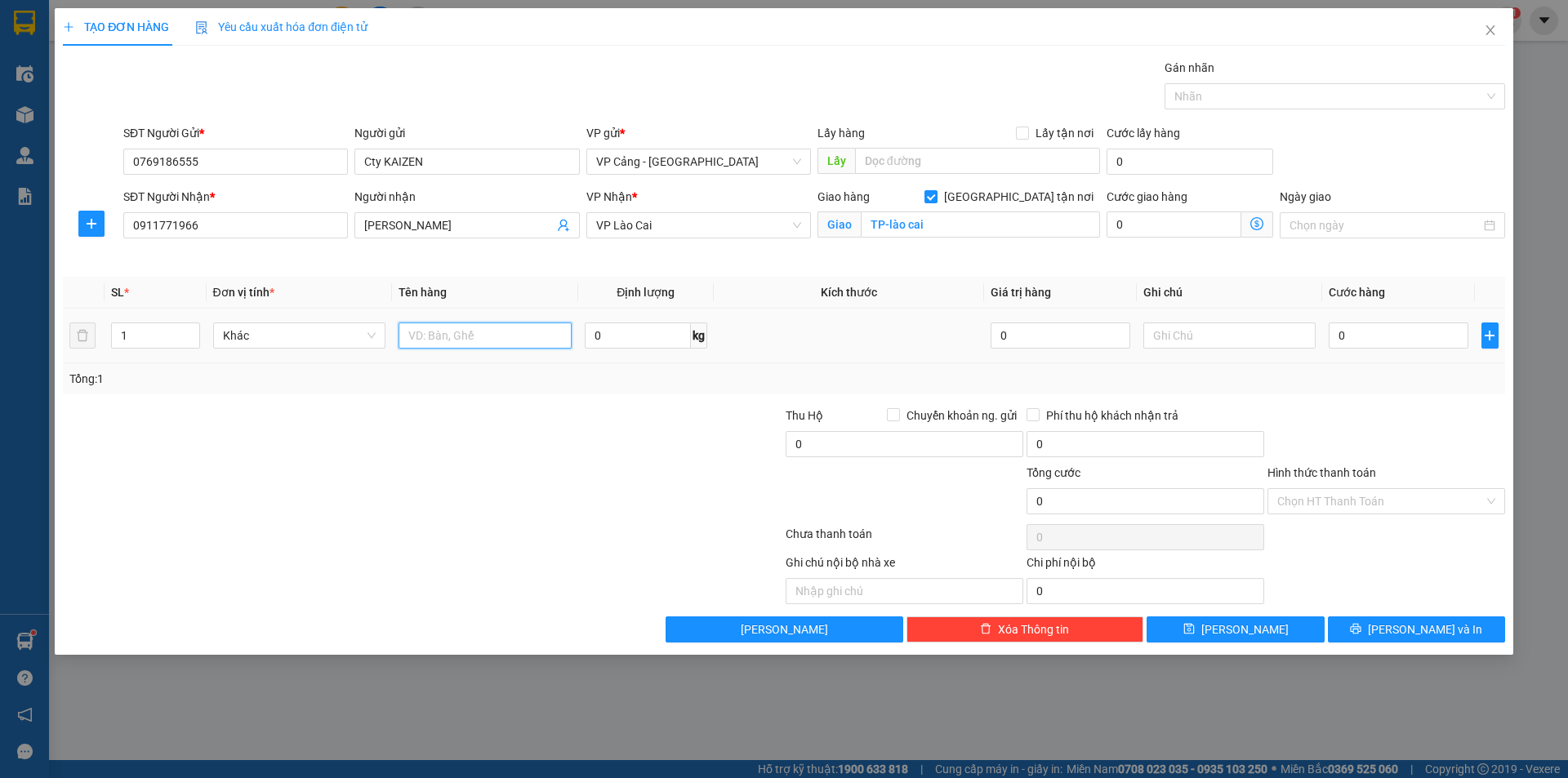
click at [448, 340] on input "text" at bounding box center [485, 336] width 173 height 26
type input "1 kiện"
click at [1380, 343] on input "0" at bounding box center [1398, 336] width 138 height 26
type input "3"
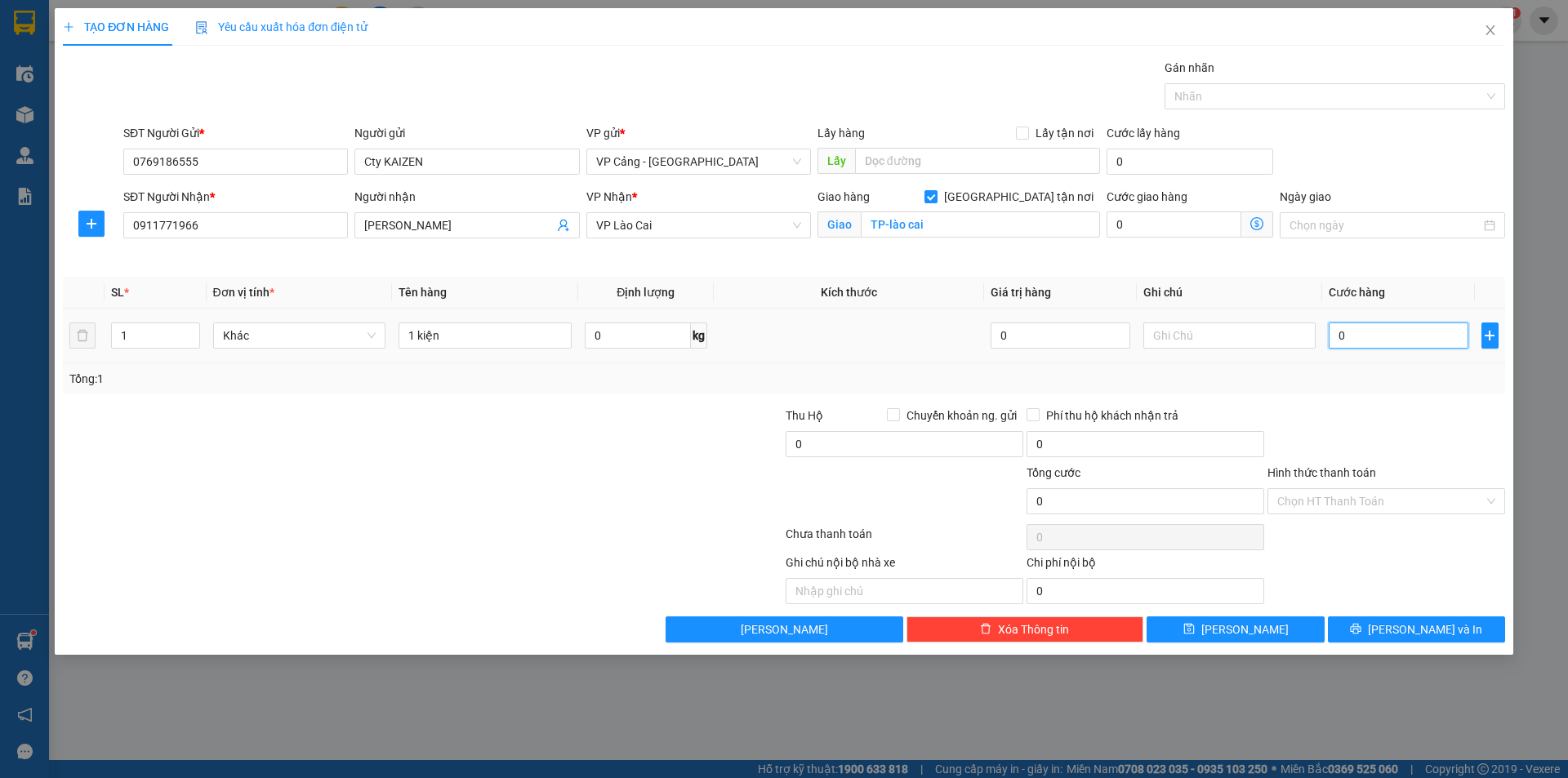
type input "3"
type input "30"
type input "30.000"
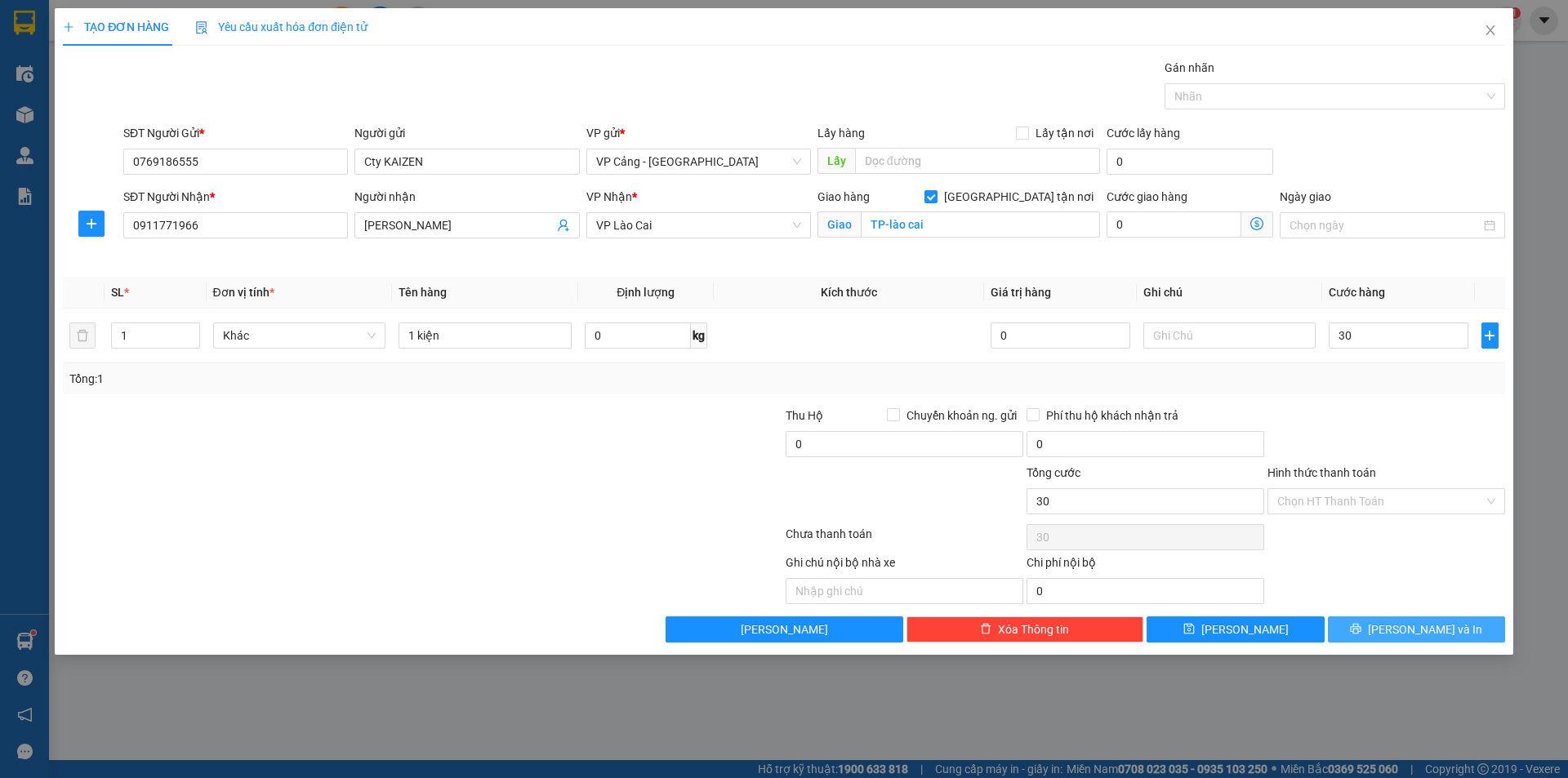
type input "30.000"
click at [1412, 627] on span "[PERSON_NAME] và In" at bounding box center [1424, 629] width 114 height 18
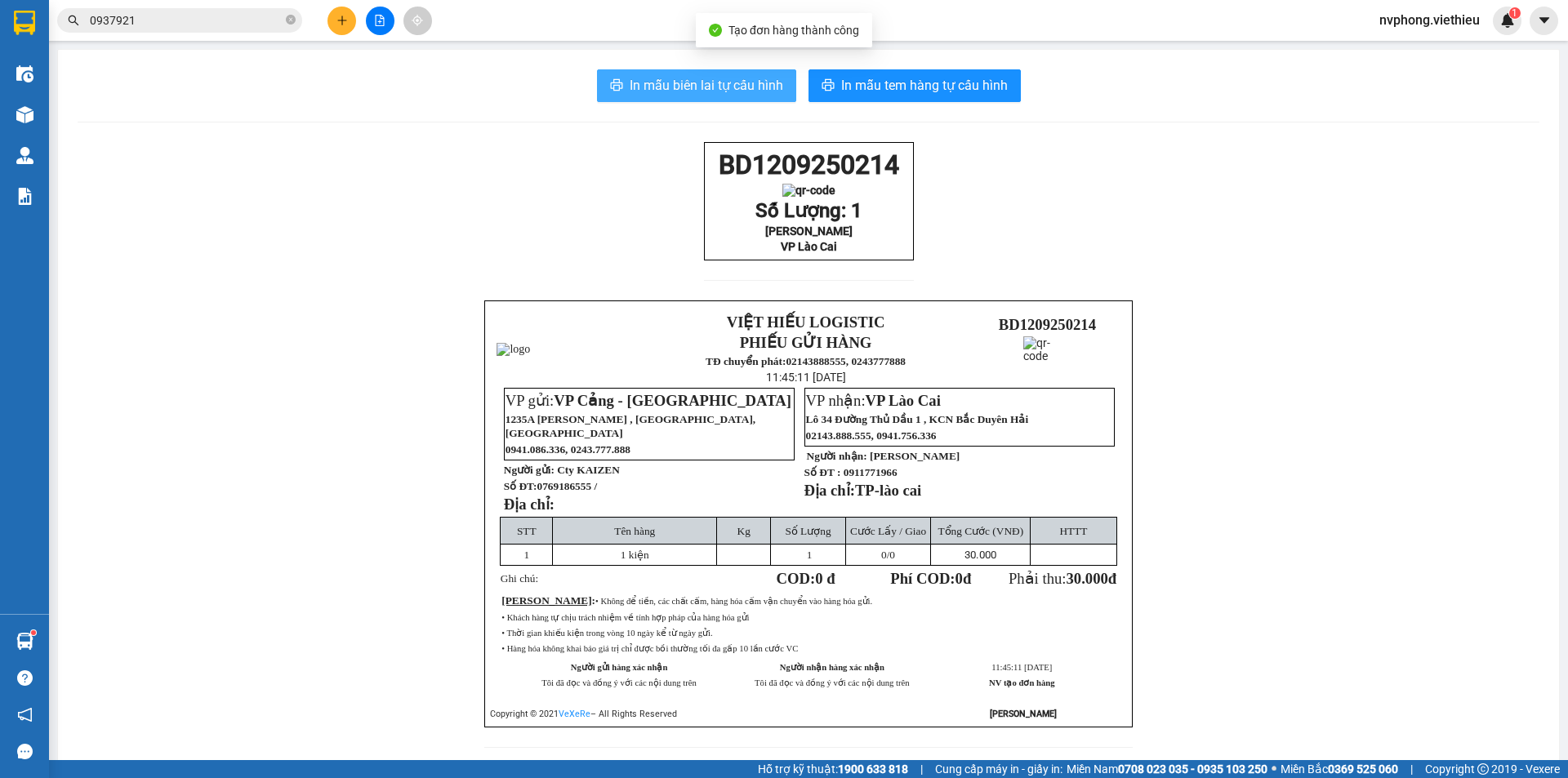
click at [718, 83] on span "In mẫu biên lai tự cấu hình" at bounding box center [706, 86] width 154 height 21
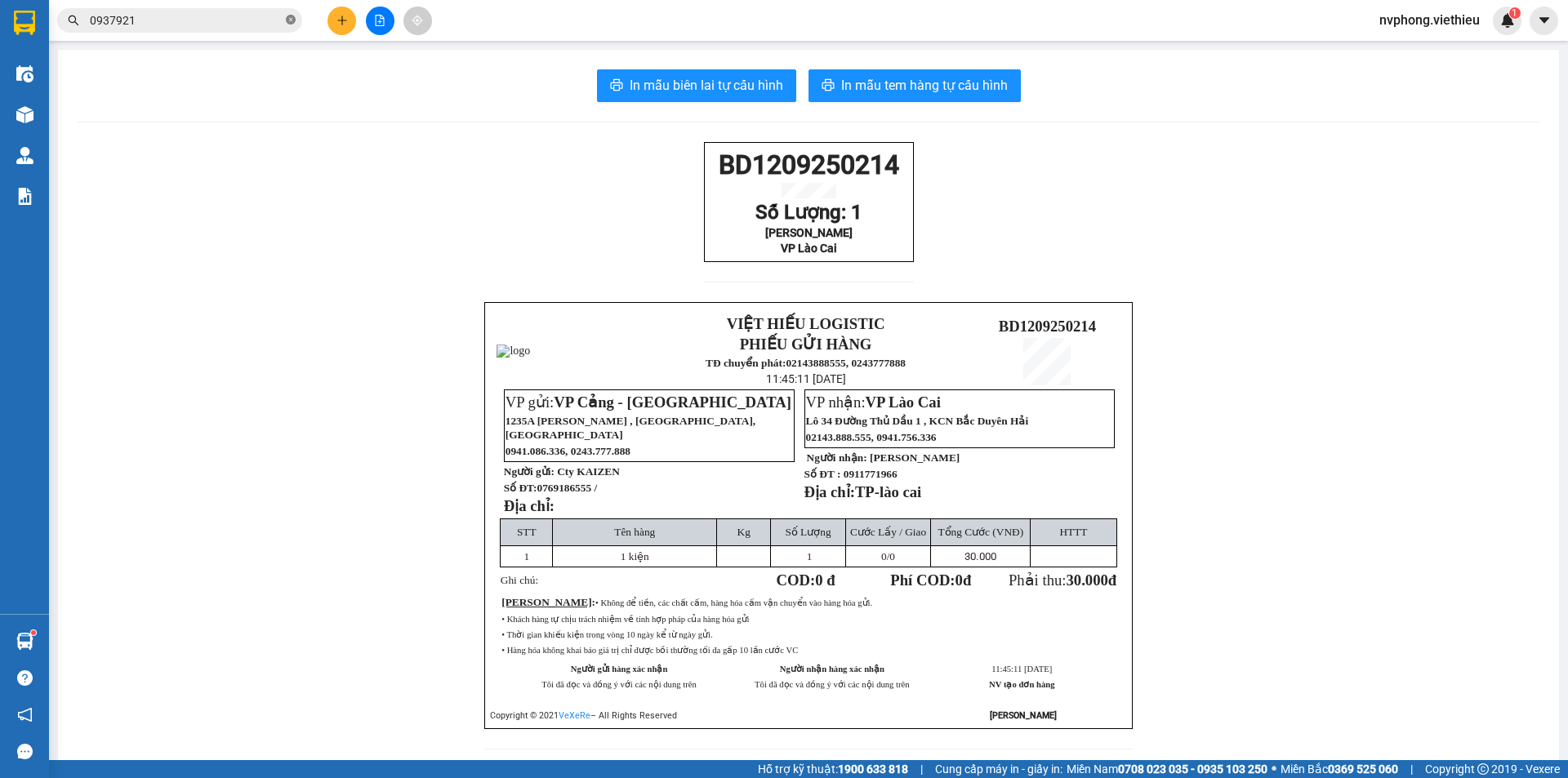
click at [293, 19] on icon "close-circle" at bounding box center [290, 20] width 9 height 9
drag, startPoint x: 906, startPoint y: 273, endPoint x: 702, endPoint y: 165, distance: 230.8
click at [703, 165] on div "BD1209250214 Số Lượng: 1 Chung Châm VP Lào Cai" at bounding box center [808, 202] width 210 height 120
copy div "BD1209250214 Số Lượng: 1 Chung Châm VP Lào Cai"
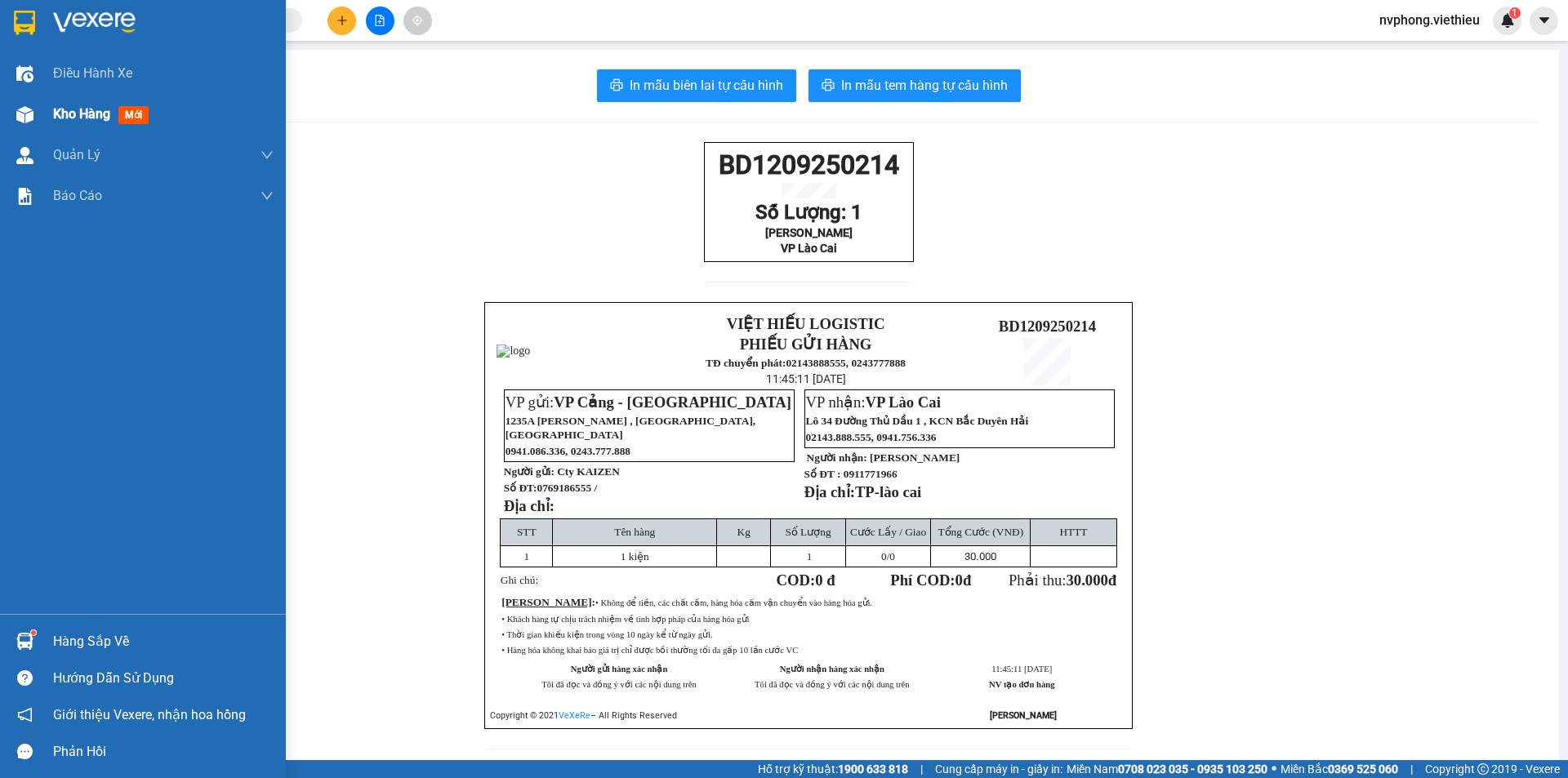
click at [40, 119] on div "Kho hàng mới" at bounding box center [142, 114] width 285 height 41
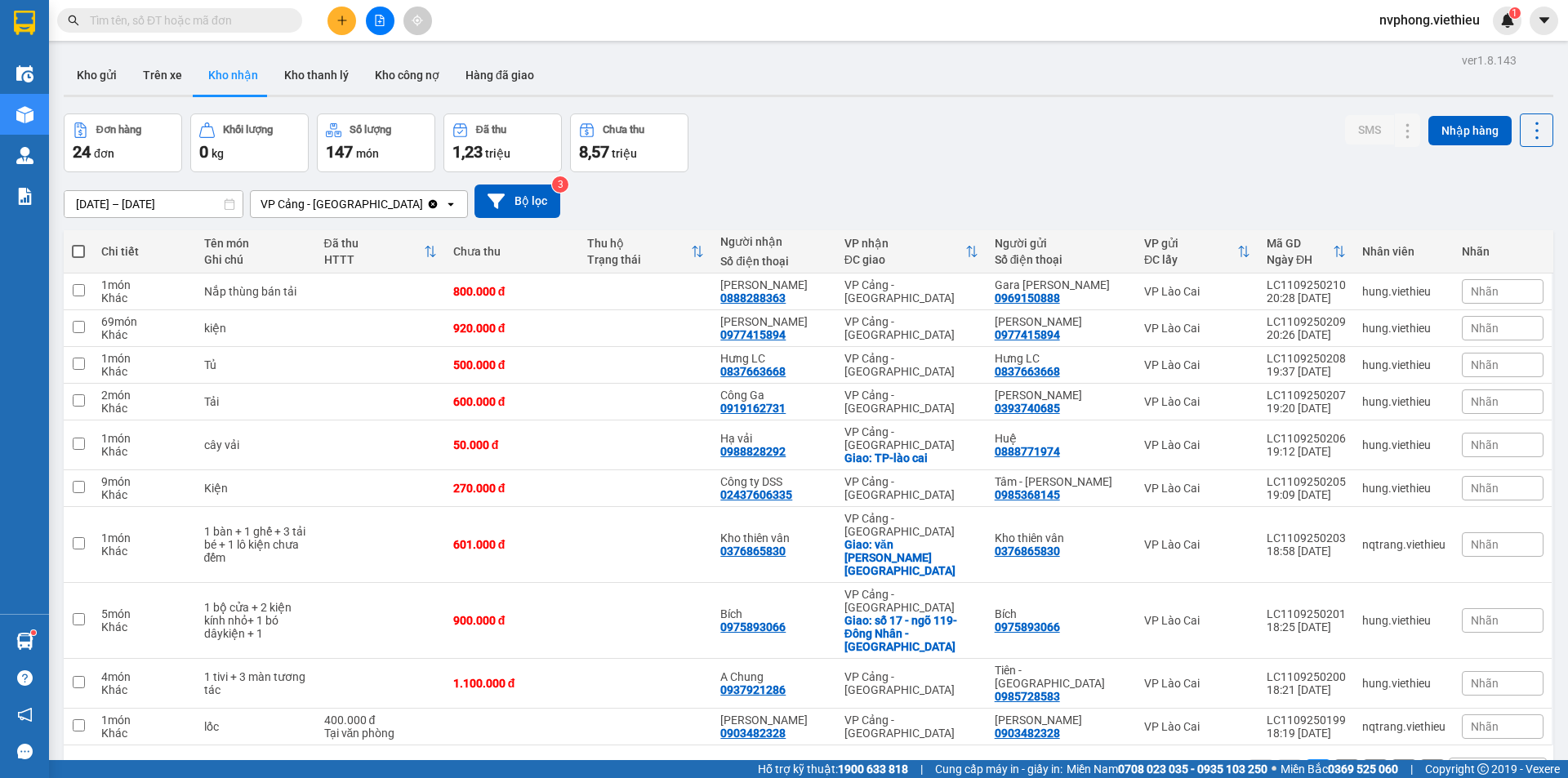
click at [1504, 759] on div "10 / trang" at bounding box center [1486, 772] width 73 height 26
click at [1494, 655] on span "100 / trang" at bounding box center [1479, 656] width 58 height 16
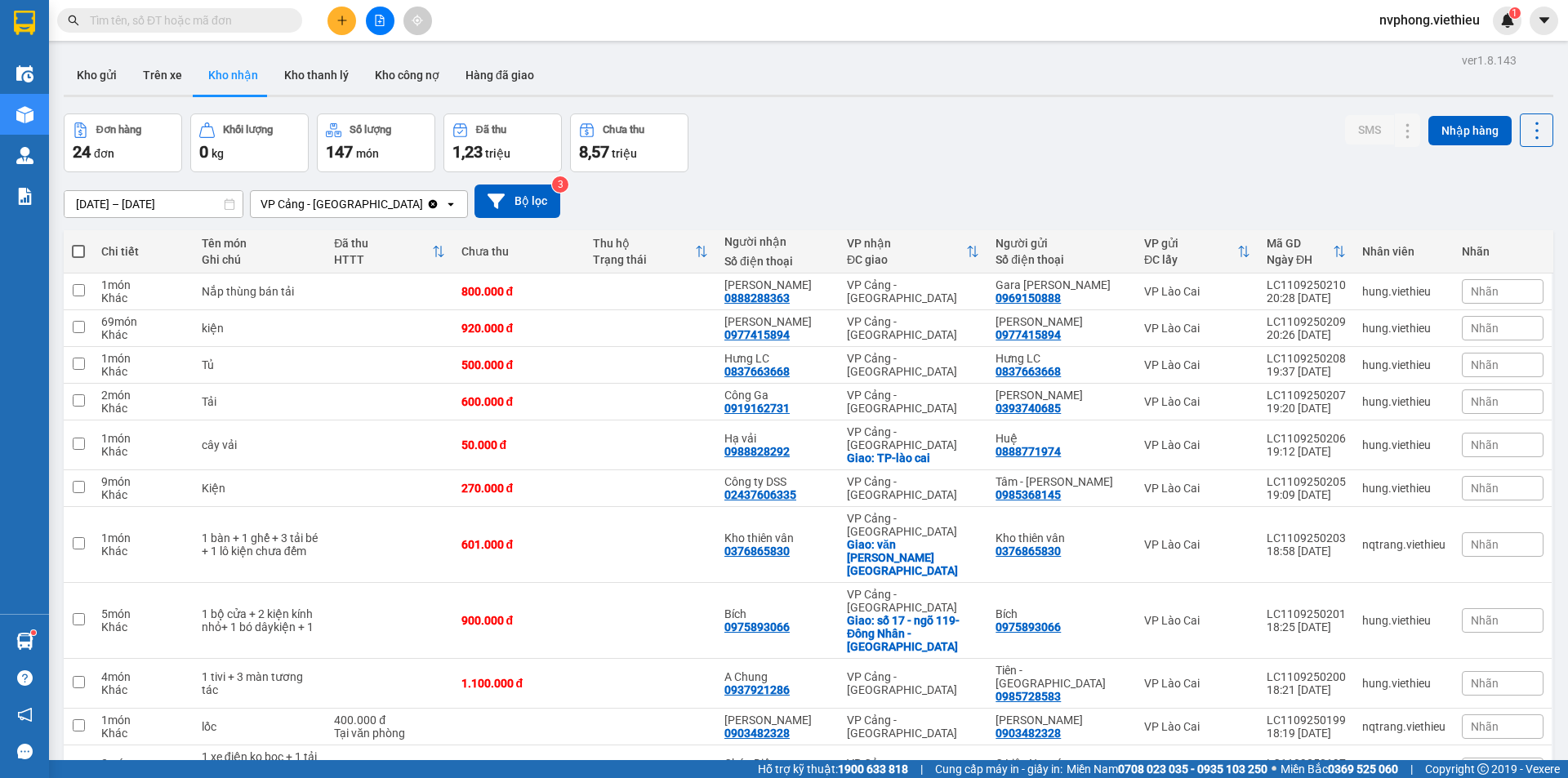
click at [118, 25] on input "text" at bounding box center [186, 20] width 193 height 18
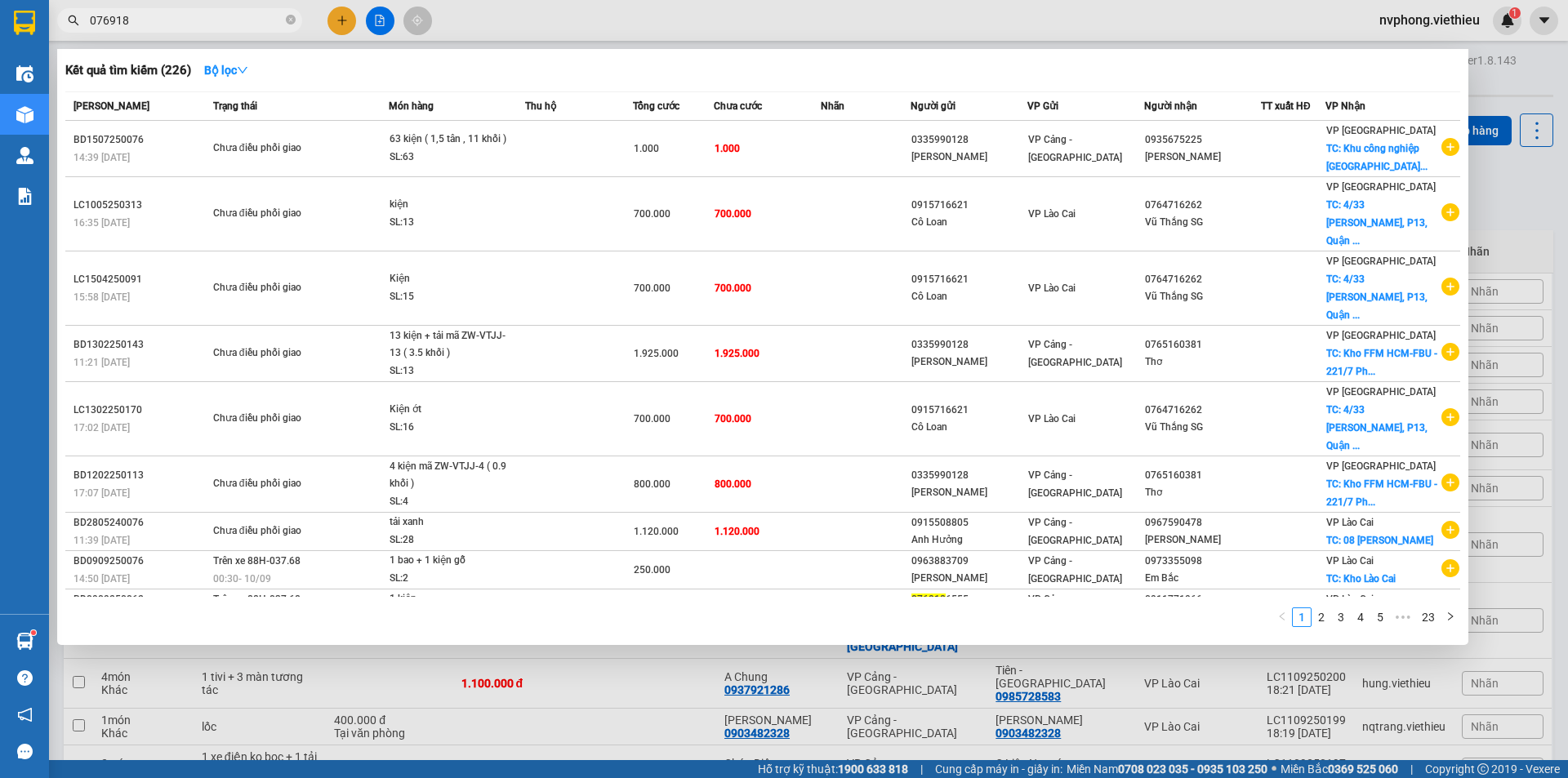
type input "0769186"
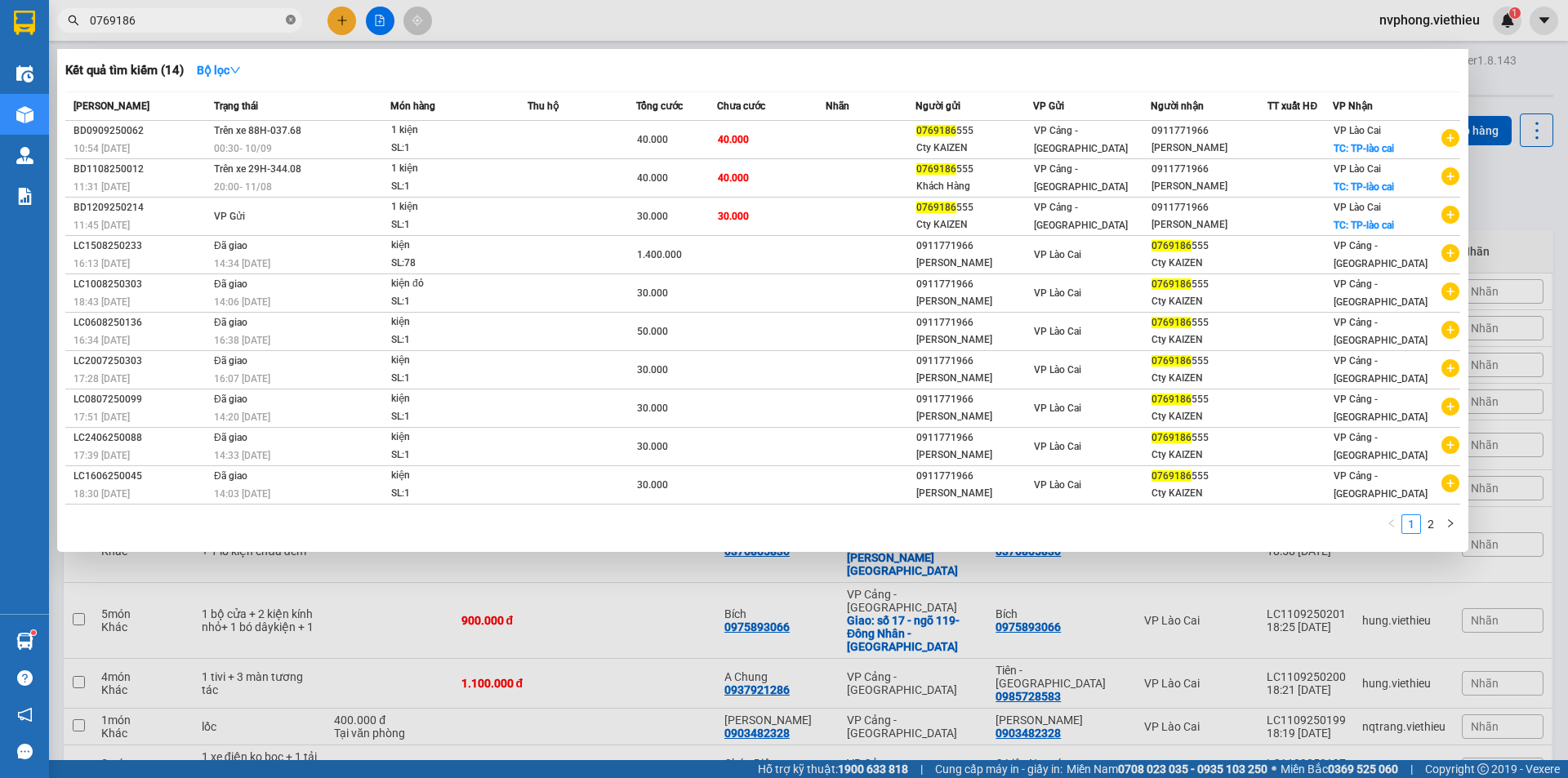
click at [292, 16] on icon "close-circle" at bounding box center [290, 20] width 9 height 9
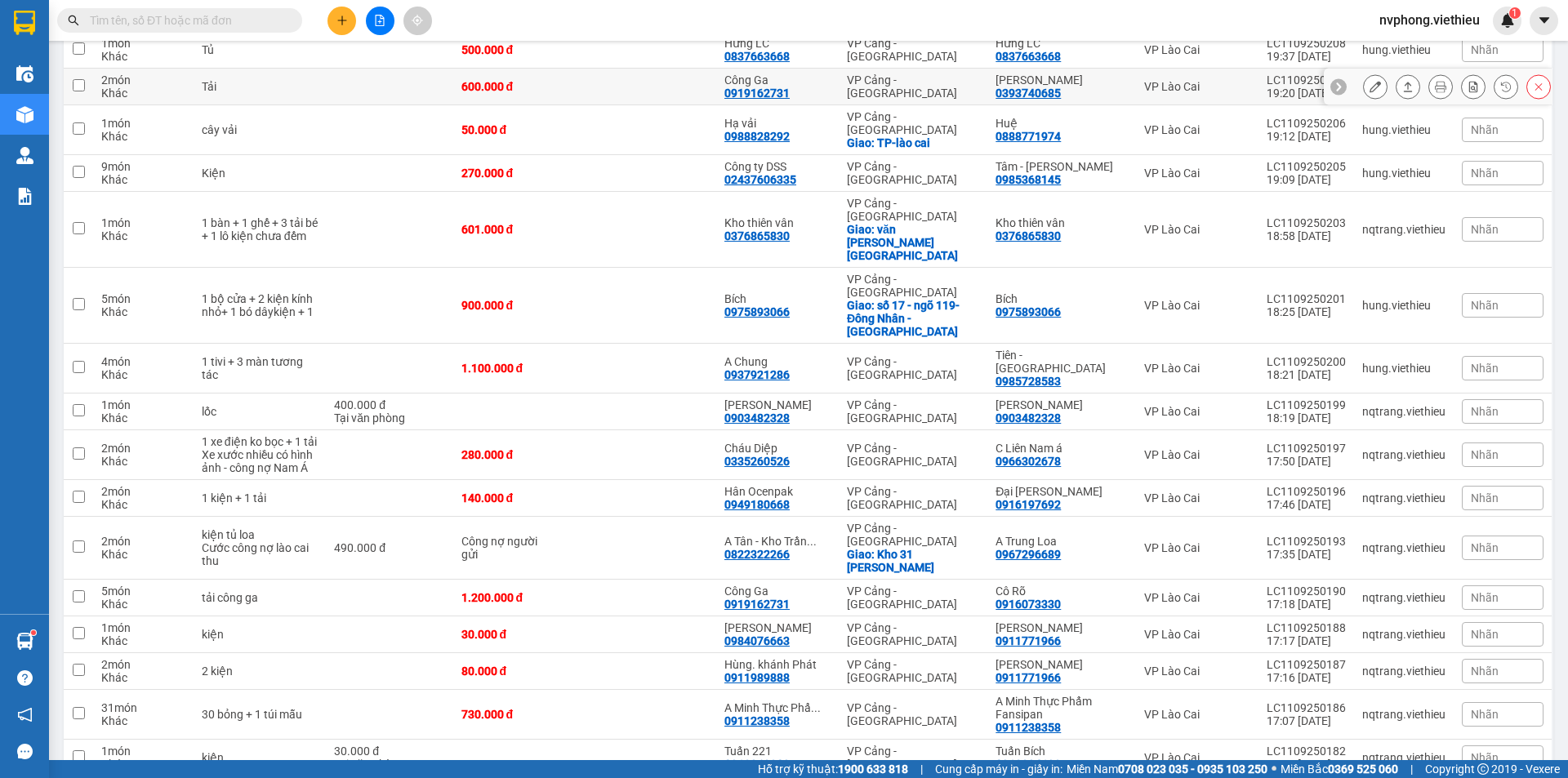
scroll to position [327, 0]
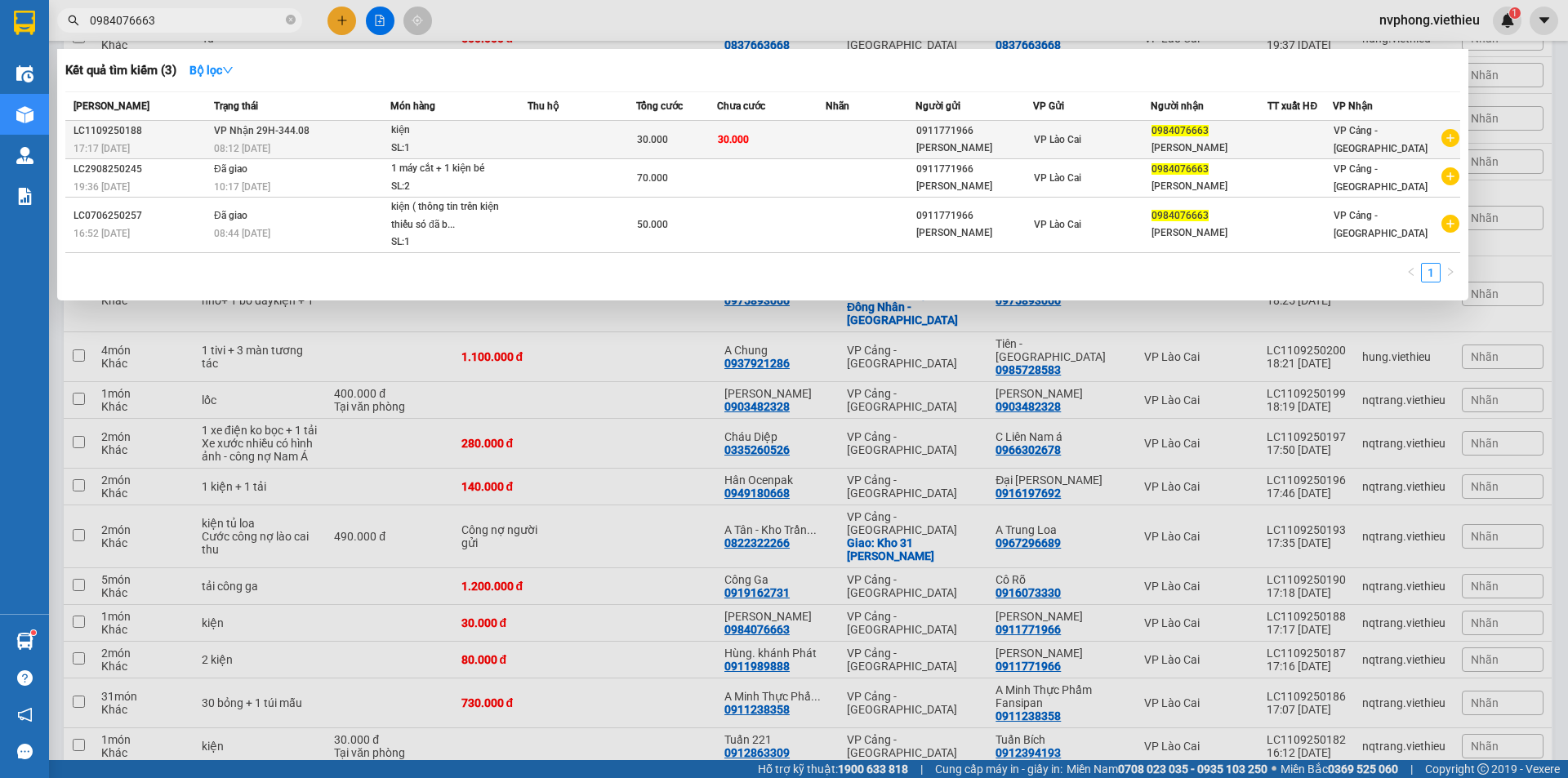
type input "0984076663"
click at [1289, 137] on div at bounding box center [1301, 140] width 64 height 17
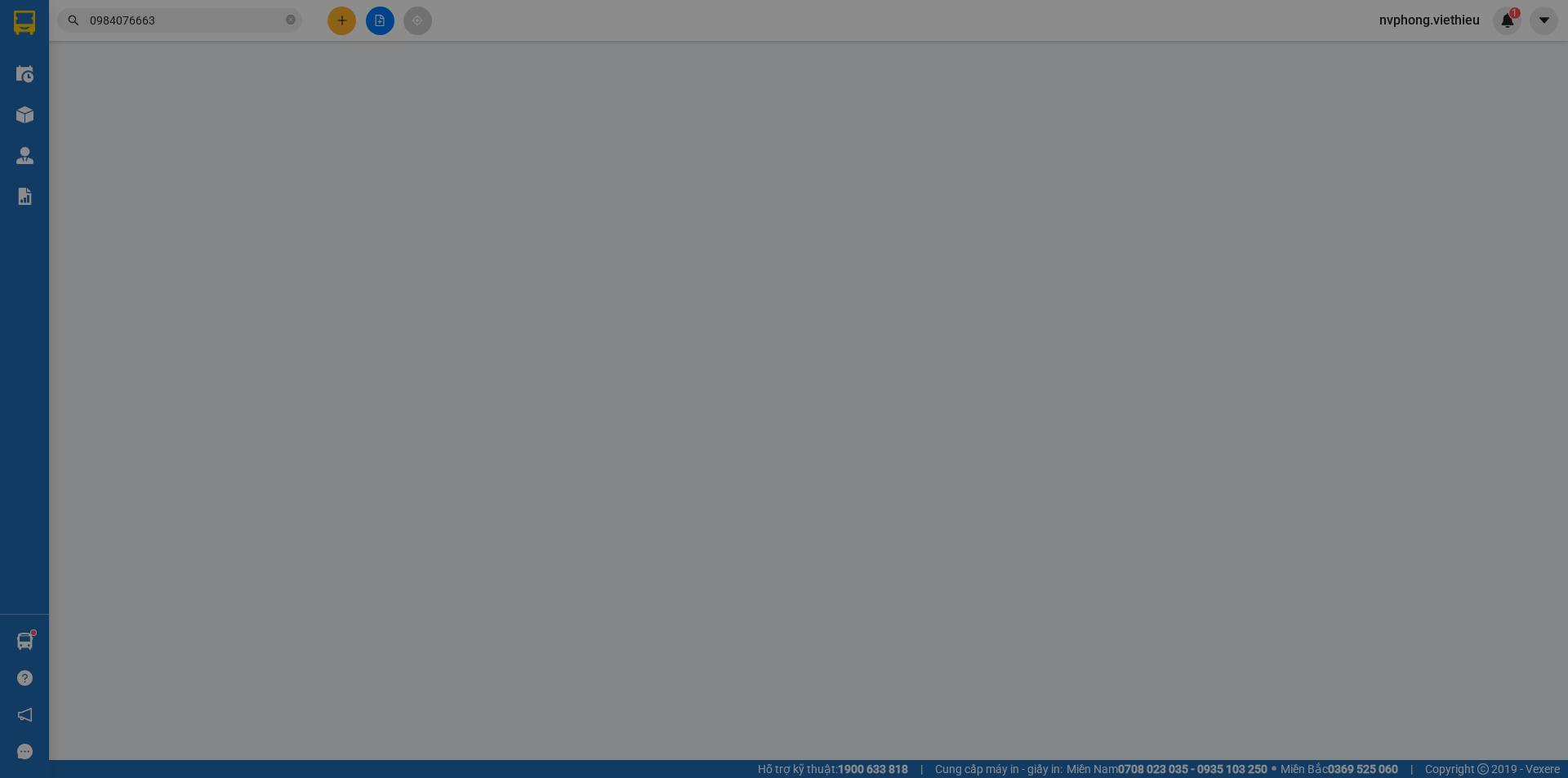
type input "0911771966"
type input "[PERSON_NAME]"
type input "0984076663"
type input "[PERSON_NAME]"
type input "30.000"
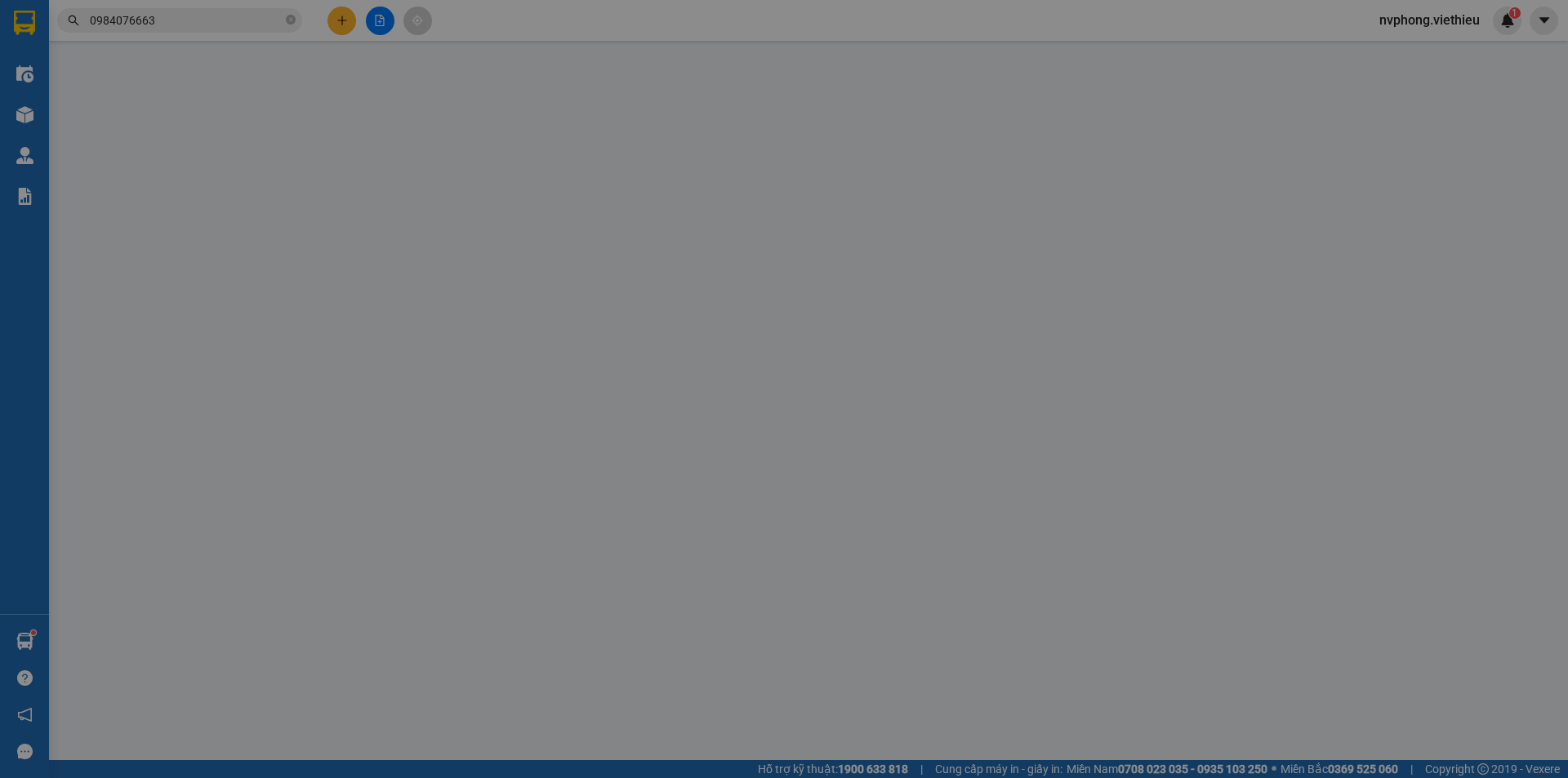
type input "30.000"
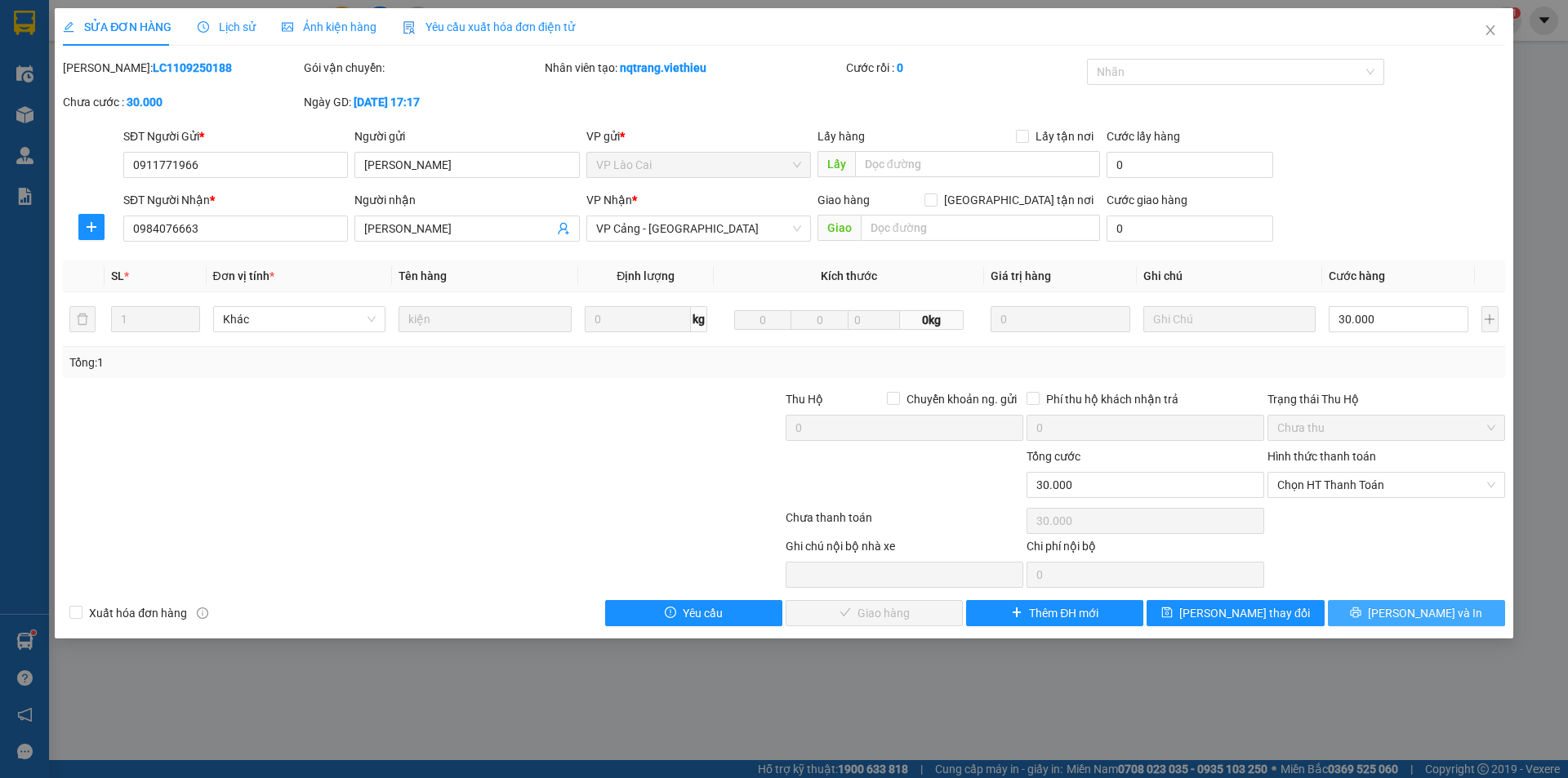
click at [1405, 609] on span "[PERSON_NAME] và In" at bounding box center [1424, 613] width 114 height 18
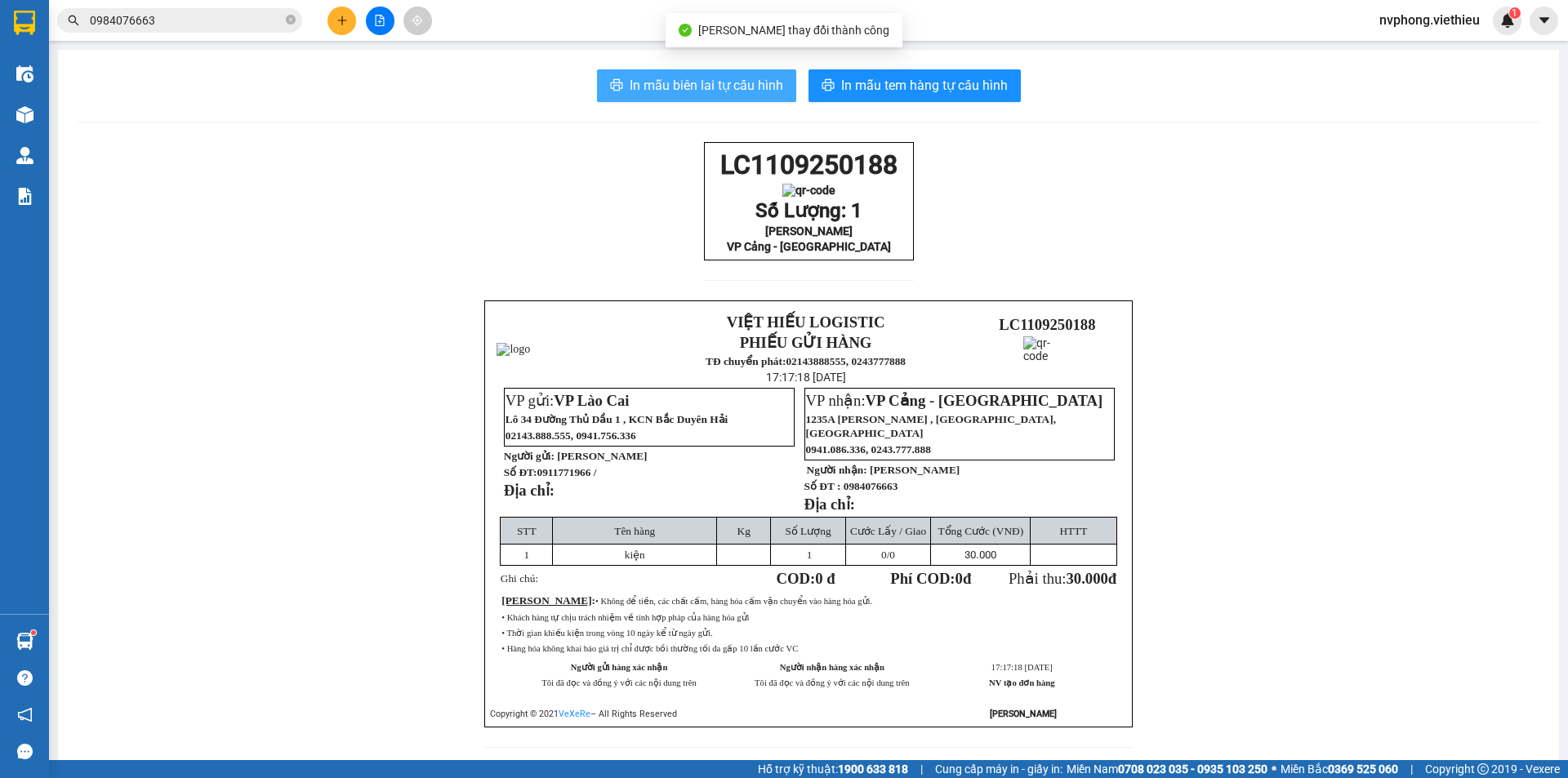
click at [732, 77] on span "In mẫu biên lai tự cấu hình" at bounding box center [706, 86] width 154 height 21
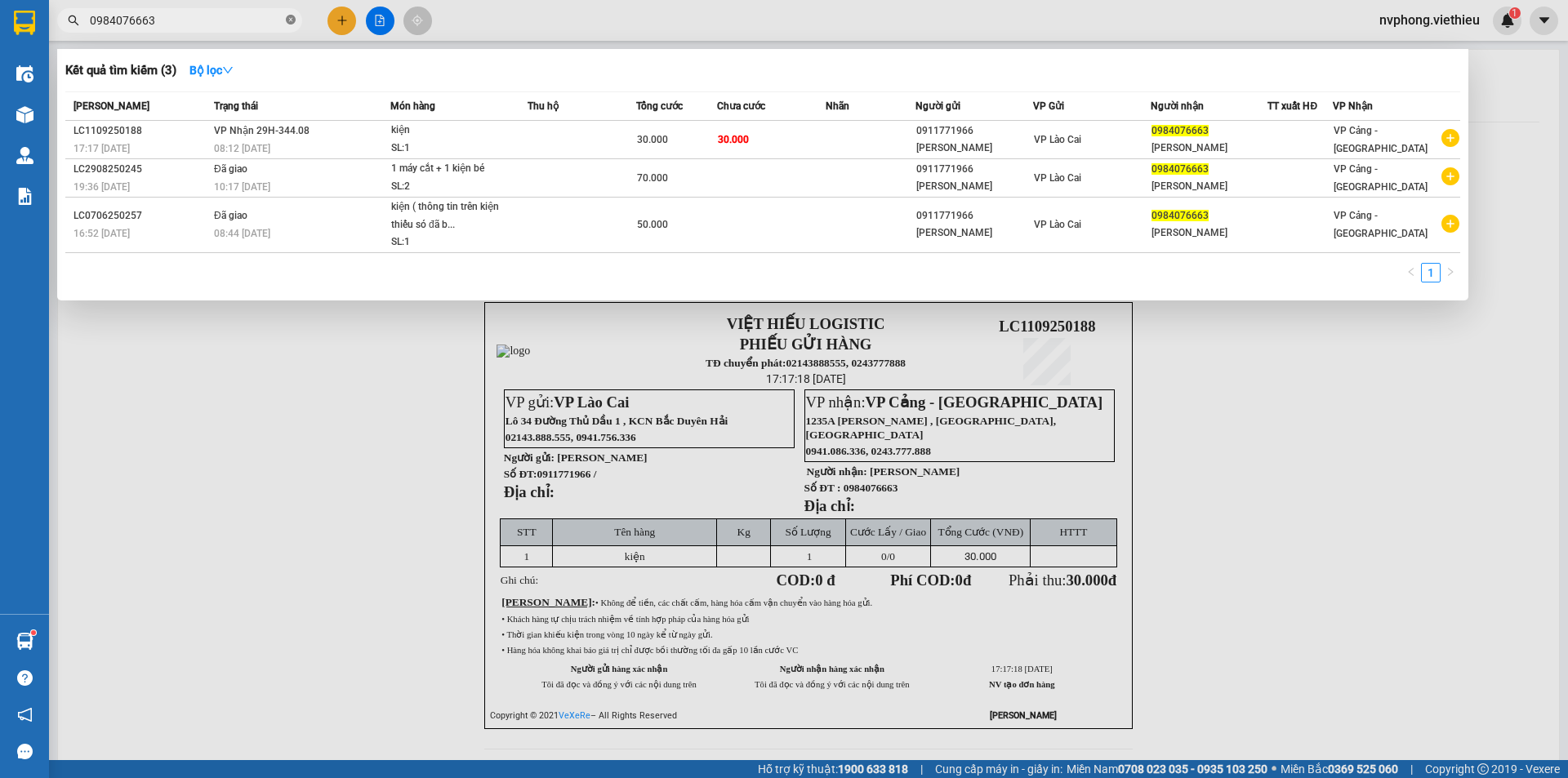
click at [291, 22] on icon "close-circle" at bounding box center [290, 20] width 9 height 9
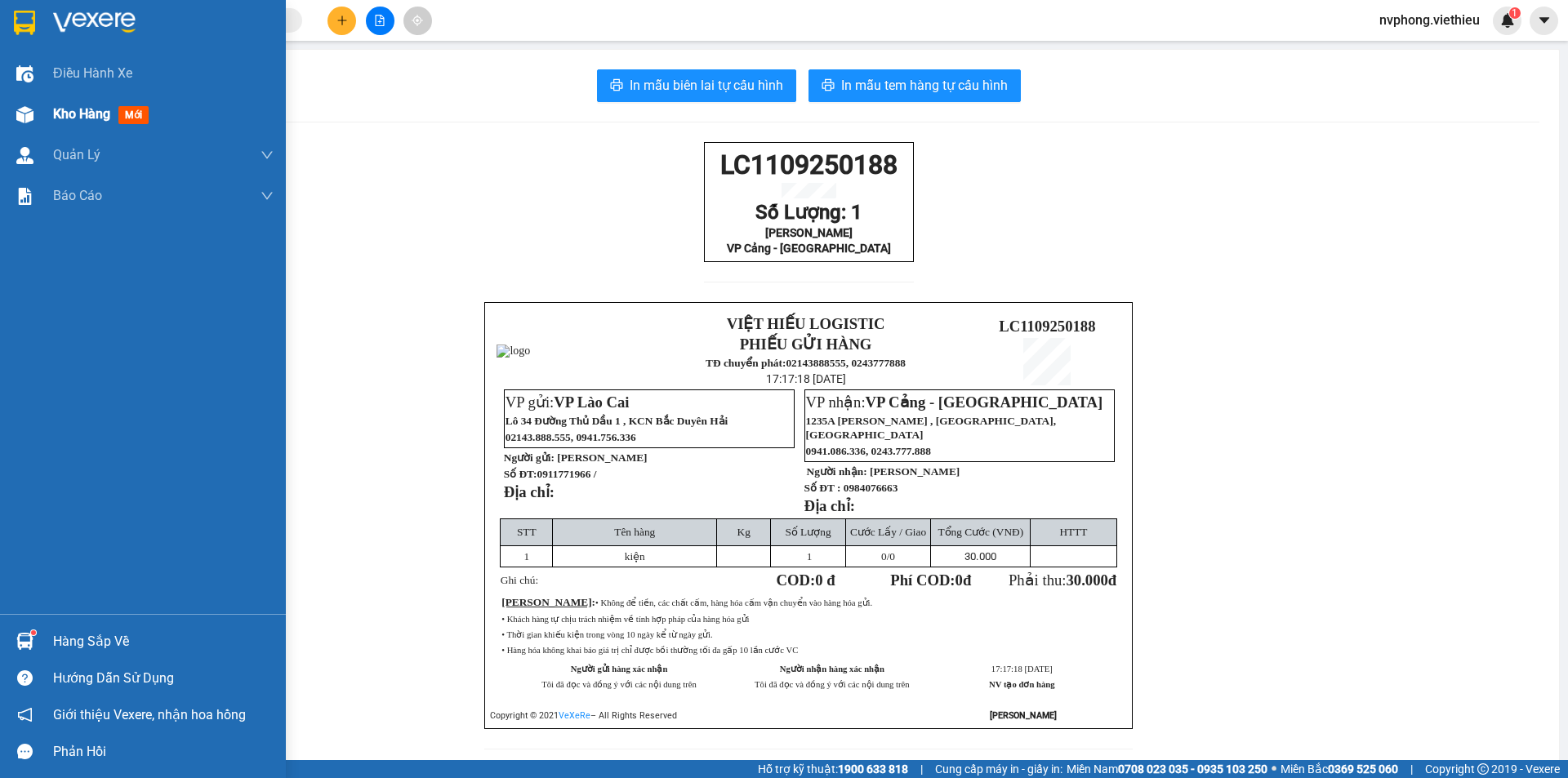
click at [42, 124] on div "Kho hàng mới" at bounding box center [142, 114] width 285 height 41
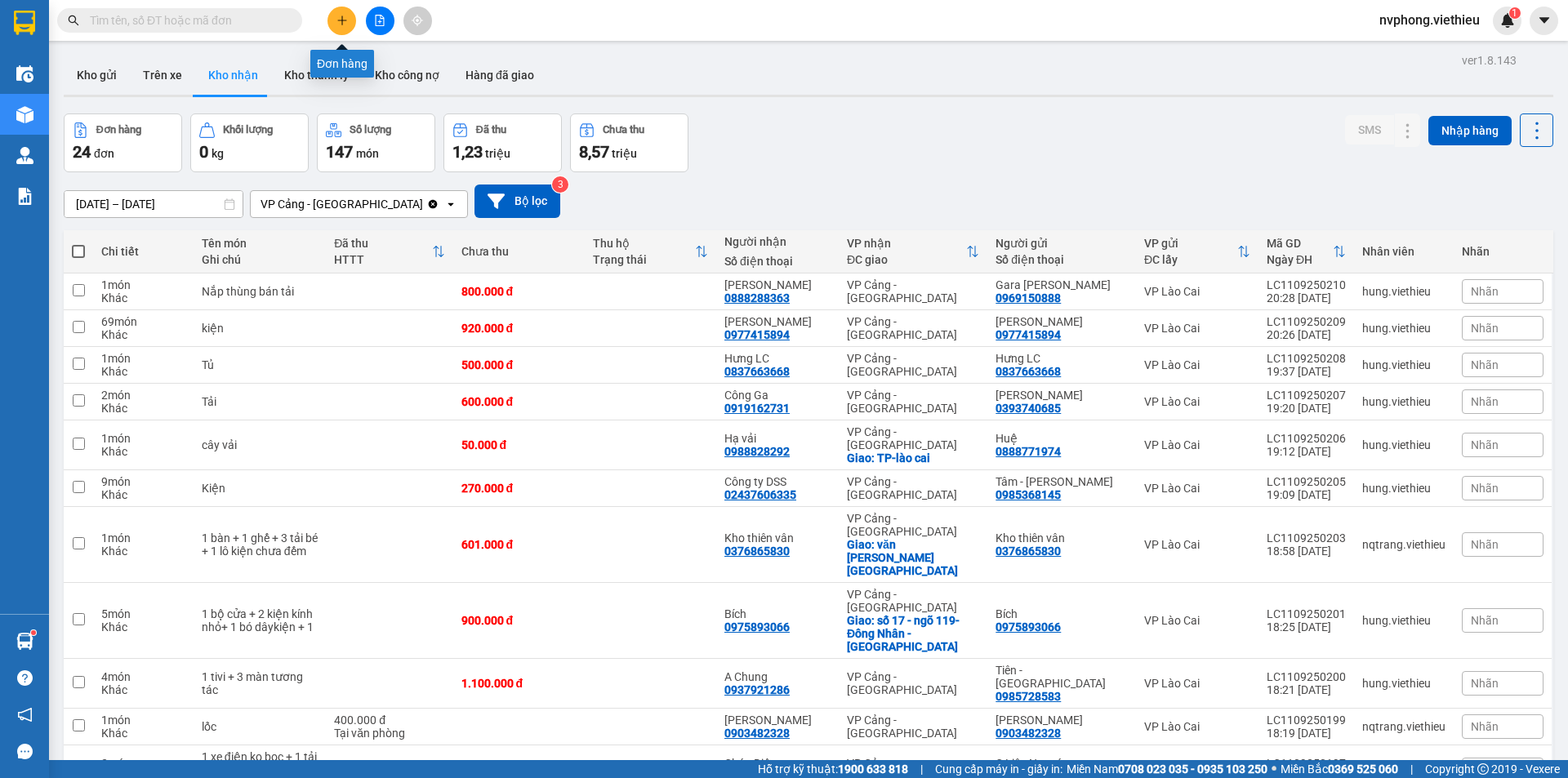
click at [343, 27] on button at bounding box center [342, 21] width 28 height 28
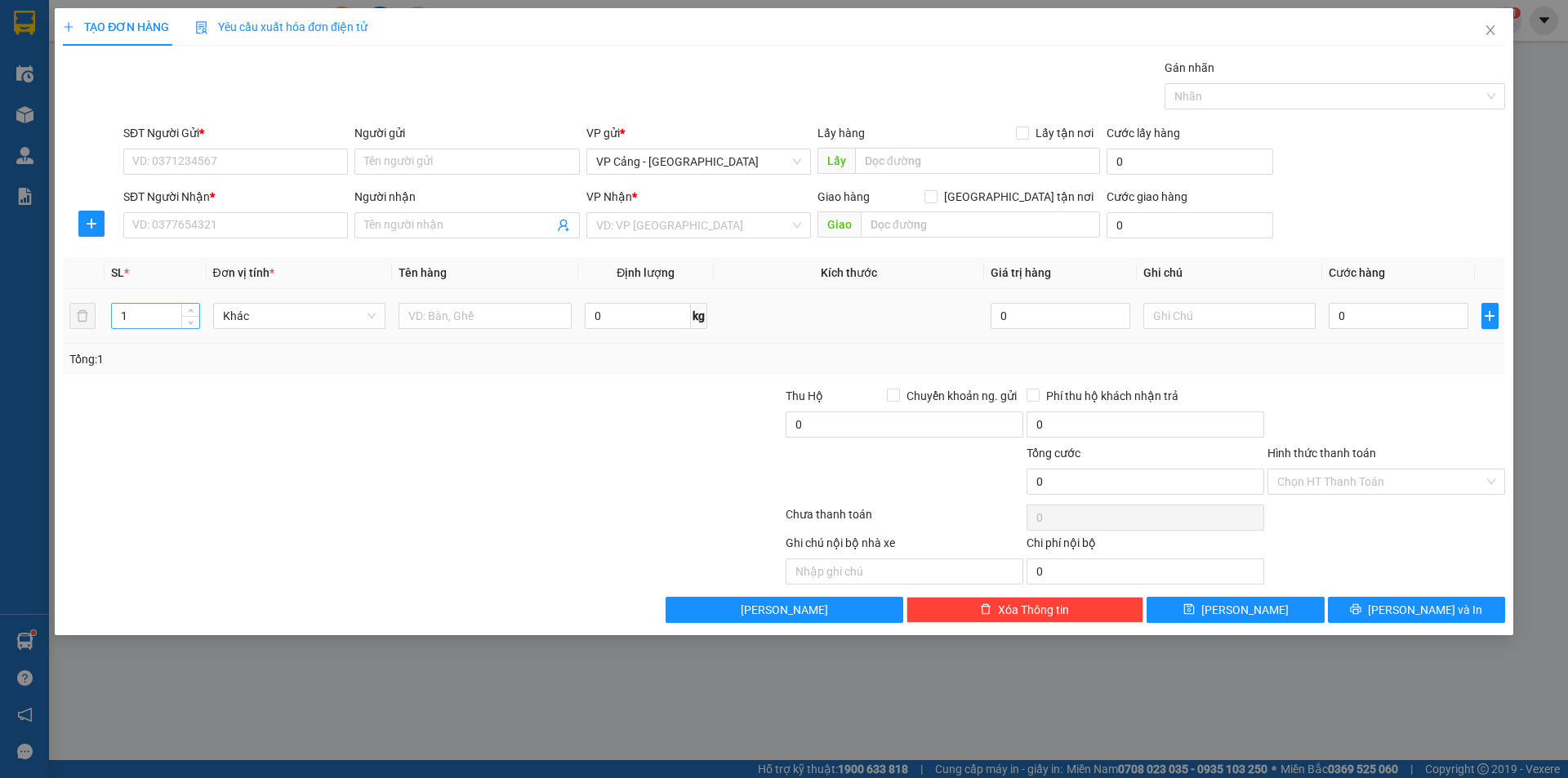
click at [134, 309] on input "1" at bounding box center [155, 316] width 87 height 24
type input "4"
click at [467, 316] on input "text" at bounding box center [485, 316] width 173 height 26
type input "4 kiện quạt"
click at [1361, 325] on input "0" at bounding box center [1398, 316] width 138 height 26
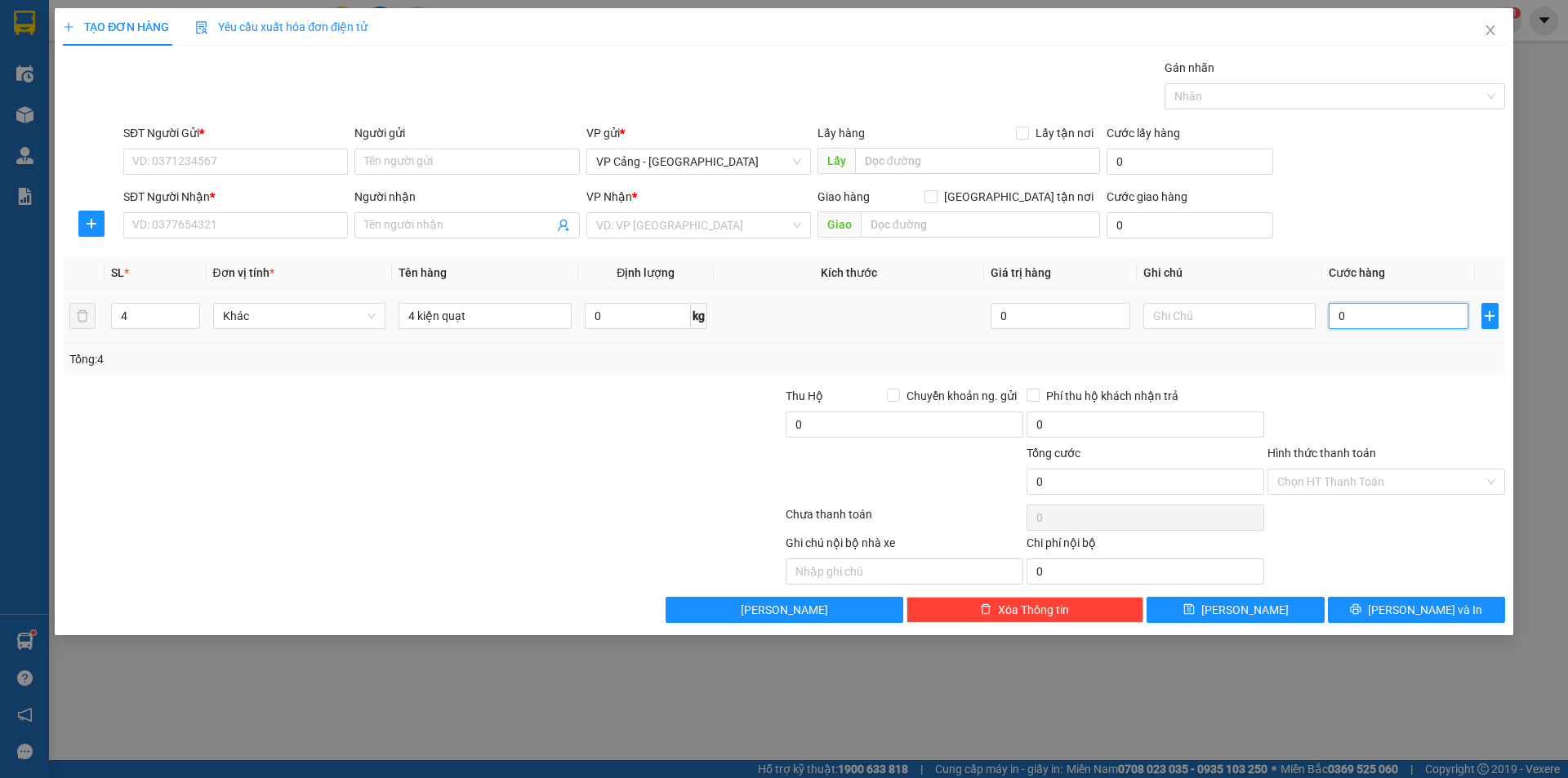
type input "1"
type input "16"
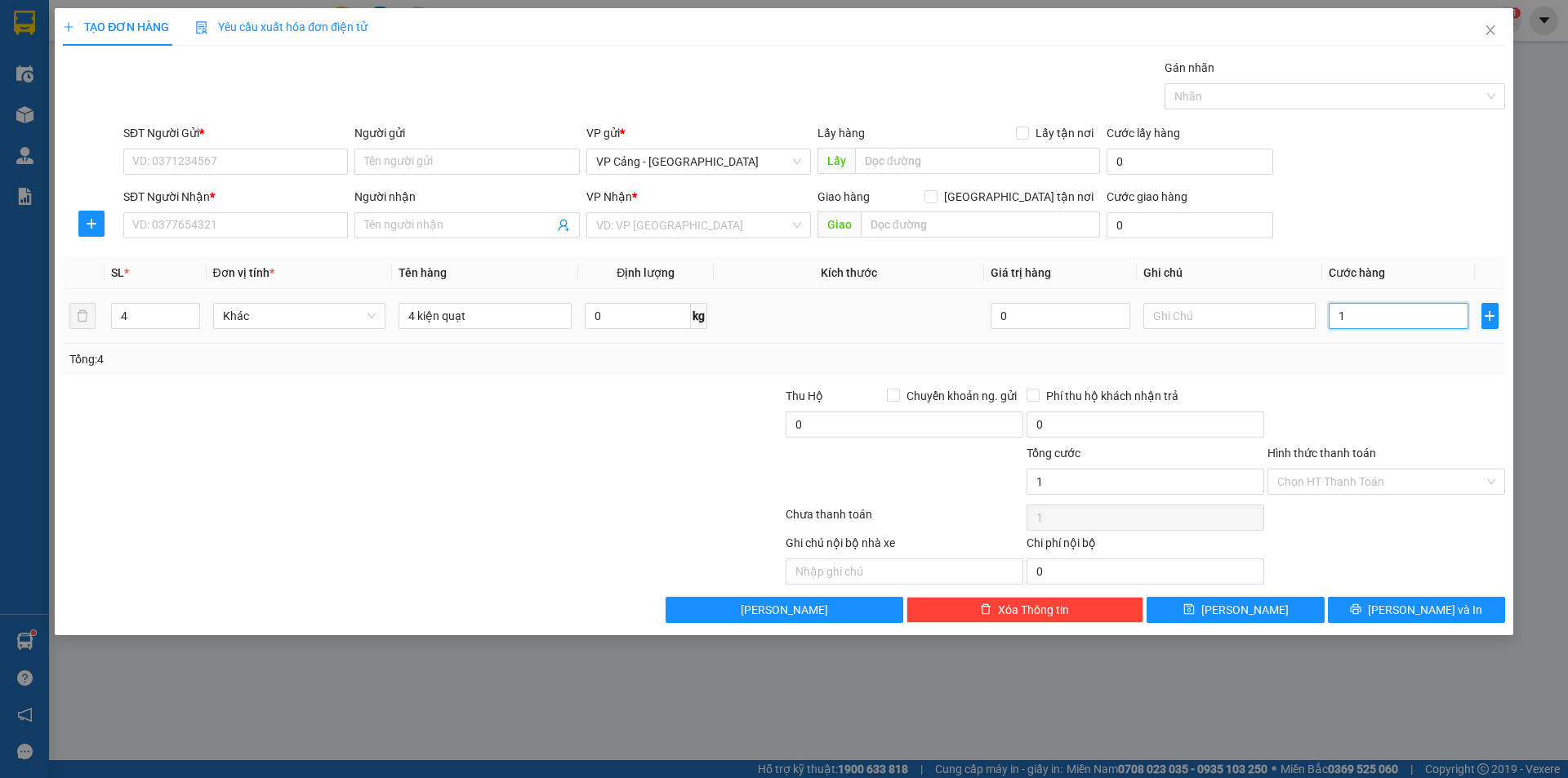
type input "16"
type input "160"
type input "160.000"
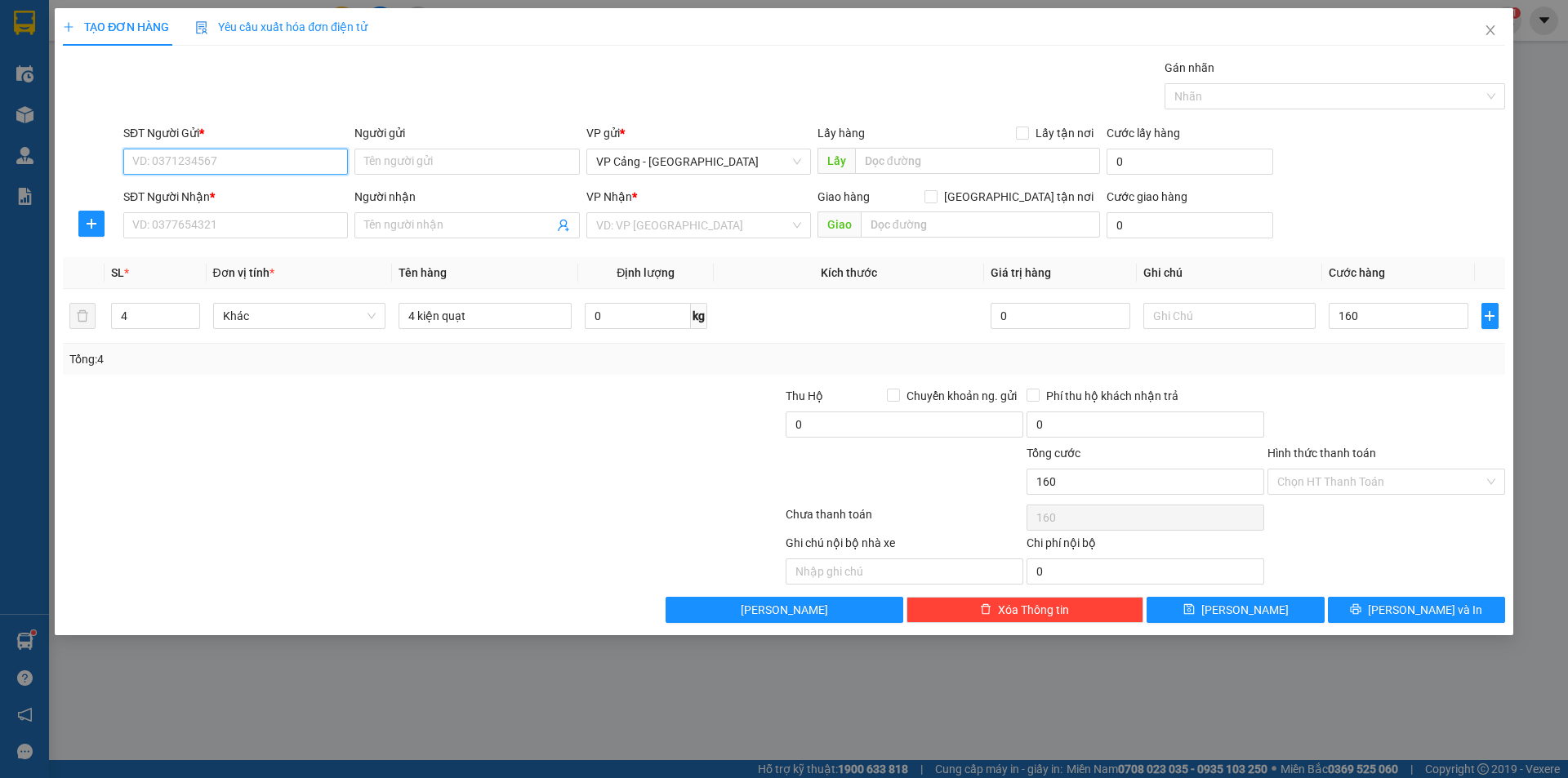
type input "160.000"
click at [186, 162] on input "SĐT Người Gửi *" at bounding box center [235, 162] width 224 height 26
type input "0981569875"
click at [392, 163] on input "Người gửi" at bounding box center [466, 162] width 224 height 26
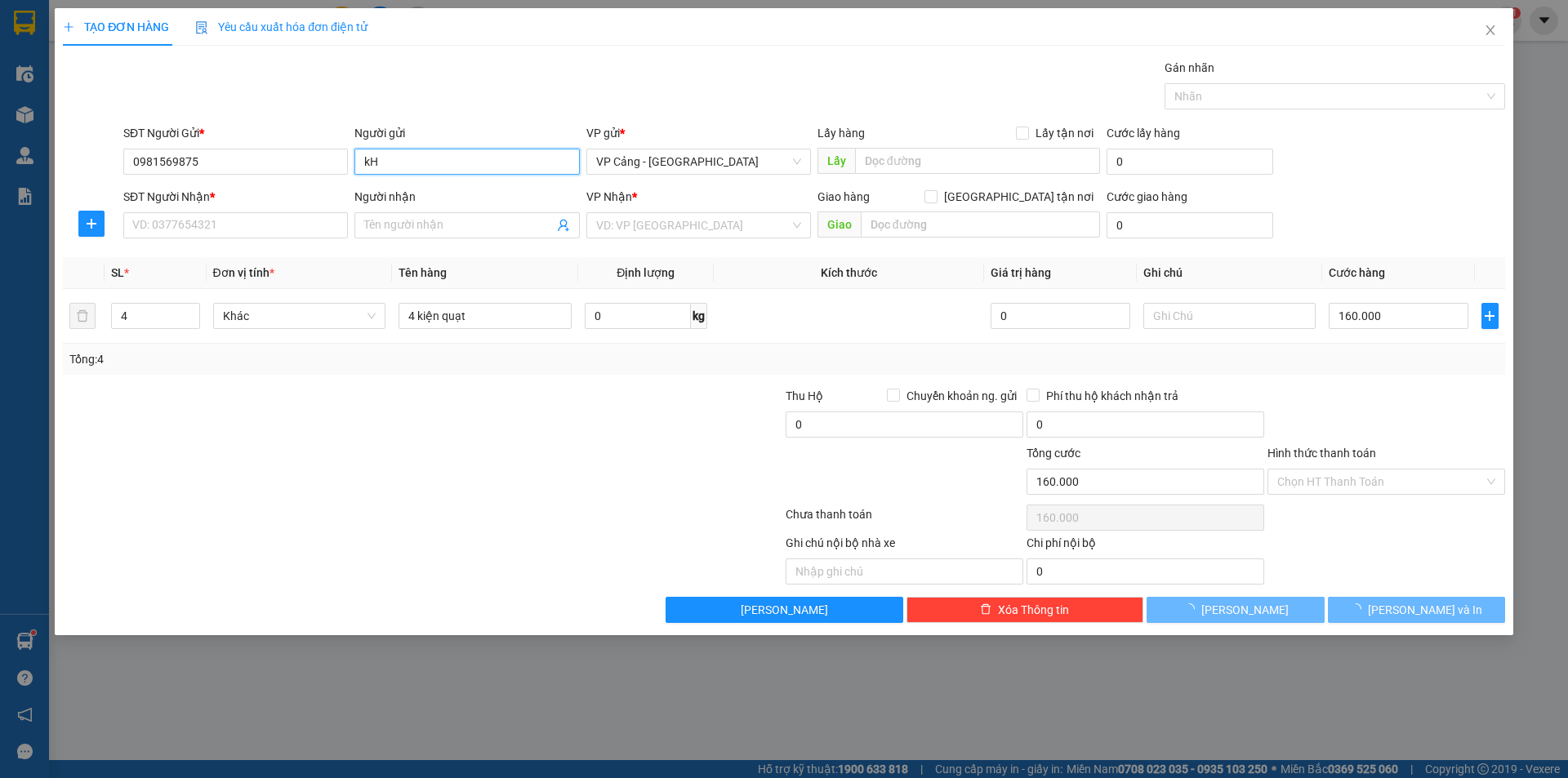
type input "k"
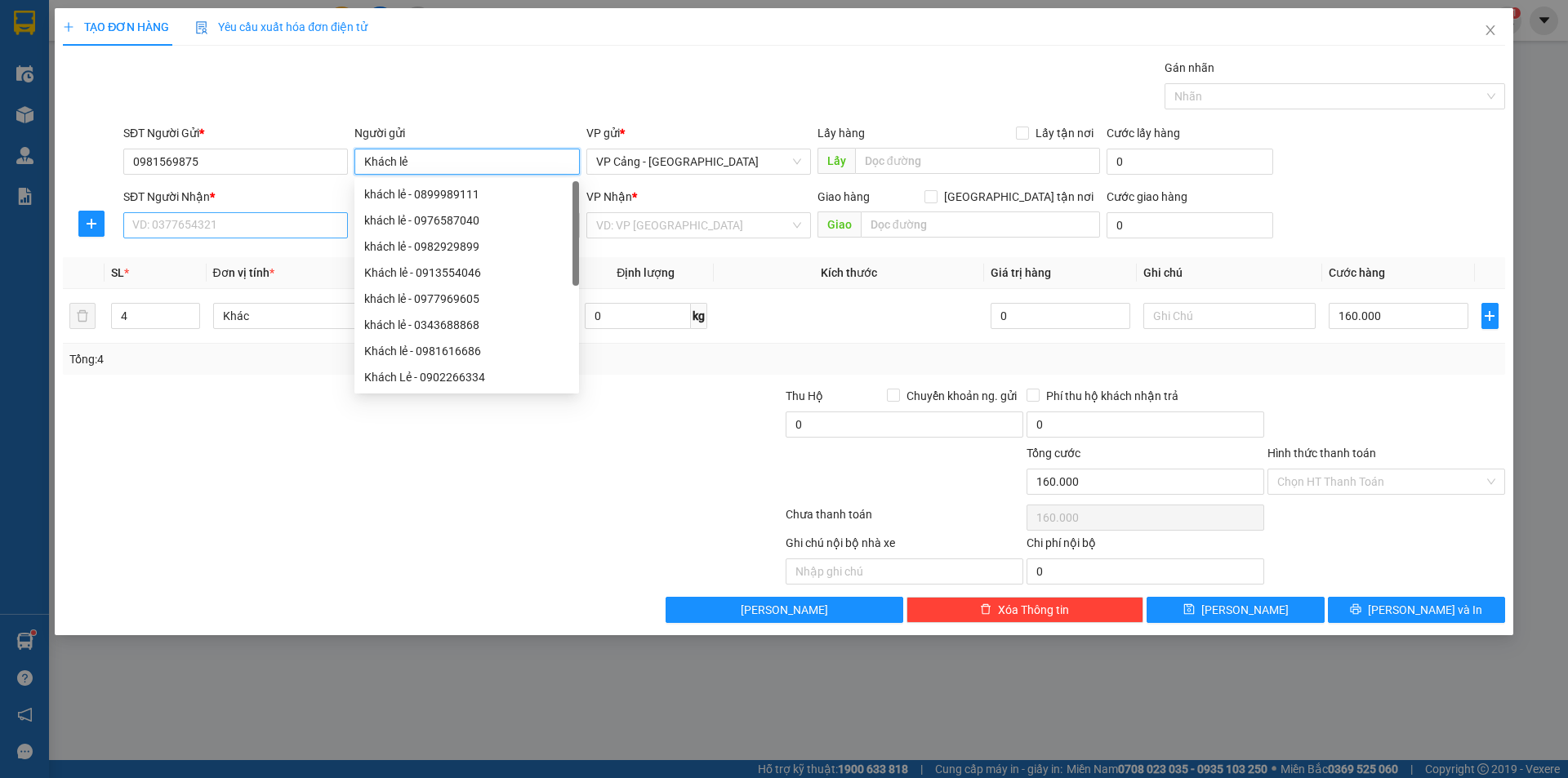
type input "Khách lẻ"
click at [254, 213] on input "SĐT Người Nhận *" at bounding box center [235, 225] width 224 height 26
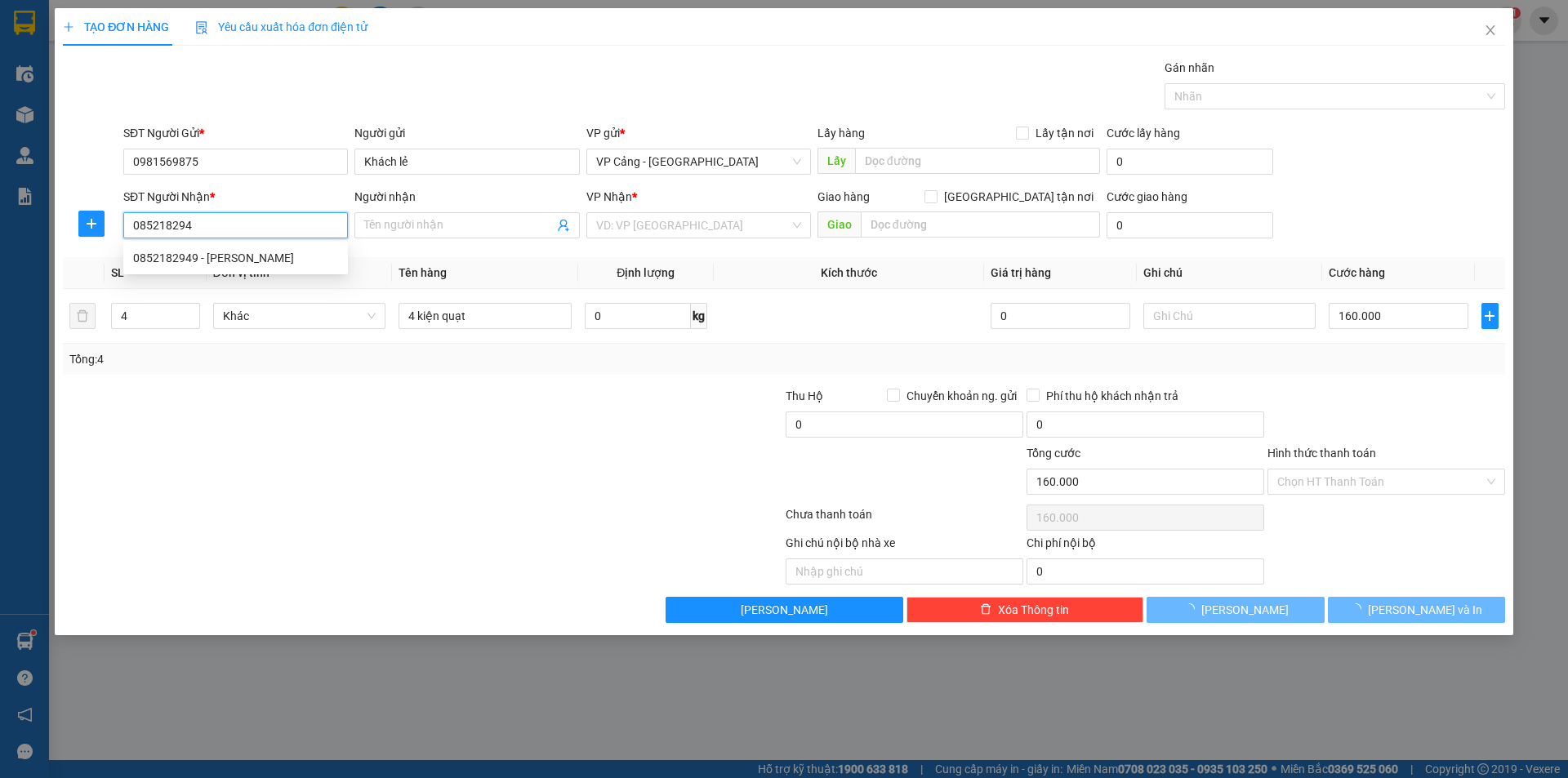
type input "0852182949"
click at [209, 257] on div "0852182949 - [PERSON_NAME]" at bounding box center [235, 257] width 205 height 18
type input "thúy hoa"
checkbox input "true"
type input "754 hoàng quốc việt,, LC"
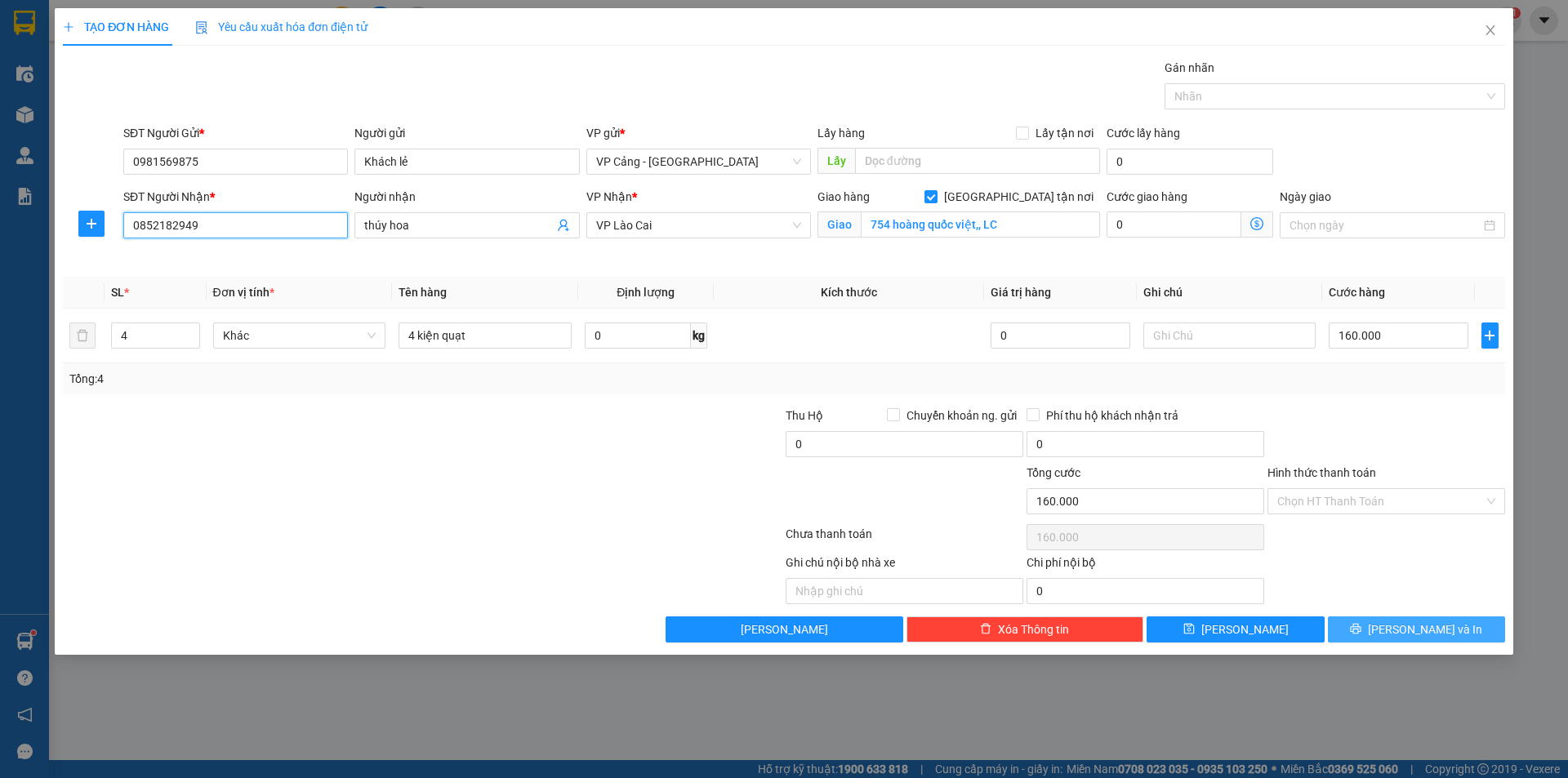
type input "0852182949"
click at [1473, 630] on button "[PERSON_NAME] và In" at bounding box center [1416, 630] width 177 height 26
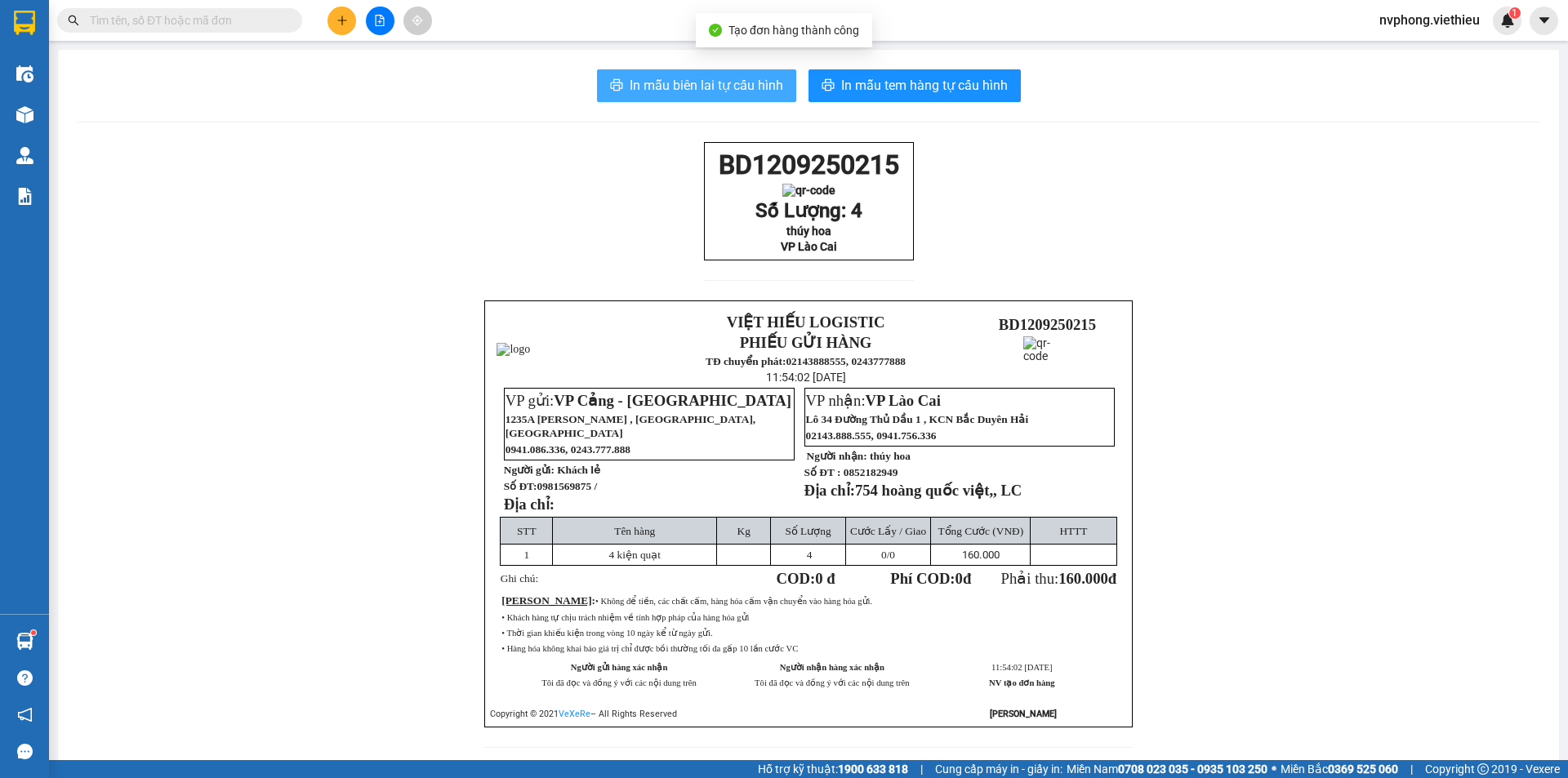
click at [713, 86] on span "In mẫu biên lai tự cấu hình" at bounding box center [706, 86] width 154 height 21
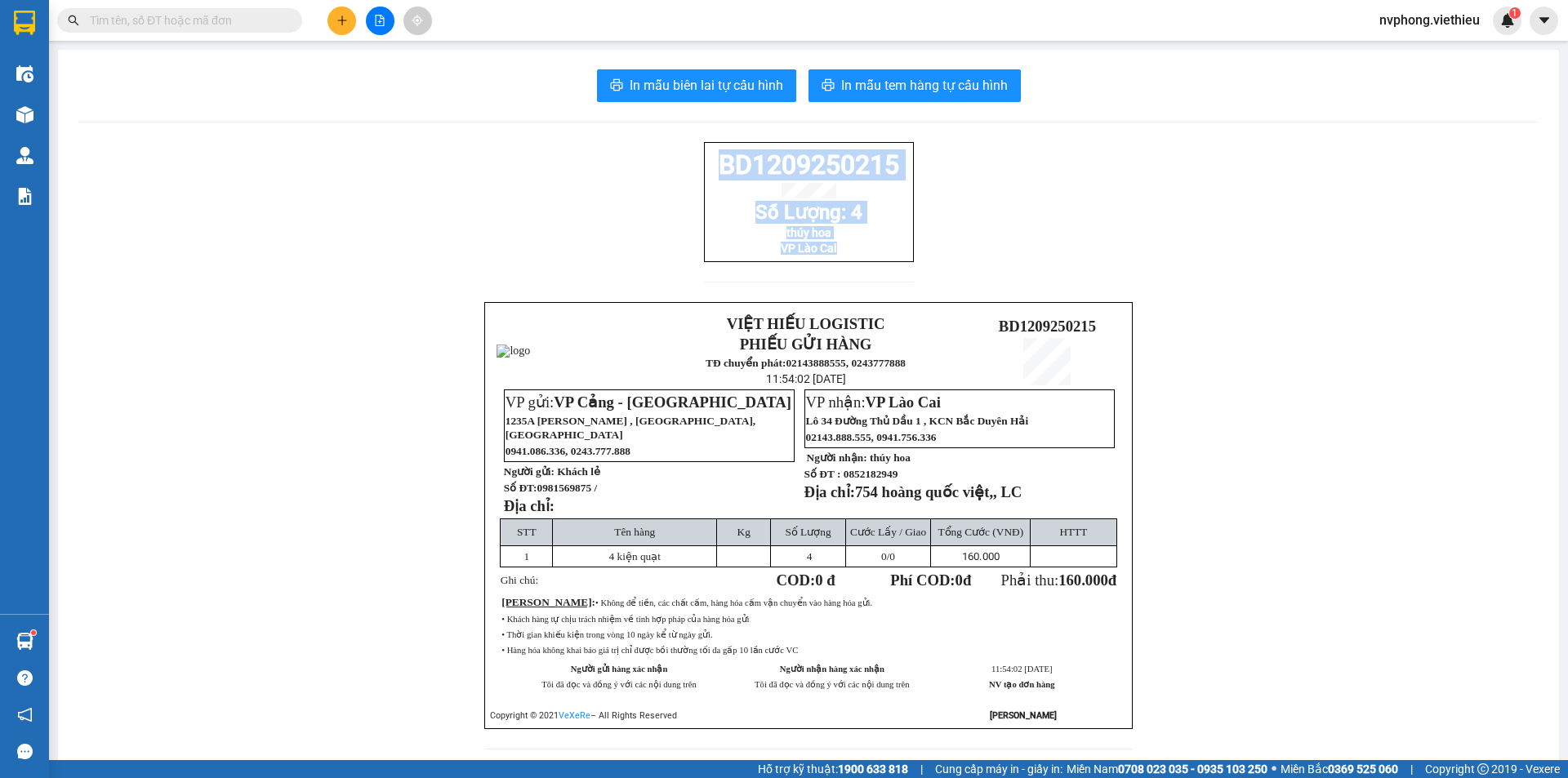
drag, startPoint x: 906, startPoint y: 272, endPoint x: 705, endPoint y: 176, distance: 222.7
click at [705, 176] on div "BD1209250215 Số Lượng: 4 thúy hoa VP Lào Cai" at bounding box center [808, 202] width 210 height 120
copy div "BD1209250215 Số Lượng: 4 thúy hoa VP Lào Cai"
